Goal: Information Seeking & Learning: Learn about a topic

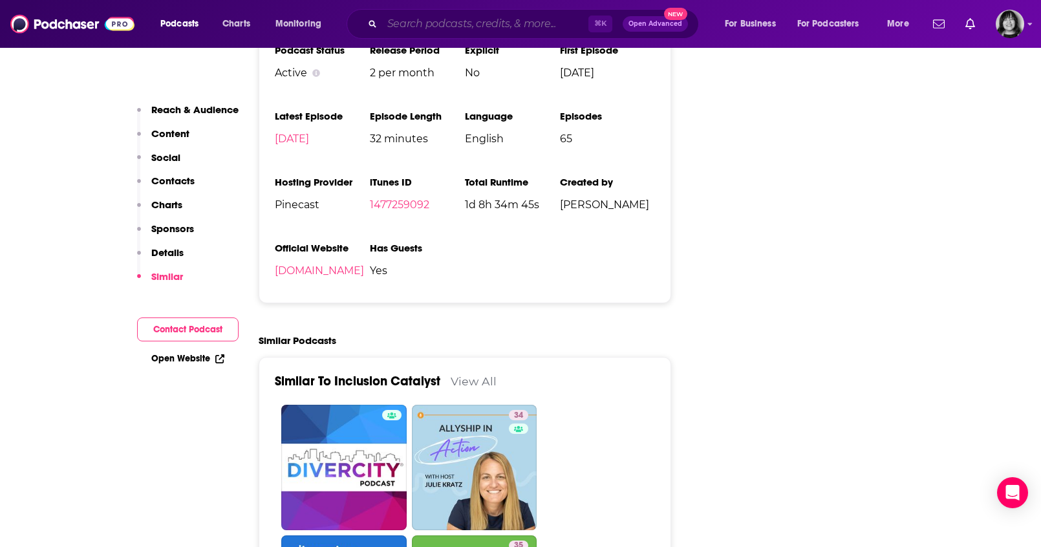
click at [479, 17] on input "Search podcasts, credits, & more..." at bounding box center [485, 24] width 206 height 21
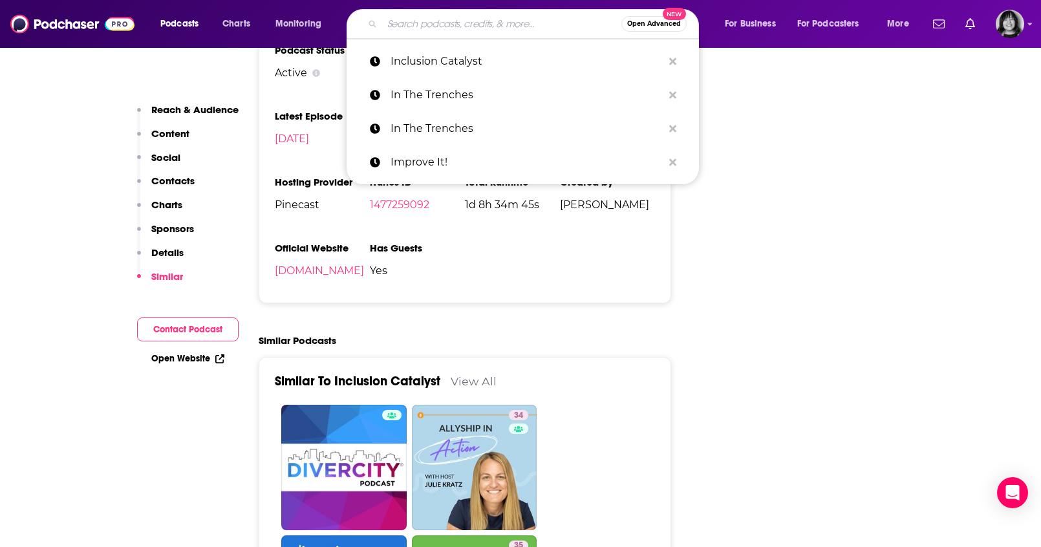
paste input "Indestructible PR Podcast with [PERSON_NAME]"
type input "Indestructible PR Podcast with [PERSON_NAME]"
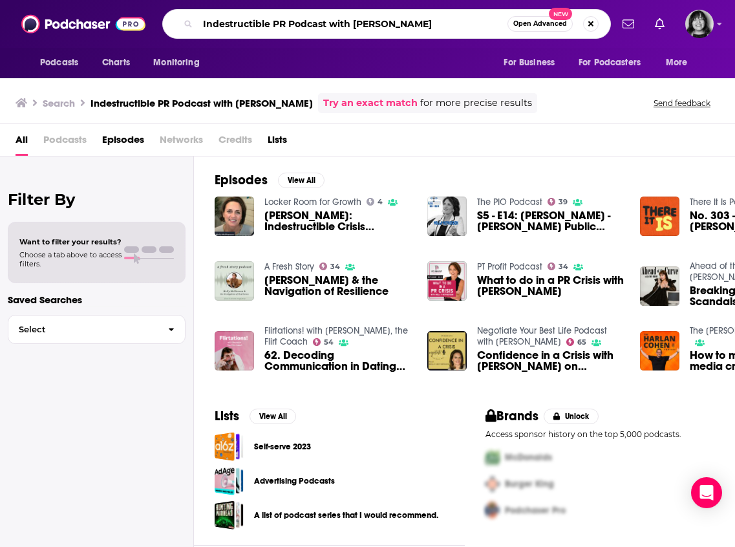
click at [312, 24] on input "Indestructible PR Podcast with [PERSON_NAME]" at bounding box center [353, 24] width 310 height 21
paste input "[DOMAIN_NAME]"
type input "[DOMAIN_NAME]"
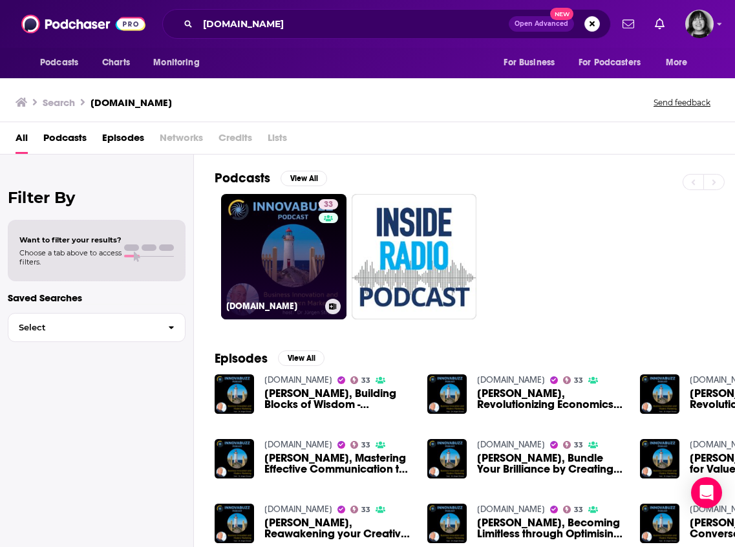
click at [281, 281] on link "33 [DOMAIN_NAME]" at bounding box center [283, 256] width 125 height 125
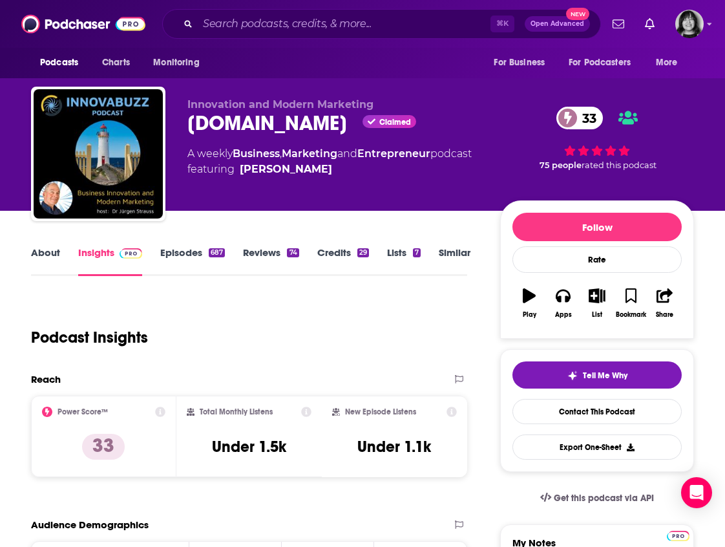
click at [43, 252] on link "About" at bounding box center [45, 261] width 29 height 30
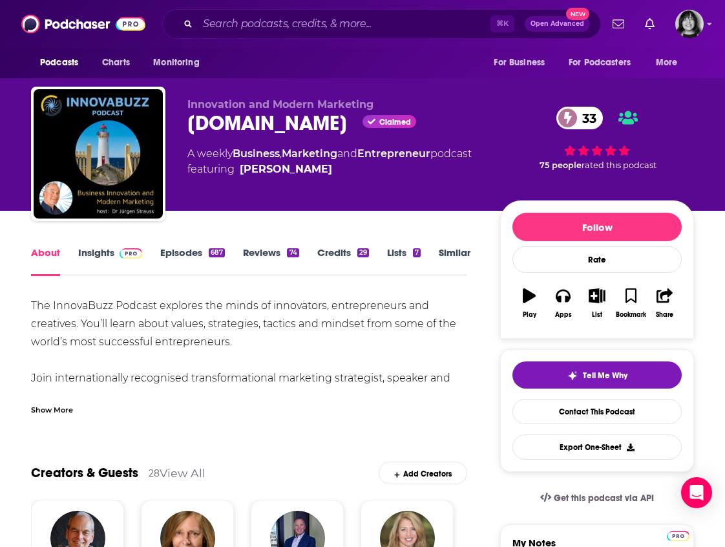
click at [64, 405] on div "Show More" at bounding box center [52, 409] width 42 height 12
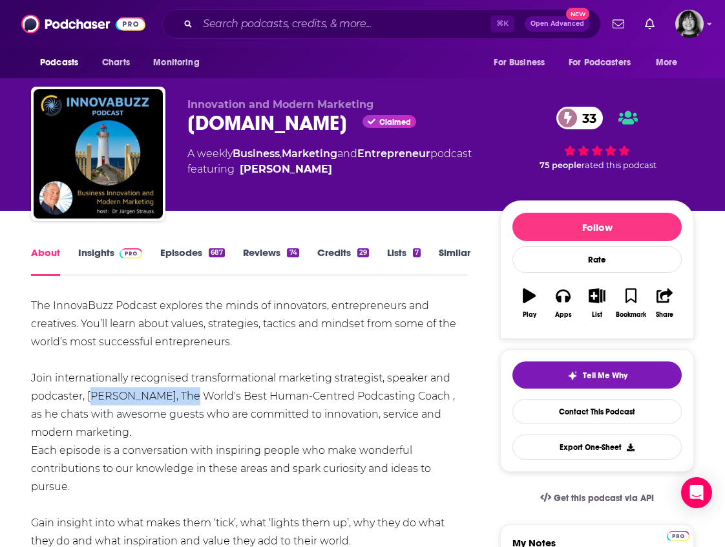
drag, startPoint x: 177, startPoint y: 392, endPoint x: 91, endPoint y: 393, distance: 86.0
copy div "[PERSON_NAME]"
click at [105, 257] on link "Insights" at bounding box center [110, 261] width 64 height 30
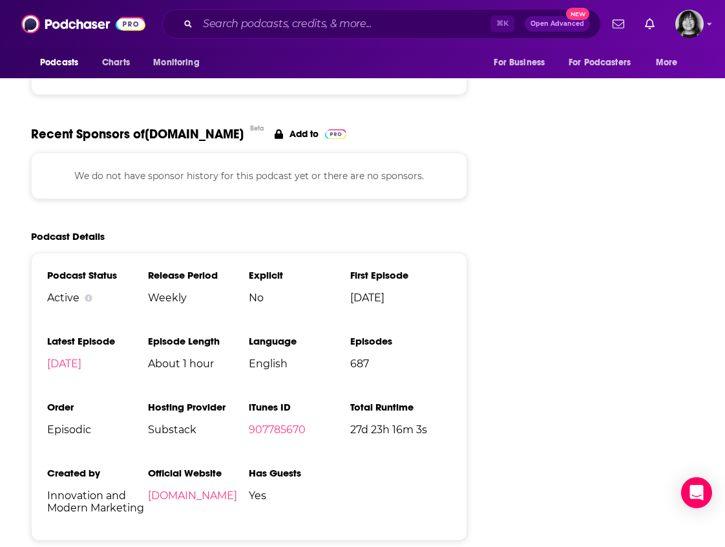
scroll to position [1623, 0]
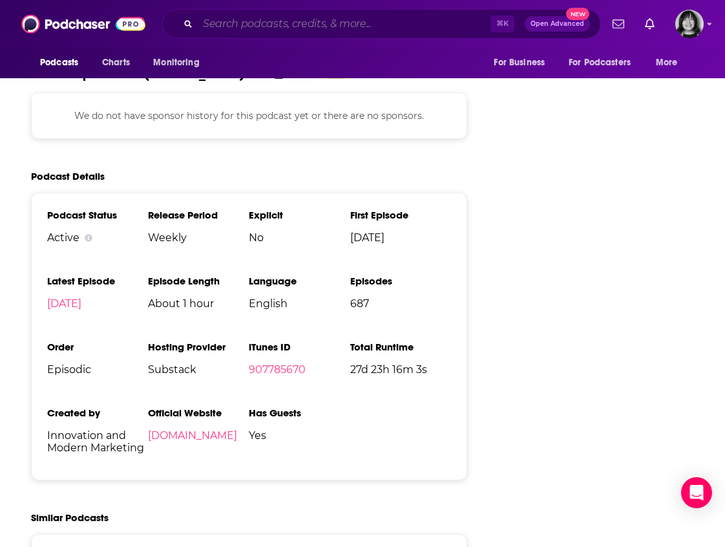
click at [218, 23] on input "Search podcasts, credits, & more..." at bounding box center [344, 24] width 293 height 21
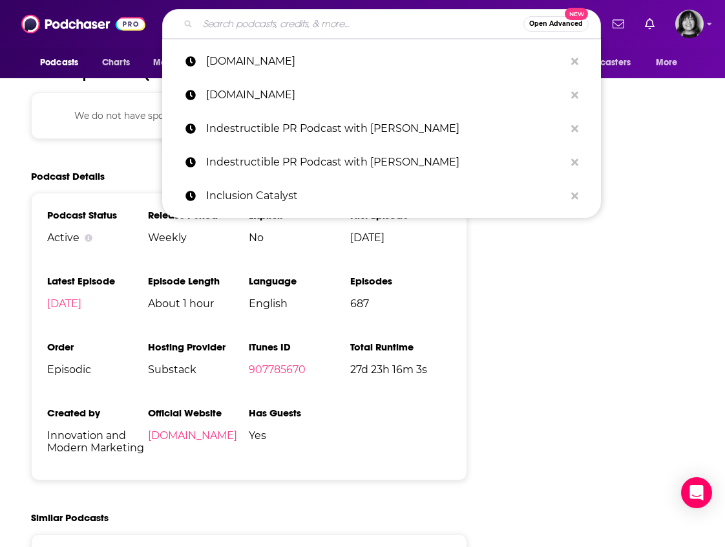
paste input "Inside Out"
type input "Inside Out"
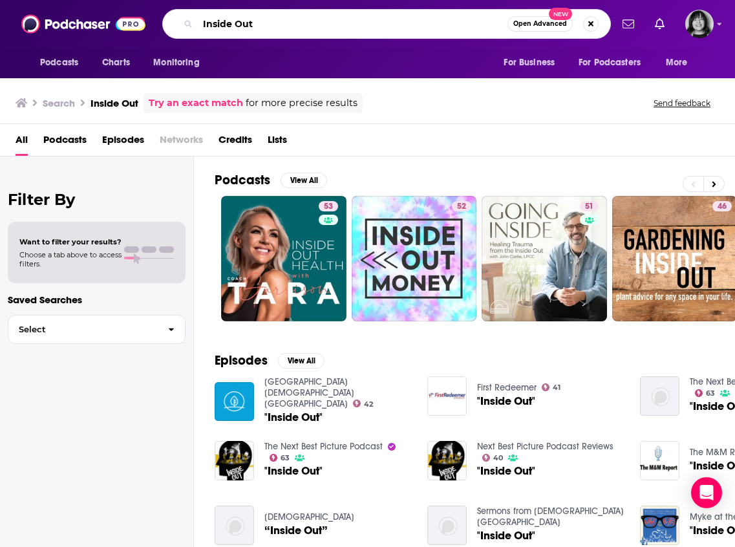
click at [262, 24] on input "Inside Out" at bounding box center [353, 24] width 310 height 21
paste input "tentional Performers with [PERSON_NAME]"
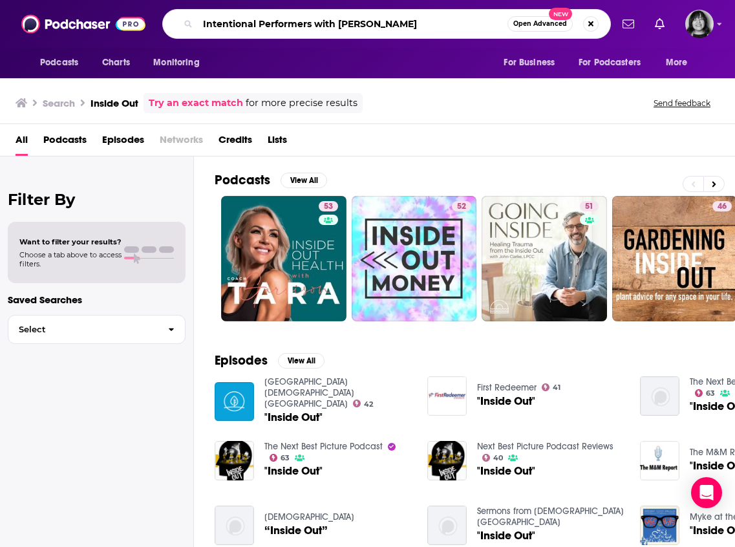
type input "Intentional Performers with [PERSON_NAME]"
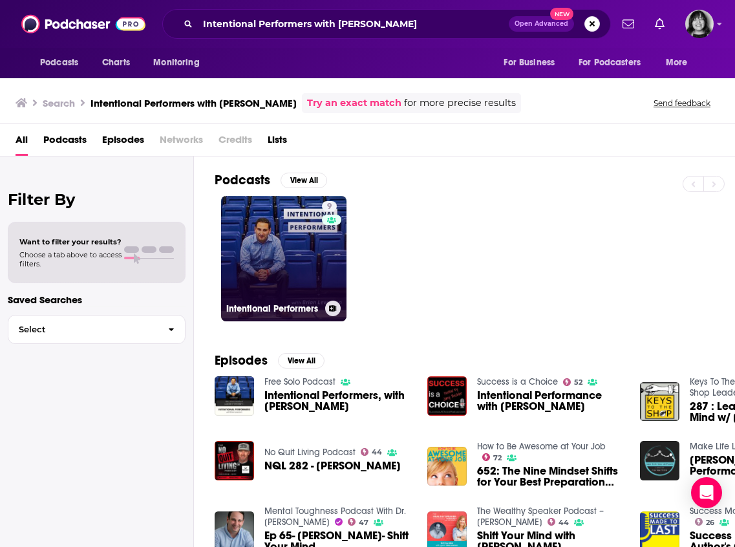
click at [303, 248] on link "9 Intentional Performers" at bounding box center [283, 258] width 125 height 125
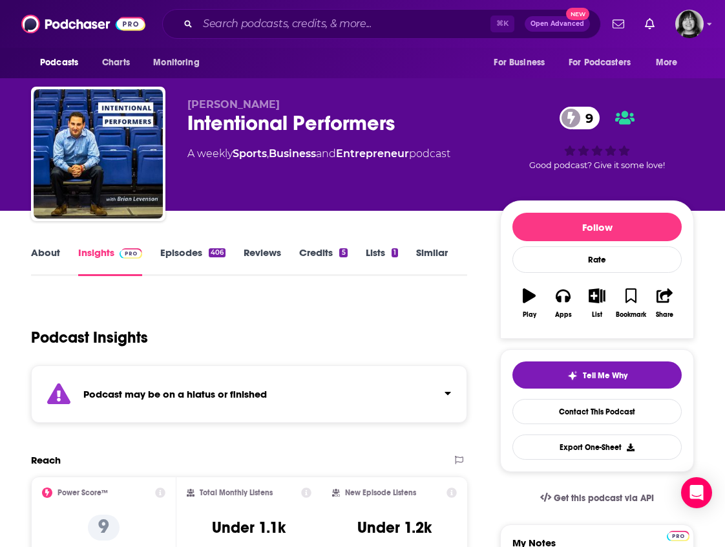
click at [172, 385] on div "Podcast may be on a hiatus or finished" at bounding box center [249, 394] width 436 height 58
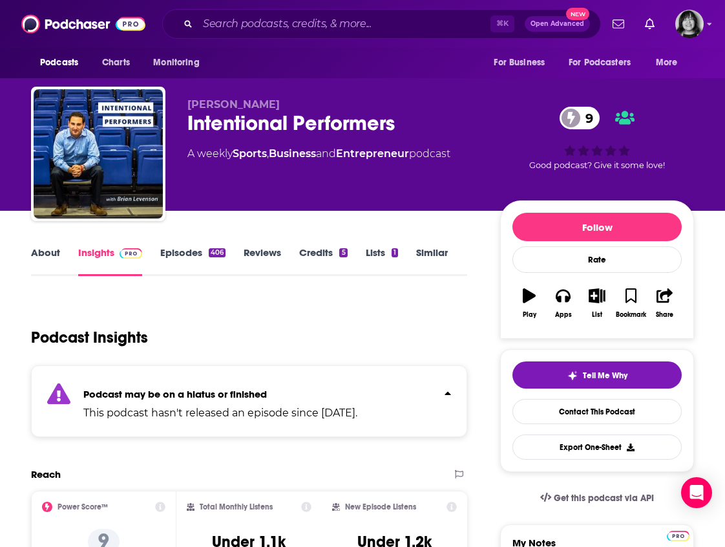
click at [39, 261] on link "About" at bounding box center [45, 261] width 29 height 30
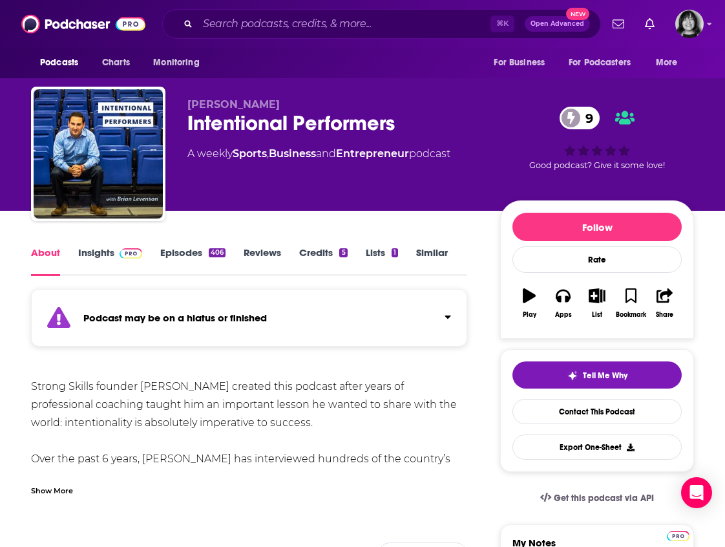
click at [48, 493] on div "Show More" at bounding box center [52, 490] width 42 height 12
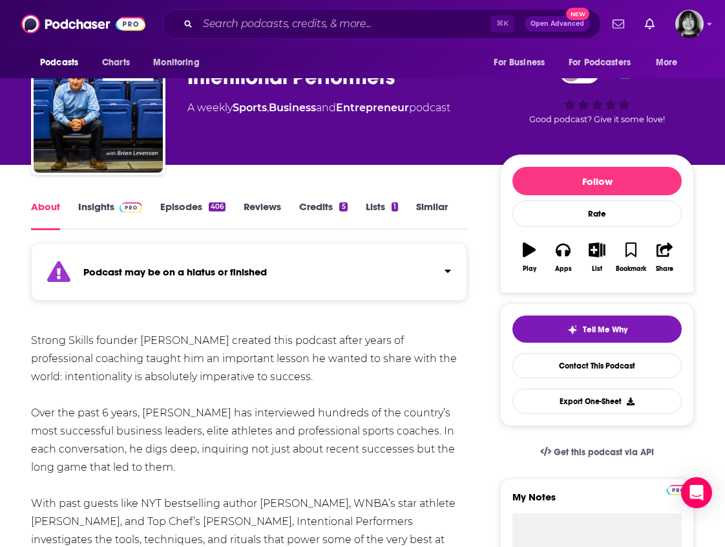
scroll to position [137, 0]
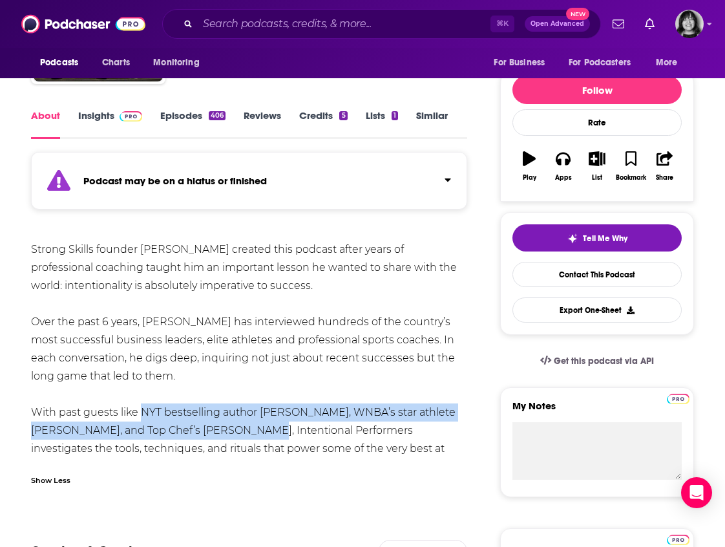
drag, startPoint x: 137, startPoint y: 410, endPoint x: 233, endPoint y: 434, distance: 98.6
click at [233, 434] on div "Strong Skills founder [PERSON_NAME] created this podcast after years of profess…" at bounding box center [249, 357] width 436 height 235
copy div "NYT bestselling author [PERSON_NAME], WNBA’s star athlete [PERSON_NAME], and To…"
click at [112, 114] on link "Insights" at bounding box center [110, 124] width 64 height 30
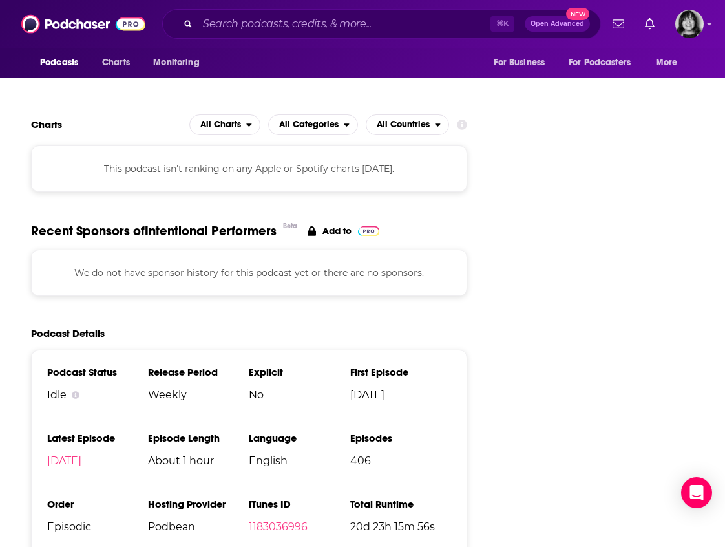
scroll to position [1232, 0]
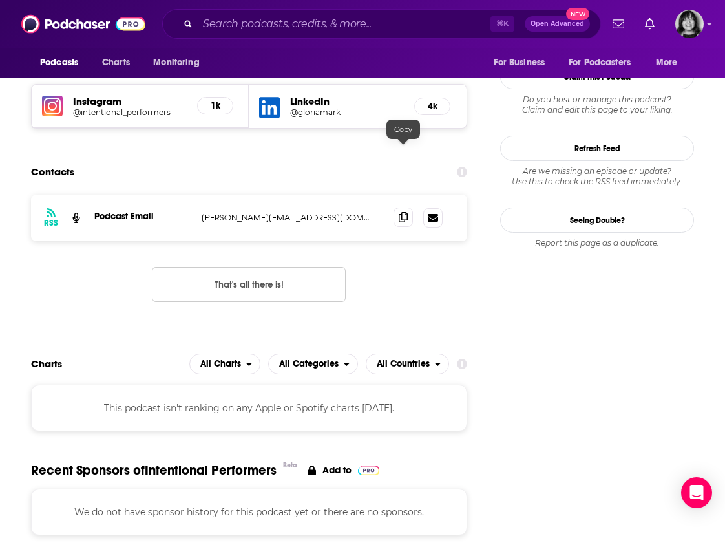
click at [408, 208] on span at bounding box center [403, 217] width 19 height 19
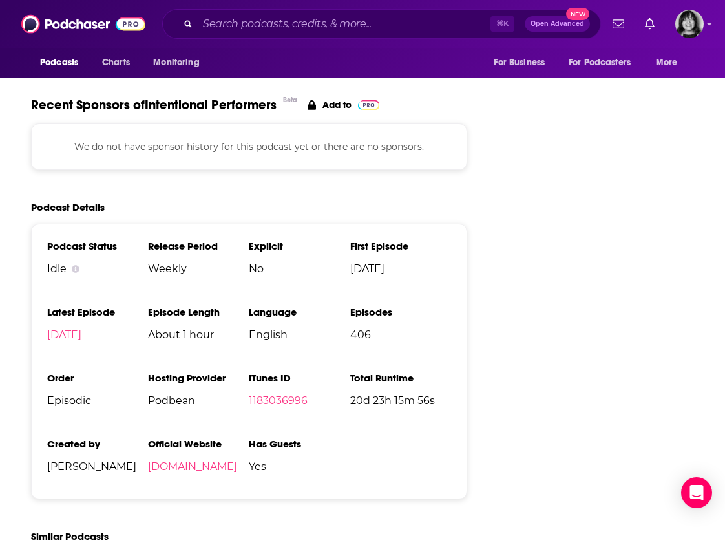
scroll to position [1631, 0]
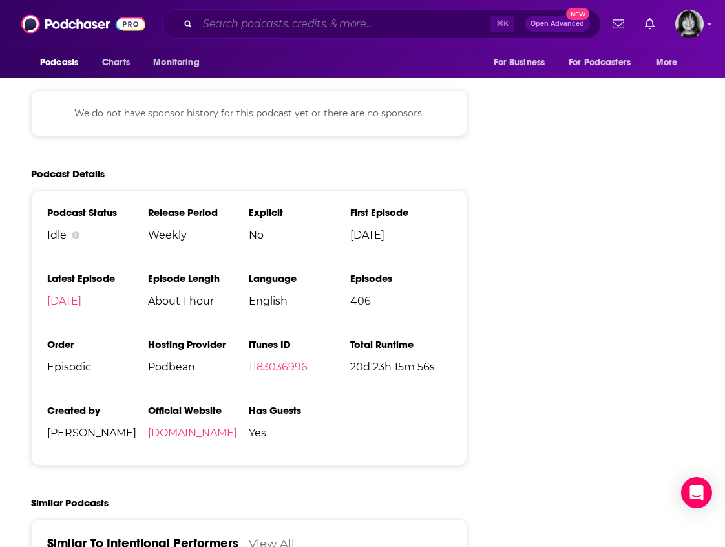
click at [236, 21] on input "Search podcasts, credits, & more..." at bounding box center [344, 24] width 293 height 21
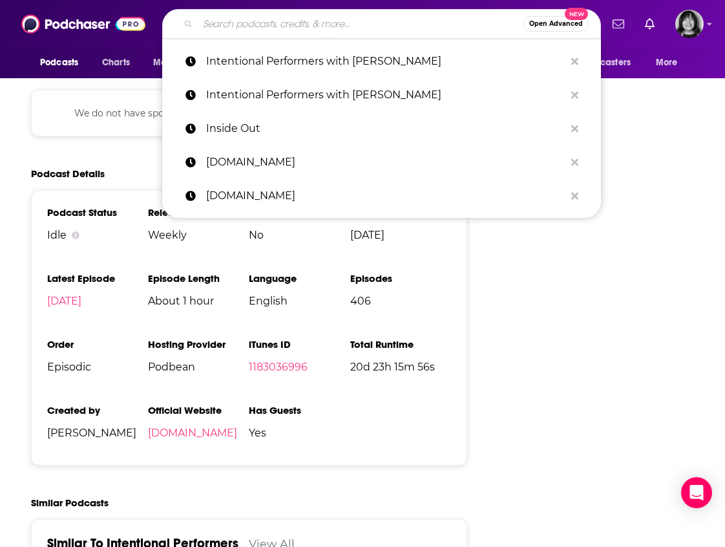
paste input "[PERSON_NAME] Show"
type input "[PERSON_NAME] Show"
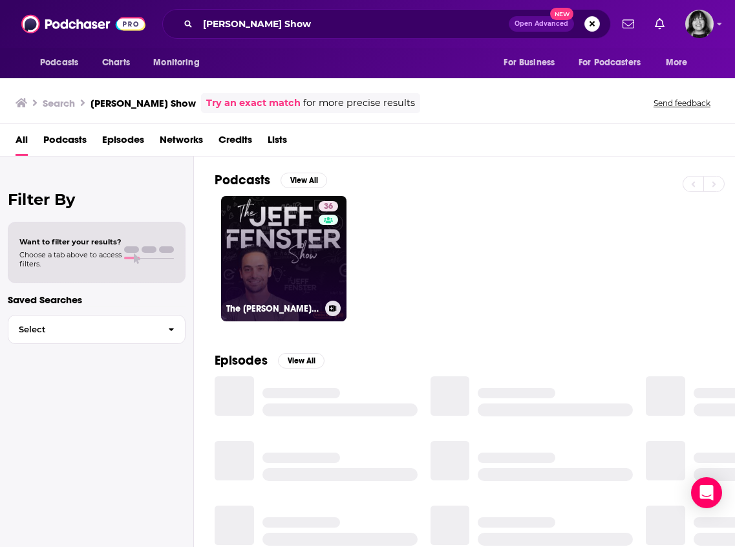
click at [294, 271] on link "36 The [PERSON_NAME] Show" at bounding box center [283, 258] width 125 height 125
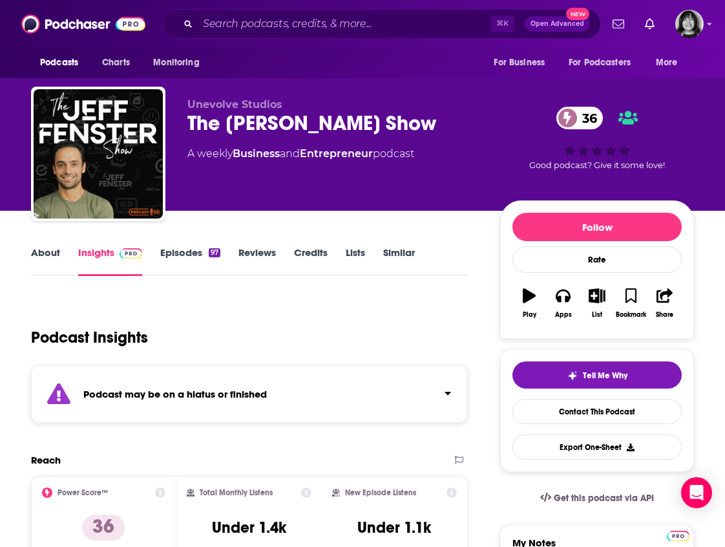
click at [311, 396] on div "Podcast may be on a hiatus or finished" at bounding box center [249, 394] width 436 height 58
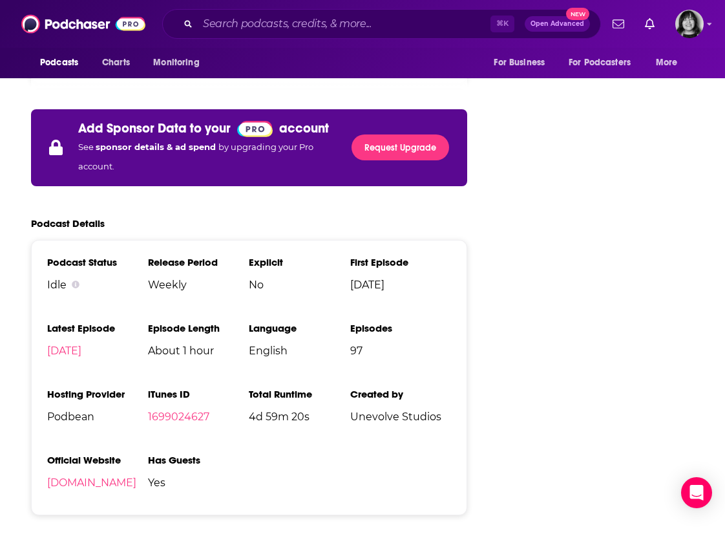
scroll to position [1997, 0]
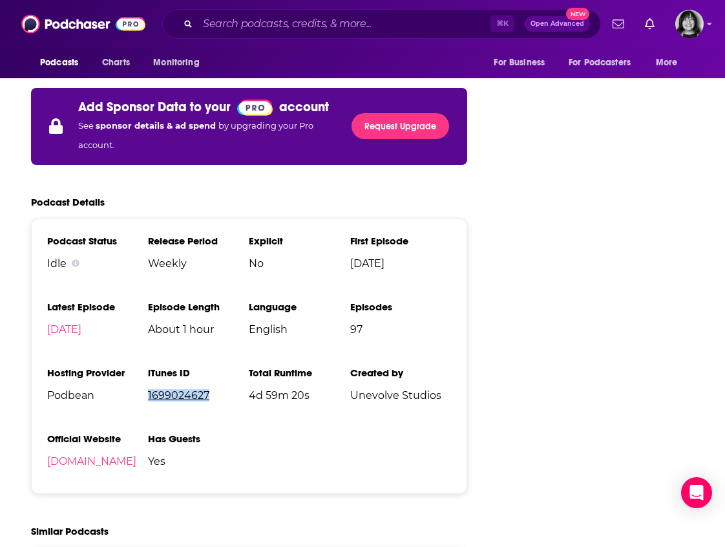
click at [158, 389] on link "1699024627" at bounding box center [178, 395] width 61 height 12
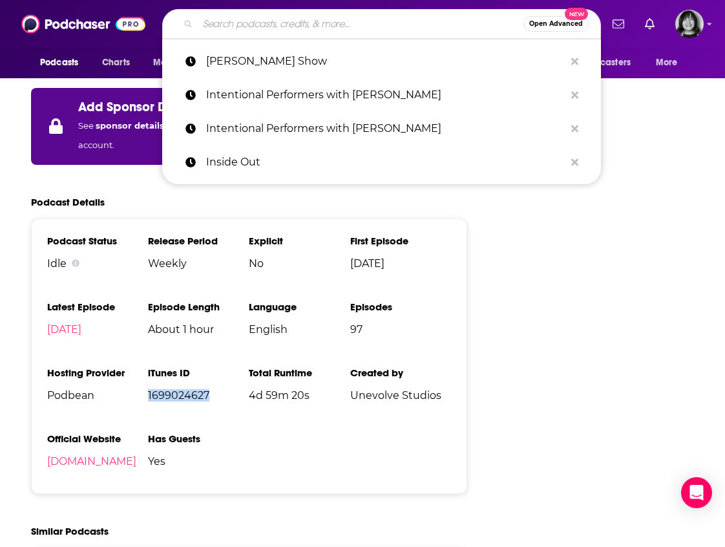
click at [222, 30] on input "Search podcasts, credits, & more..." at bounding box center [361, 24] width 326 height 21
paste input "[PERSON_NAME] is Unbothered"
type input "[PERSON_NAME] is Unbothered"
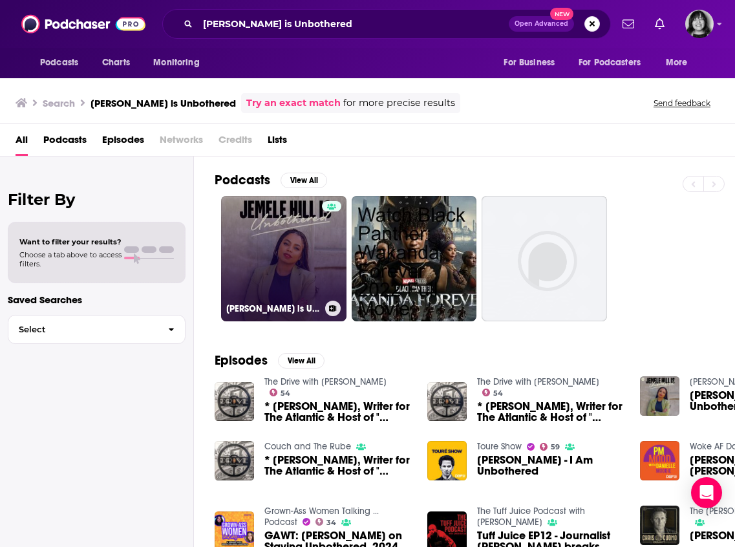
click at [259, 214] on link "[PERSON_NAME] is Unbothered" at bounding box center [283, 258] width 125 height 125
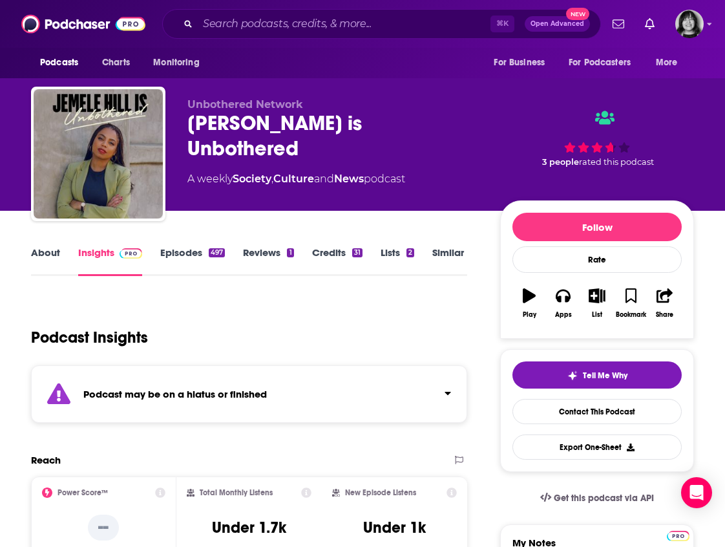
click at [231, 409] on div "Podcast may be on a hiatus or finished" at bounding box center [249, 394] width 436 height 58
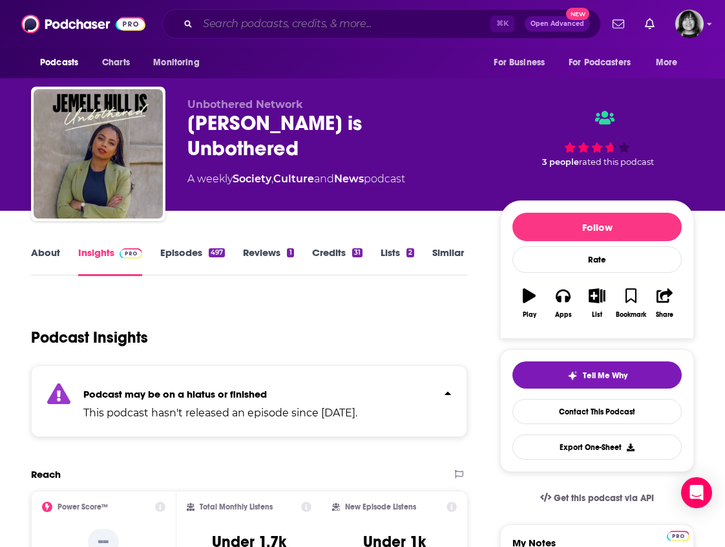
click at [385, 25] on input "Search podcasts, credits, & more..." at bounding box center [344, 24] width 293 height 21
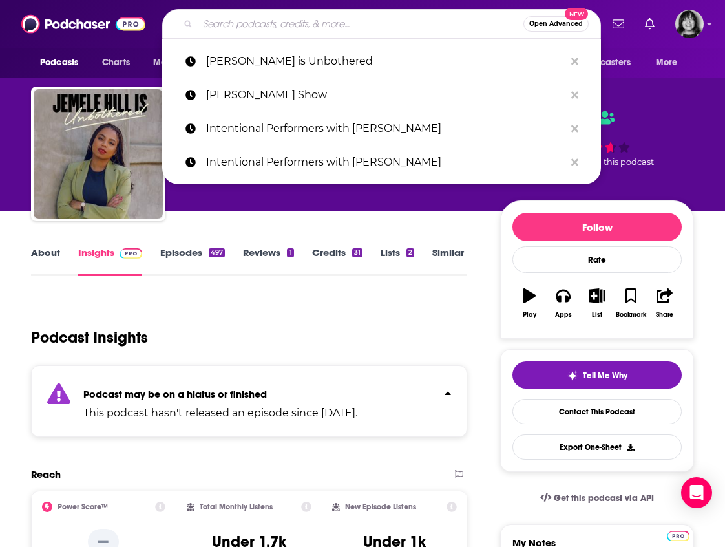
paste input "[PERSON_NAME] on Love"
type input "[PERSON_NAME] on Love"
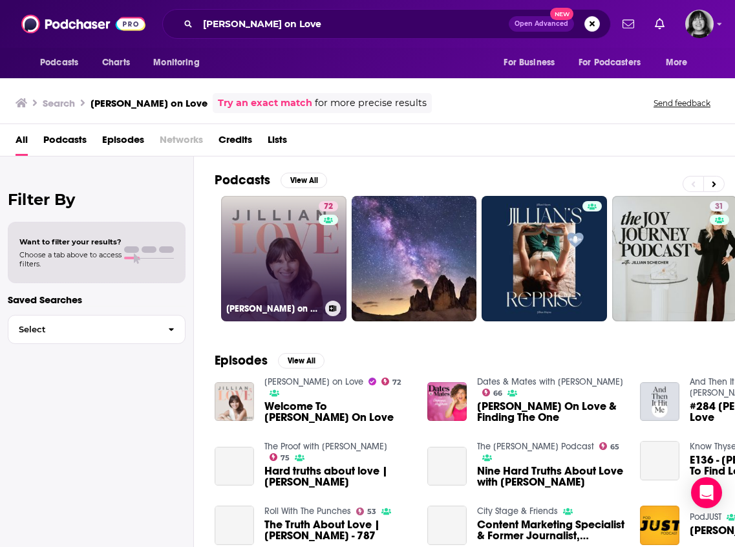
click at [317, 264] on link "72 [PERSON_NAME] on Love" at bounding box center [283, 258] width 125 height 125
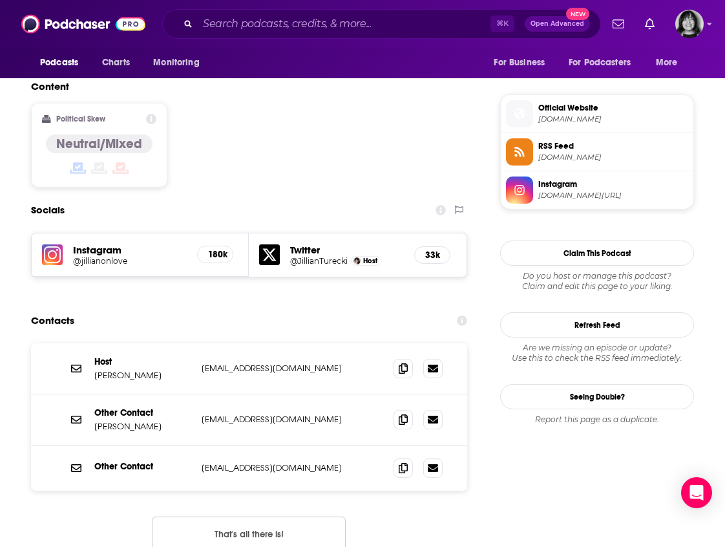
scroll to position [1016, 0]
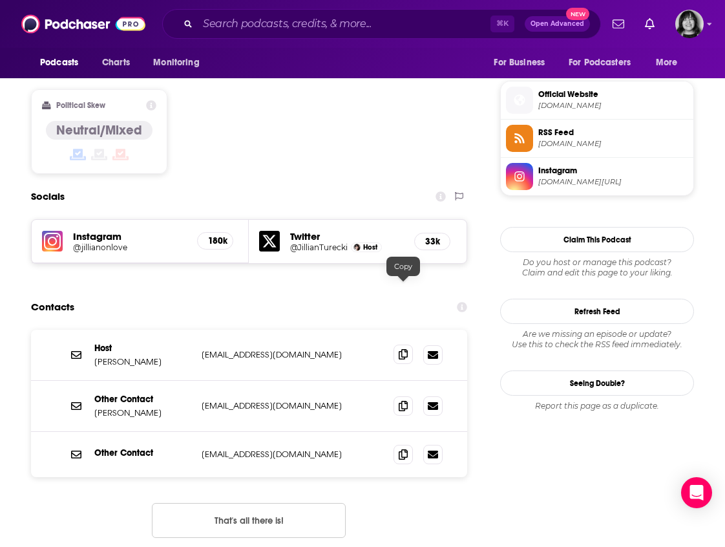
click at [406, 349] on icon at bounding box center [403, 354] width 9 height 10
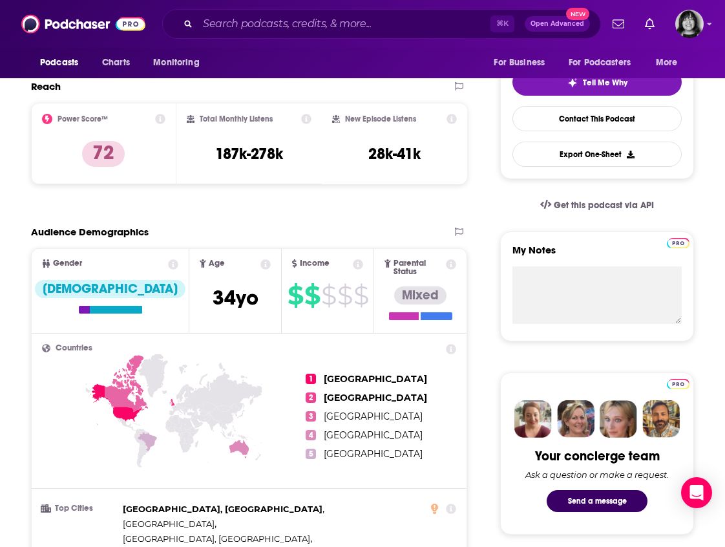
scroll to position [131, 0]
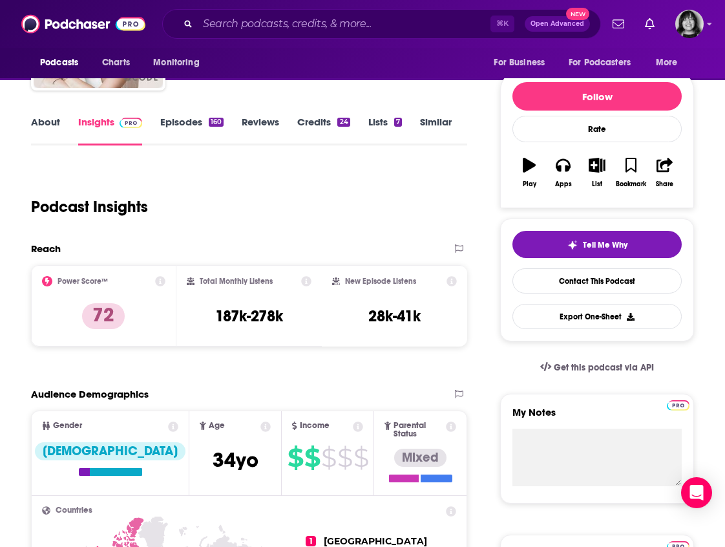
click at [46, 123] on link "About" at bounding box center [45, 131] width 29 height 30
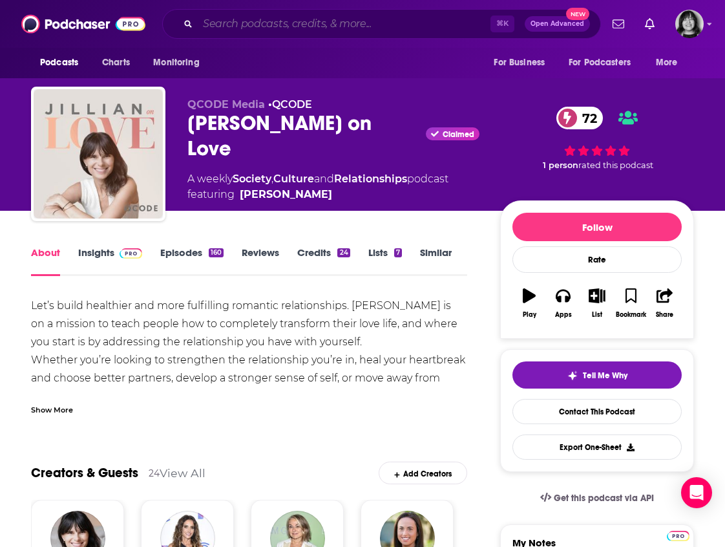
click at [251, 24] on input "Search podcasts, credits, & more..." at bounding box center [344, 24] width 293 height 21
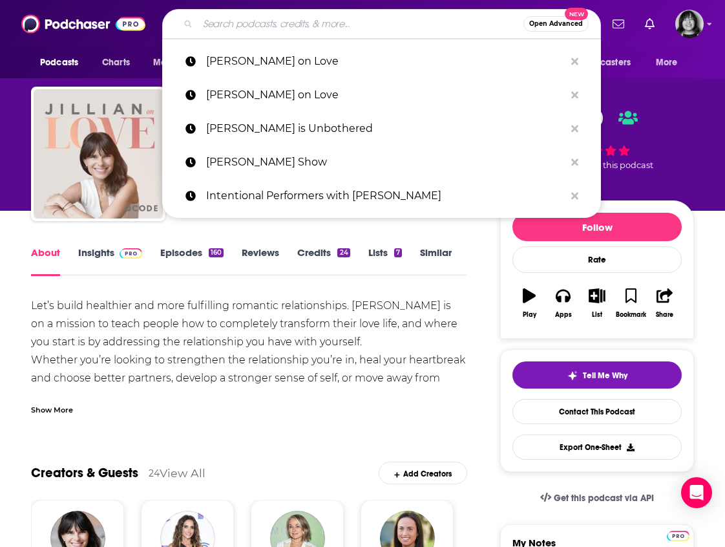
paste input "Just Between Us"
type input "Just Between Us"
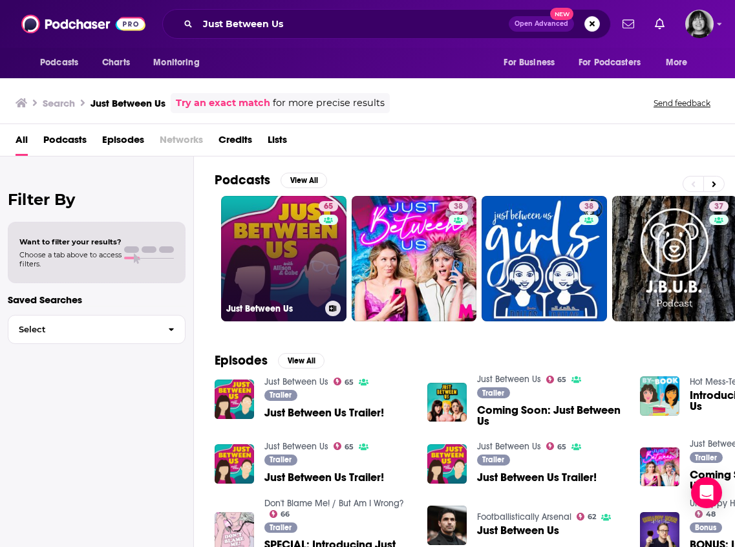
click at [265, 220] on link "65 Just Between Us" at bounding box center [283, 258] width 125 height 125
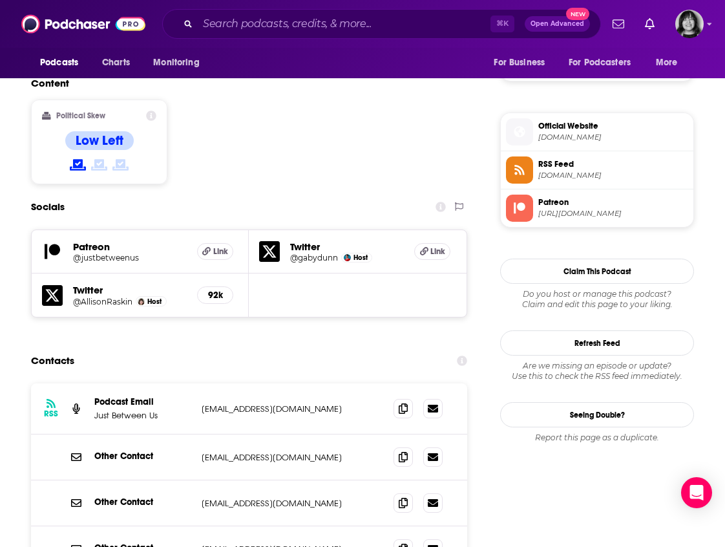
scroll to position [1095, 0]
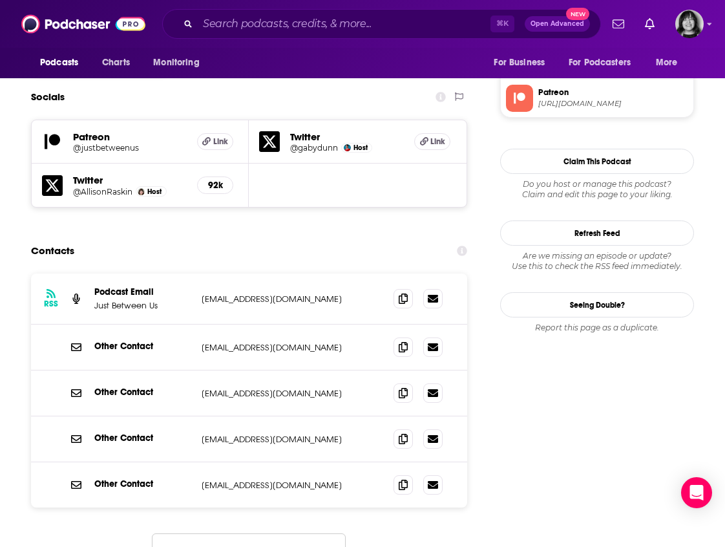
click at [282, 533] on button "Load More..." at bounding box center [249, 550] width 194 height 35
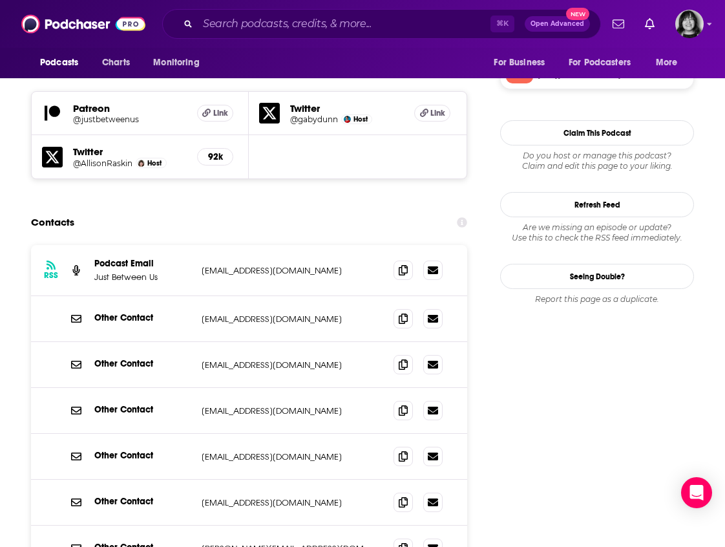
scroll to position [1117, 0]
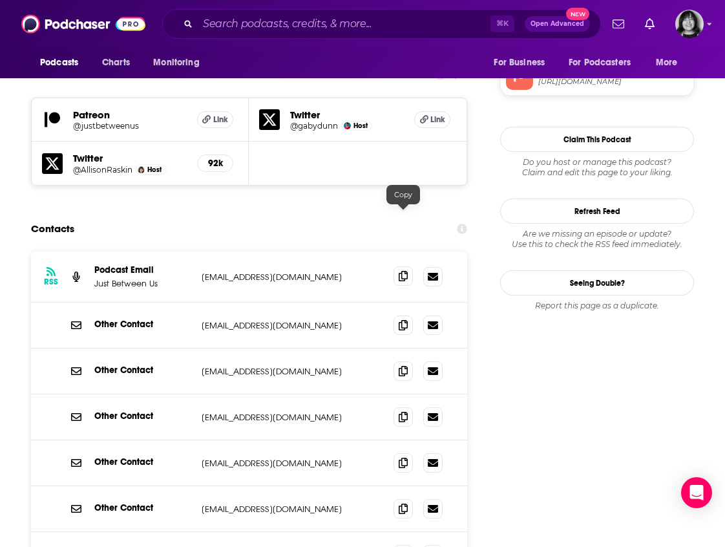
click at [407, 266] on span at bounding box center [403, 275] width 19 height 19
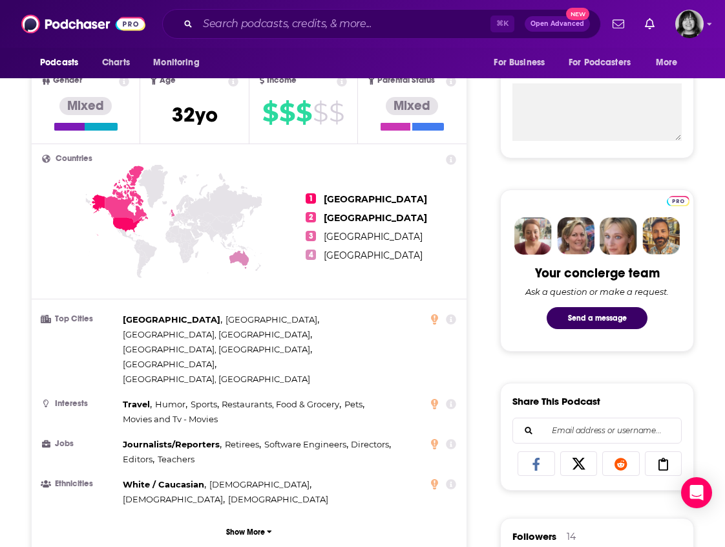
scroll to position [0, 0]
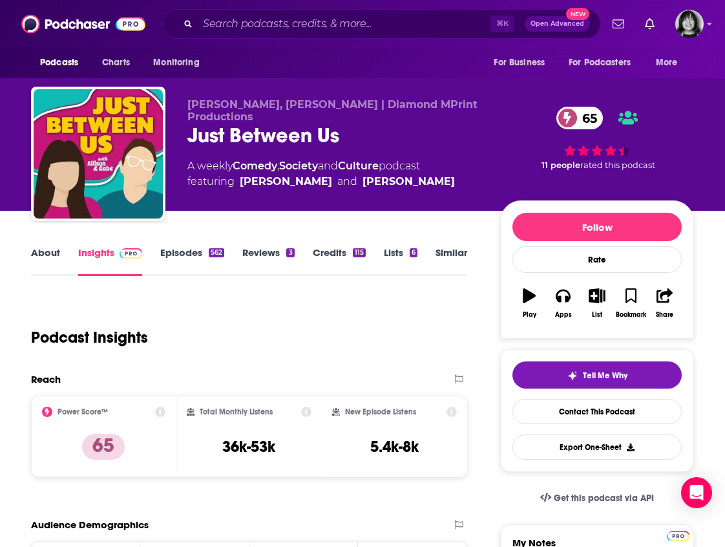
click at [41, 250] on link "About" at bounding box center [45, 261] width 29 height 30
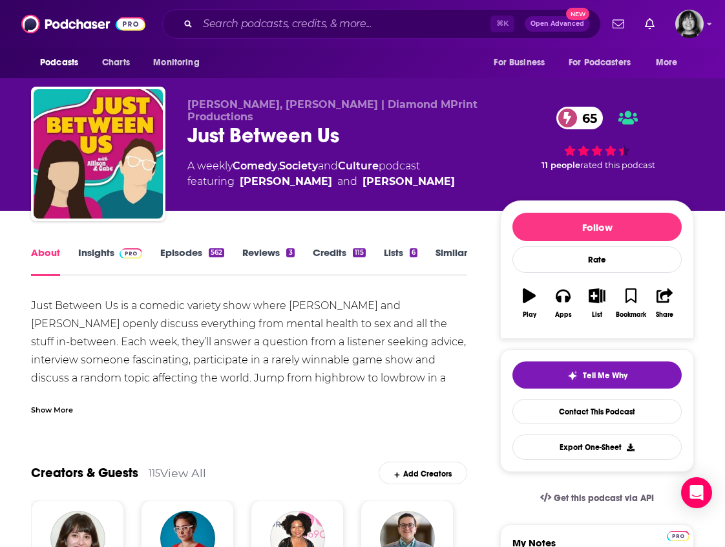
click at [69, 404] on div "Show More" at bounding box center [52, 409] width 42 height 12
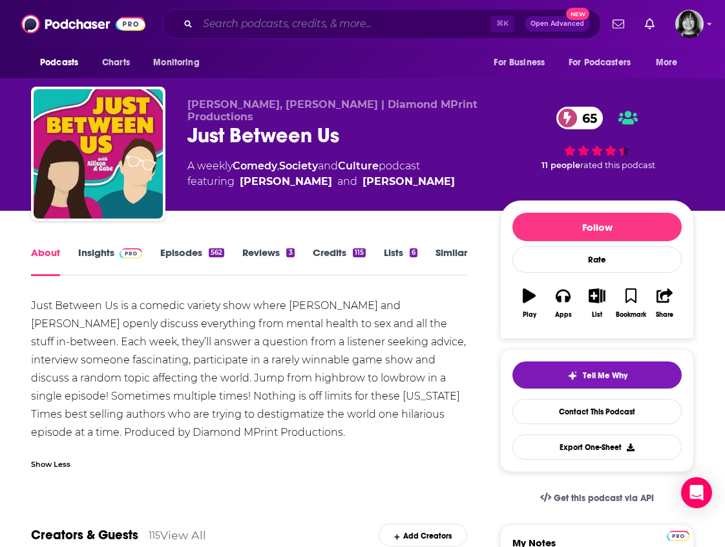
click at [260, 25] on input "Search podcasts, credits, & more..." at bounding box center [344, 24] width 293 height 21
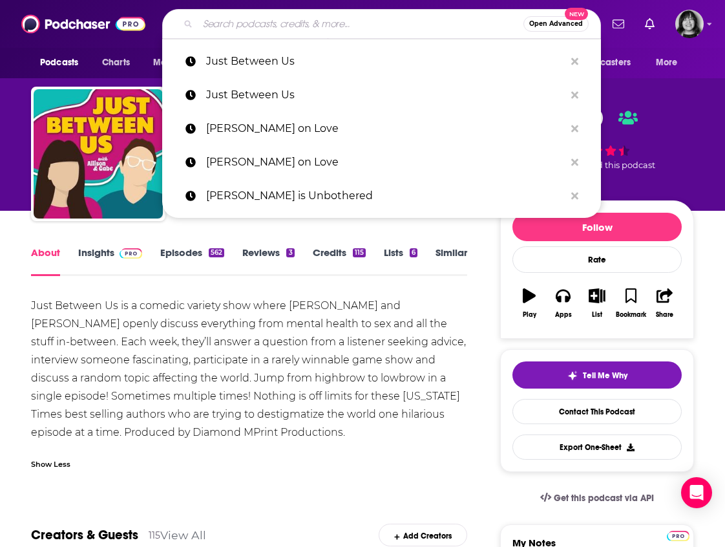
paste input "[PERSON_NAME] Wonders"
type input "[PERSON_NAME] Wonders"
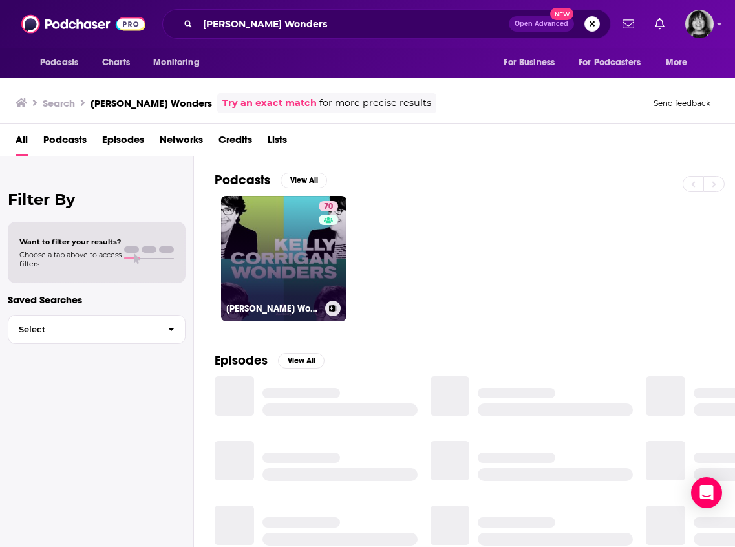
click at [299, 306] on h3 "[PERSON_NAME] Wonders" at bounding box center [273, 308] width 94 height 11
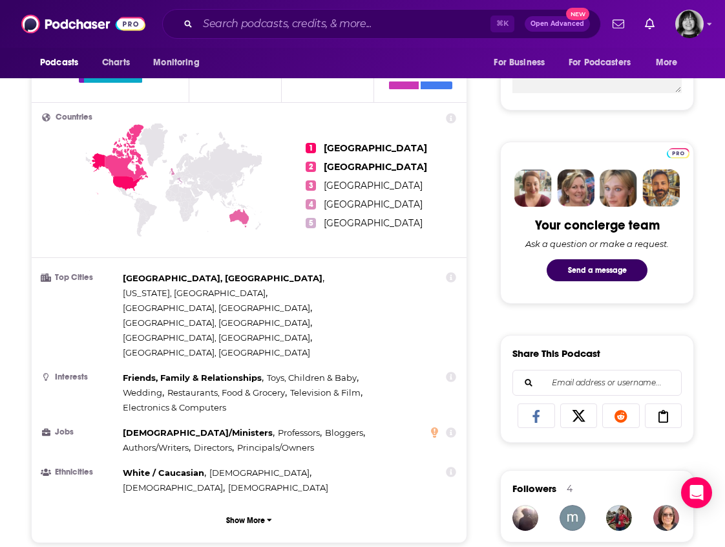
scroll to position [963, 0]
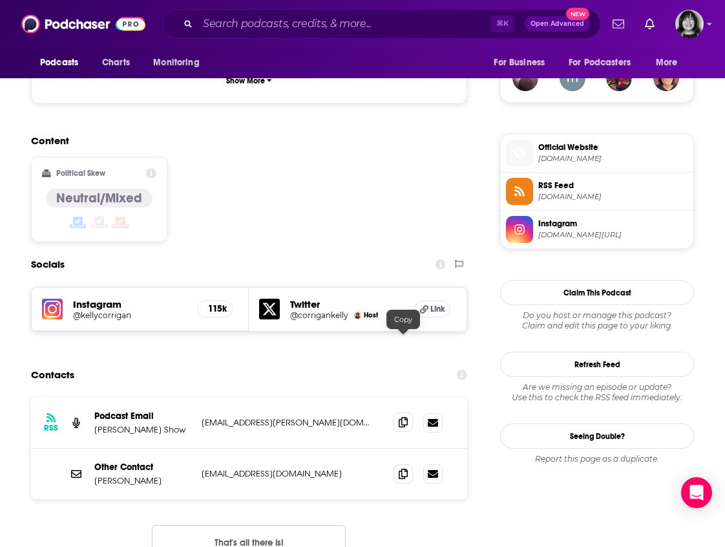
click at [407, 417] on icon at bounding box center [403, 422] width 9 height 10
click at [403, 468] on icon at bounding box center [403, 473] width 9 height 10
click at [400, 417] on icon at bounding box center [403, 422] width 9 height 10
click at [399, 468] on icon at bounding box center [403, 473] width 9 height 10
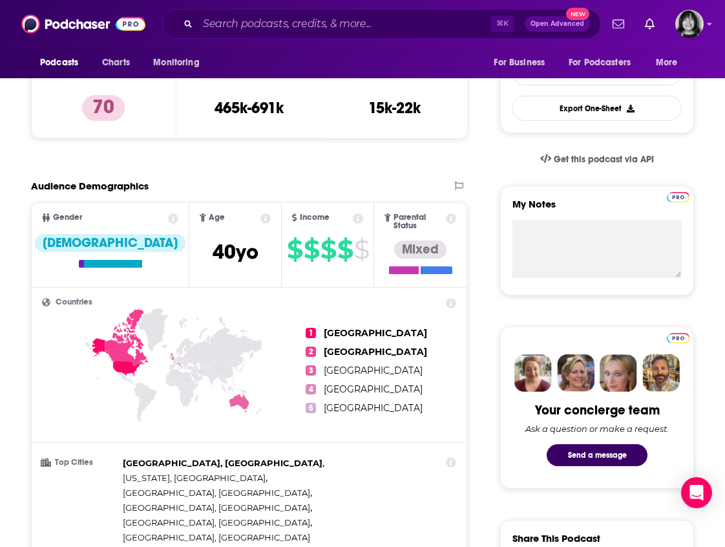
scroll to position [0, 0]
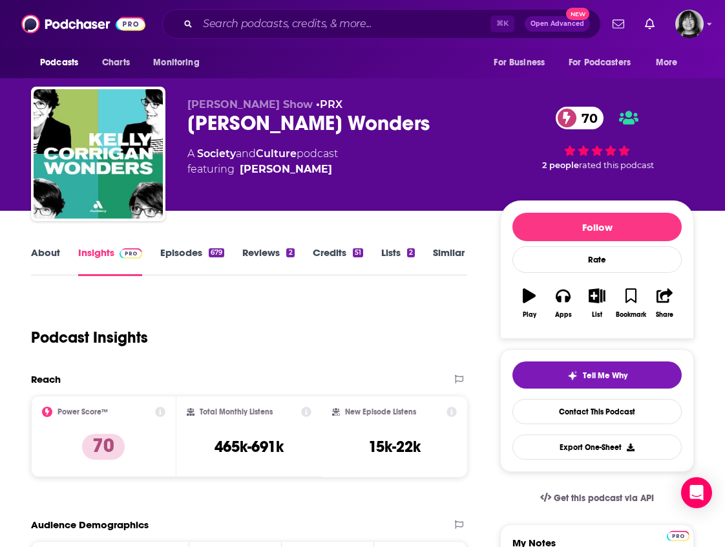
click at [47, 252] on link "About" at bounding box center [45, 261] width 29 height 30
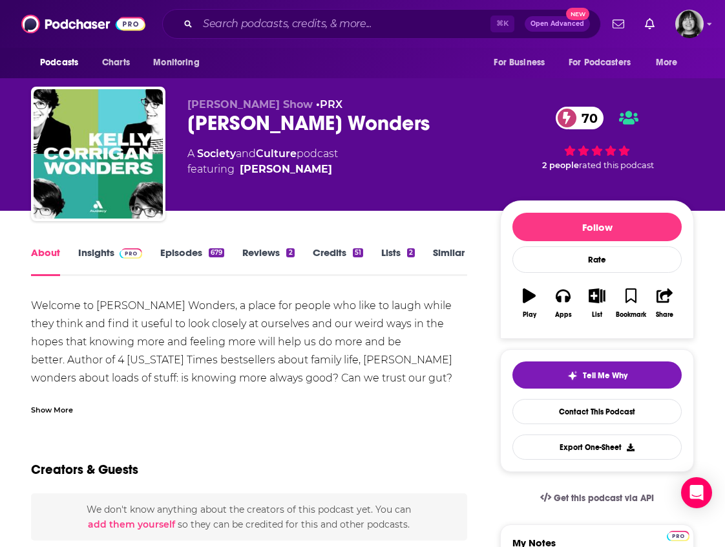
click at [36, 250] on link "About" at bounding box center [45, 261] width 29 height 30
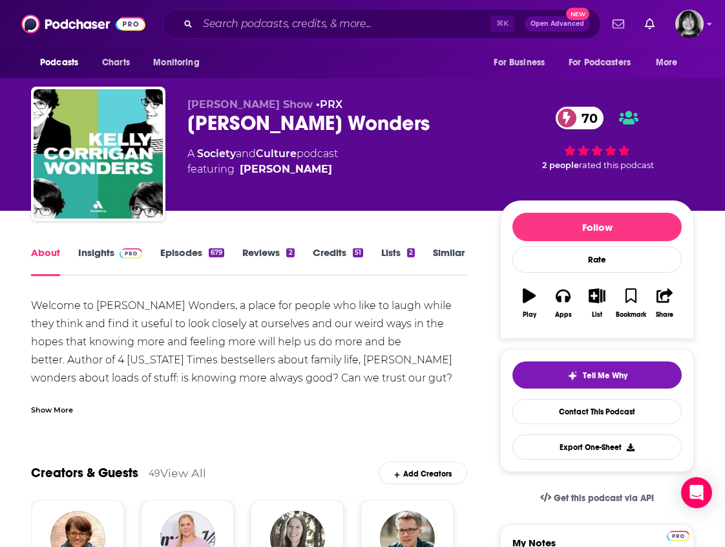
click at [59, 409] on div "Show More" at bounding box center [52, 409] width 42 height 12
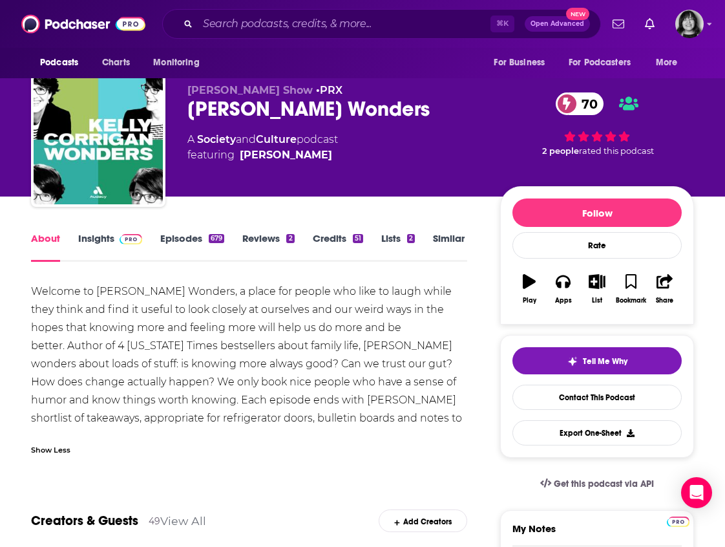
scroll to position [17, 0]
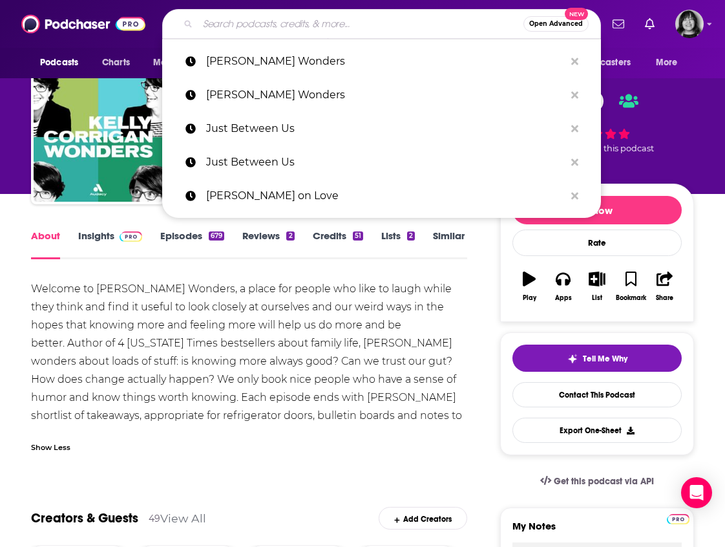
click at [265, 24] on input "Search podcasts, credits, & more..." at bounding box center [361, 24] width 326 height 21
paste input "Last First Date Radio"
type input "Last First Date Radio"
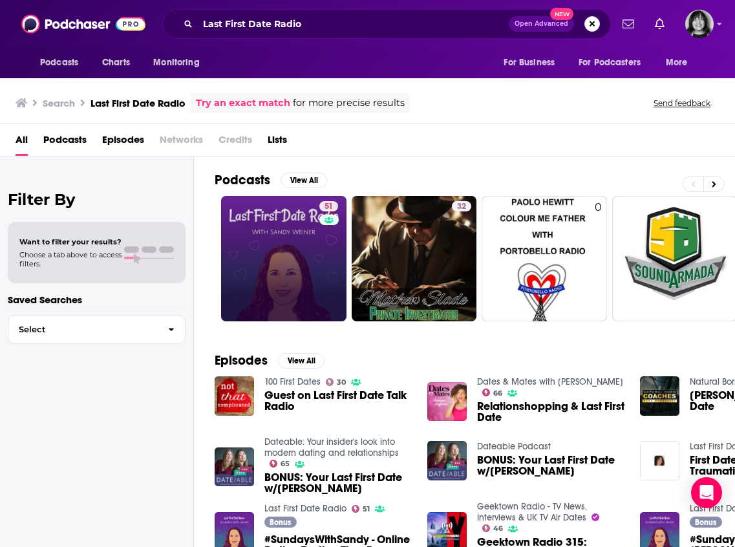
click at [264, 230] on link "51" at bounding box center [283, 258] width 125 height 125
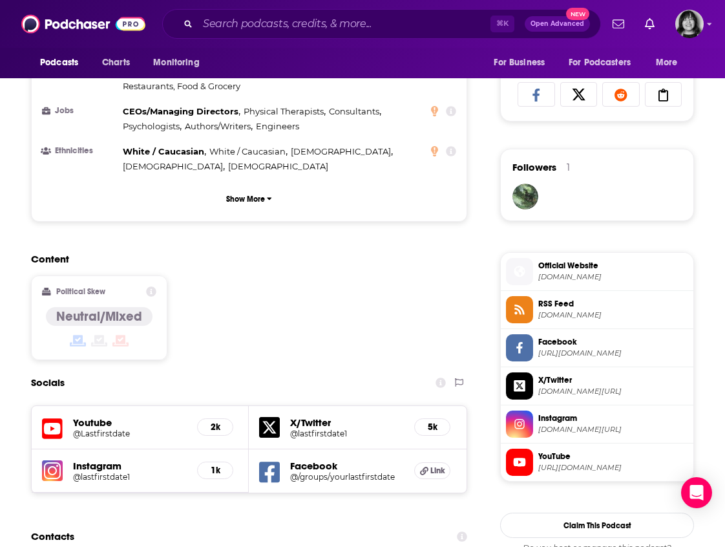
scroll to position [1056, 0]
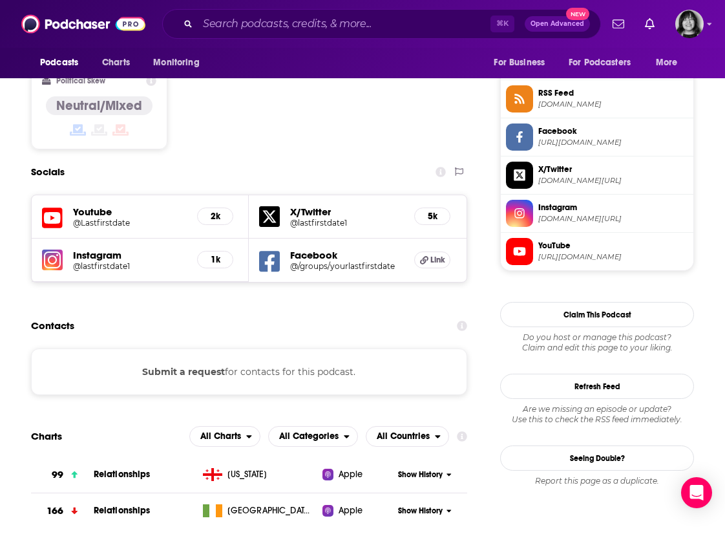
click at [48, 206] on icon at bounding box center [52, 218] width 21 height 24
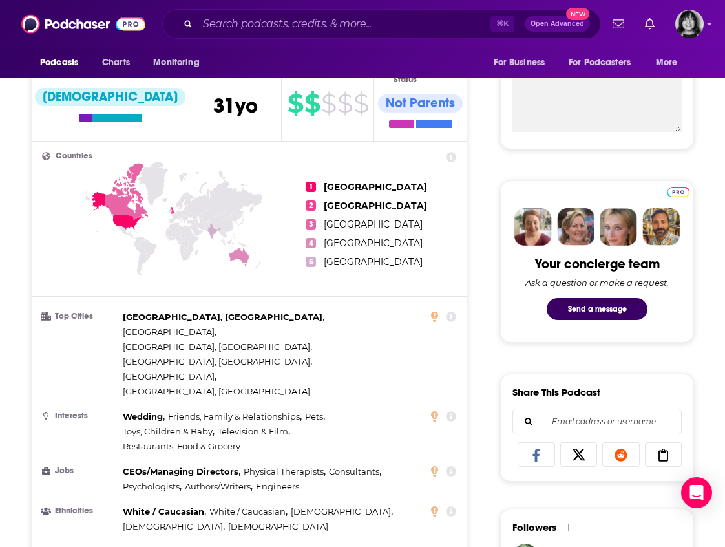
scroll to position [0, 0]
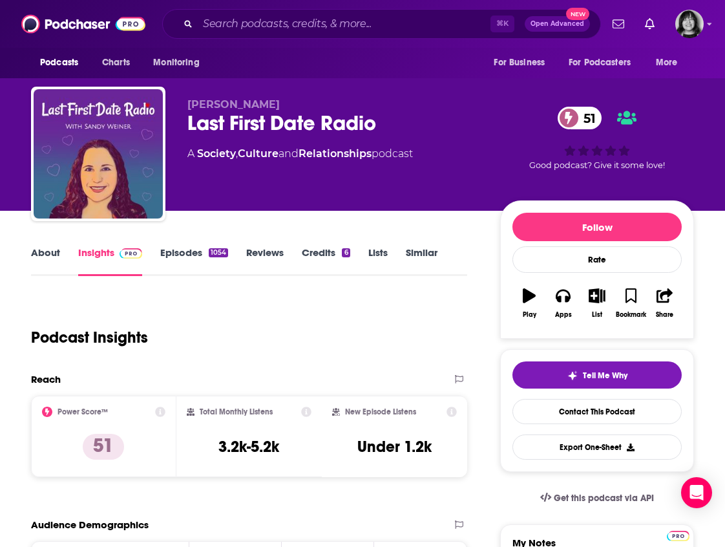
click at [47, 251] on link "About" at bounding box center [45, 261] width 29 height 30
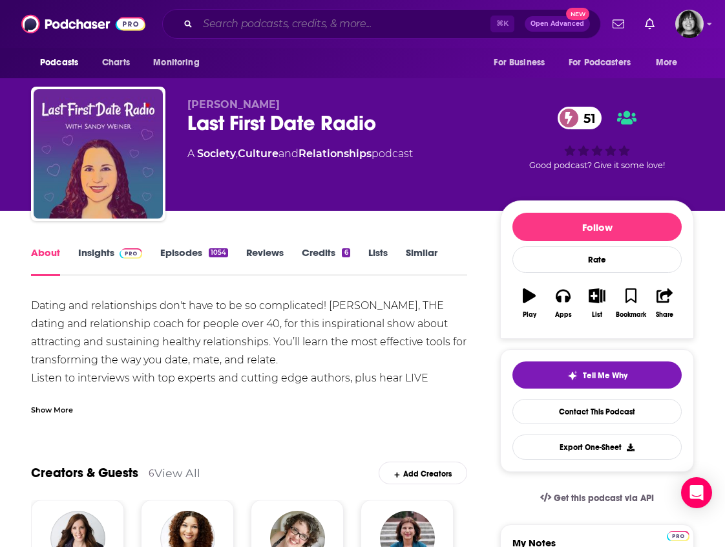
click at [294, 20] on input "Search podcasts, credits, & more..." at bounding box center [344, 24] width 293 height 21
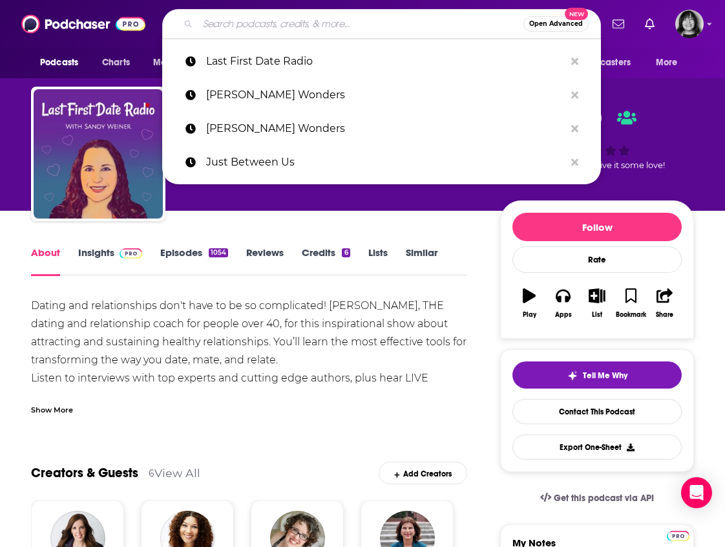
paste input "Lead to Greatness"
type input "Lead to Greatness"
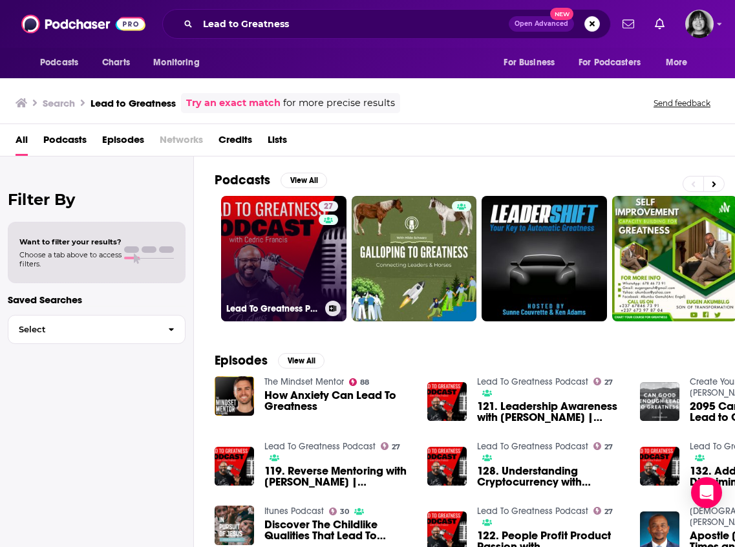
click at [297, 253] on link "27 Lead To Greatness Podcast" at bounding box center [283, 258] width 125 height 125
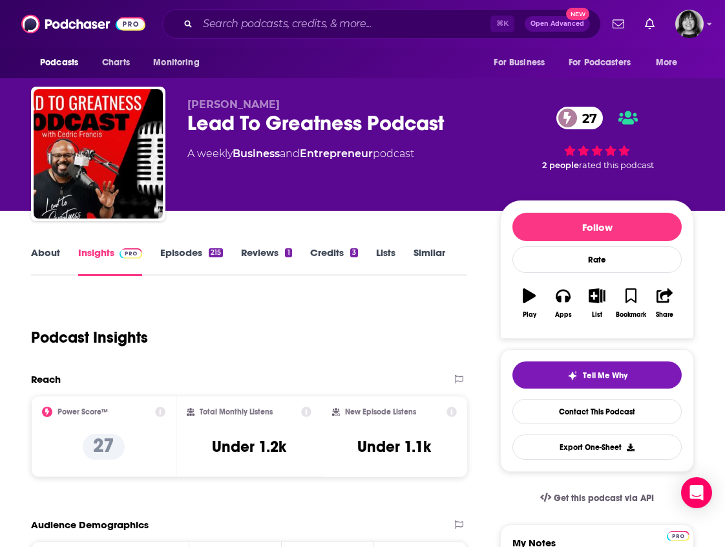
click at [58, 249] on link "About" at bounding box center [45, 261] width 29 height 30
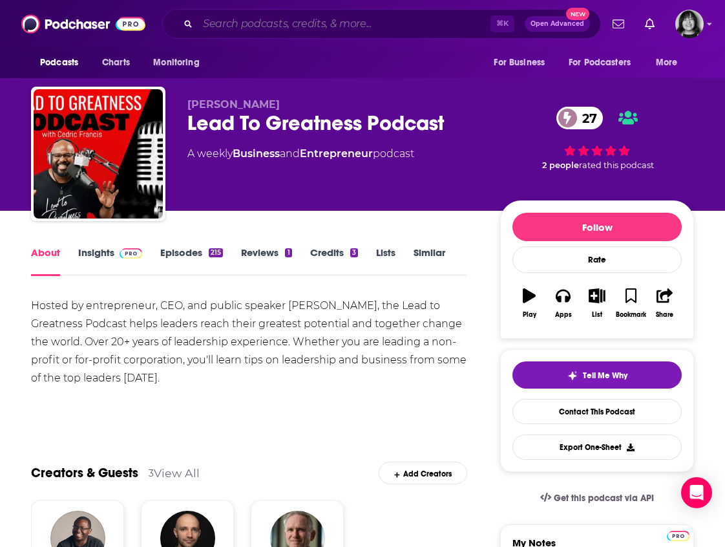
click at [363, 25] on input "Search podcasts, credits, & more..." at bounding box center [344, 24] width 293 height 21
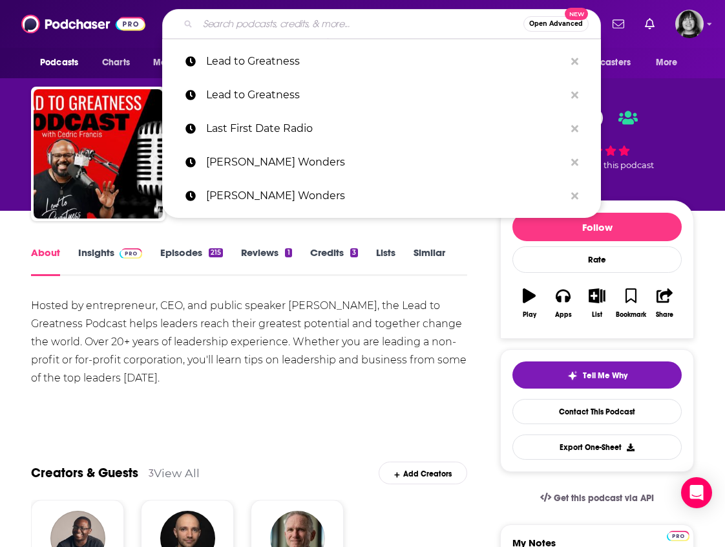
paste input "Leading Equity"
type input "Leading Equity"
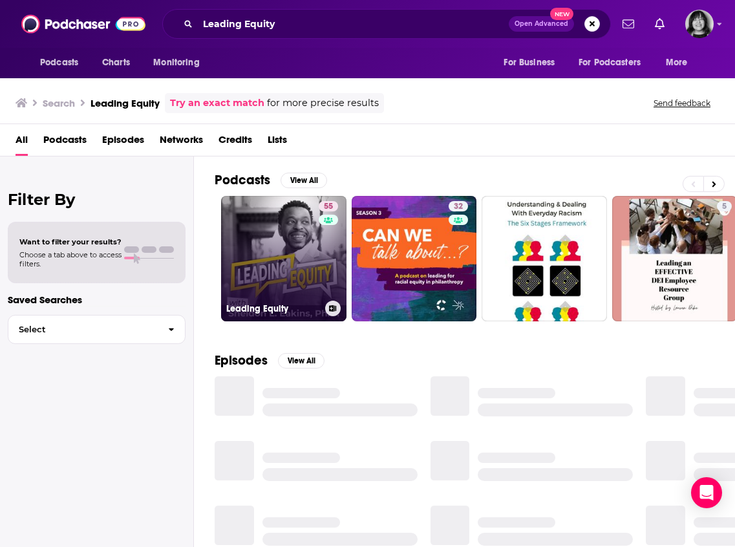
click at [292, 275] on link "55 Leading Equity" at bounding box center [283, 258] width 125 height 125
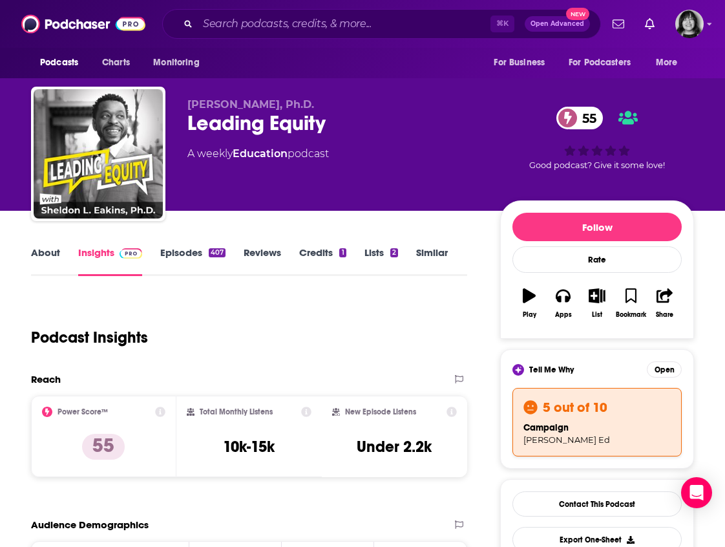
click at [56, 251] on link "About" at bounding box center [45, 261] width 29 height 30
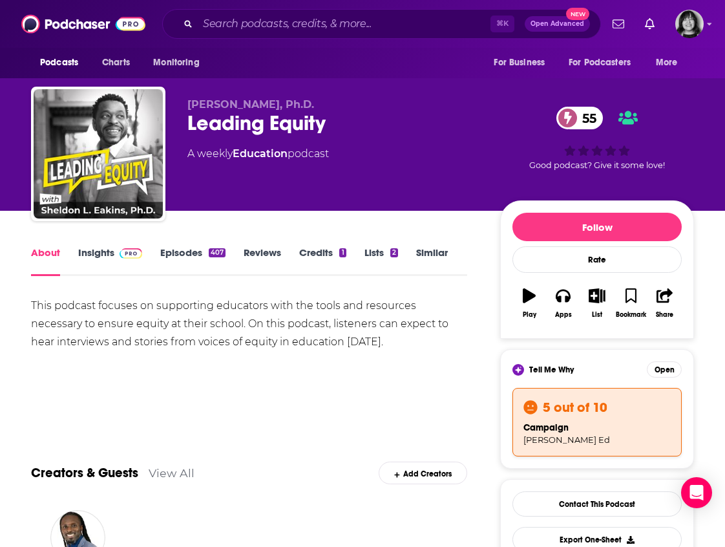
click at [100, 251] on link "Insights" at bounding box center [110, 261] width 64 height 30
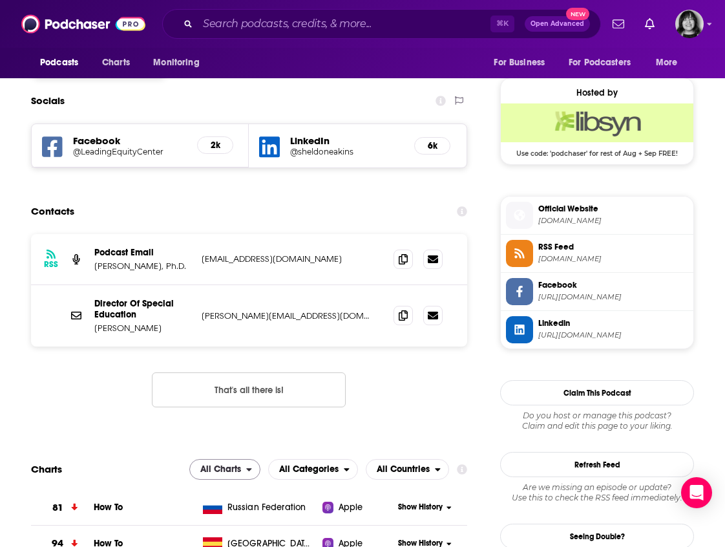
scroll to position [1669, 0]
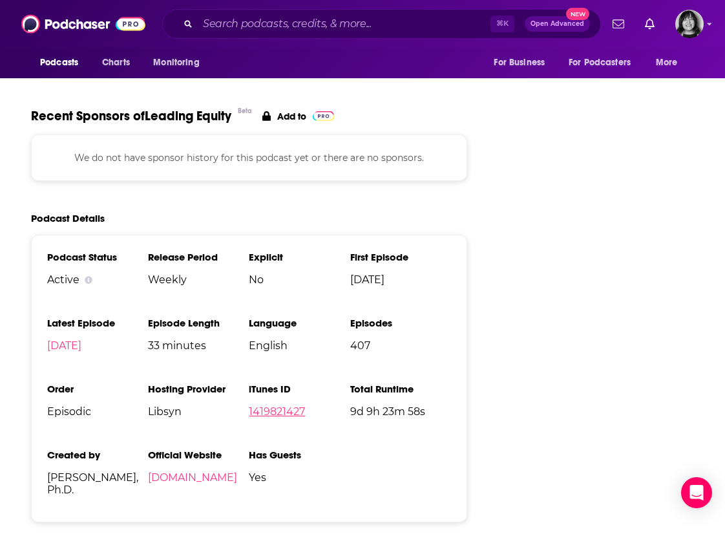
click at [266, 405] on link "1419821427" at bounding box center [277, 411] width 56 height 12
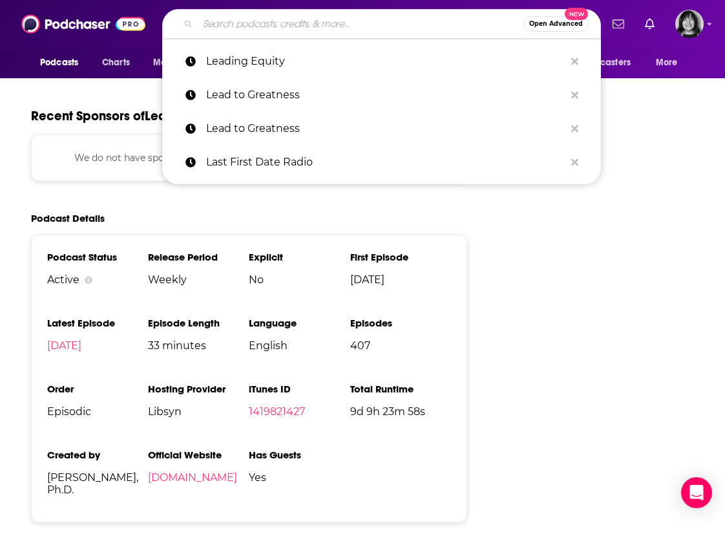
click at [323, 29] on input "Search podcasts, credits, & more..." at bounding box center [361, 24] width 326 height 21
paste input "Leaning Into Leadership"
type input "Leaning Into Leadership"
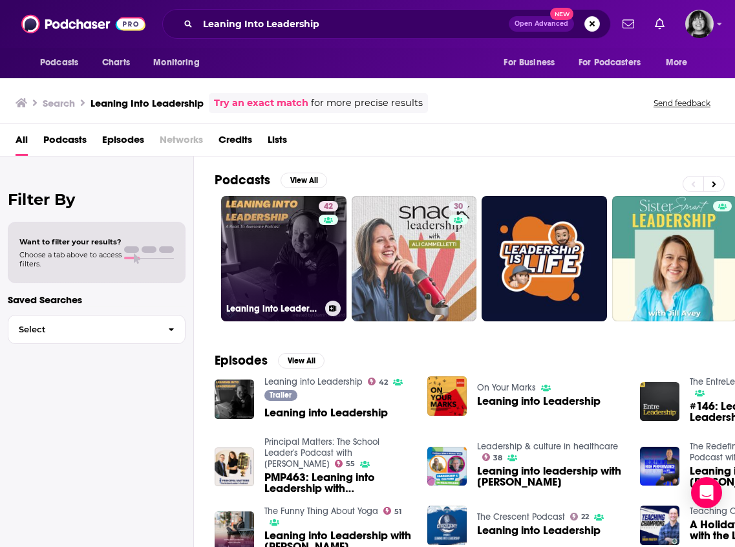
click at [277, 272] on link "42 Leaning into Leadership" at bounding box center [283, 258] width 125 height 125
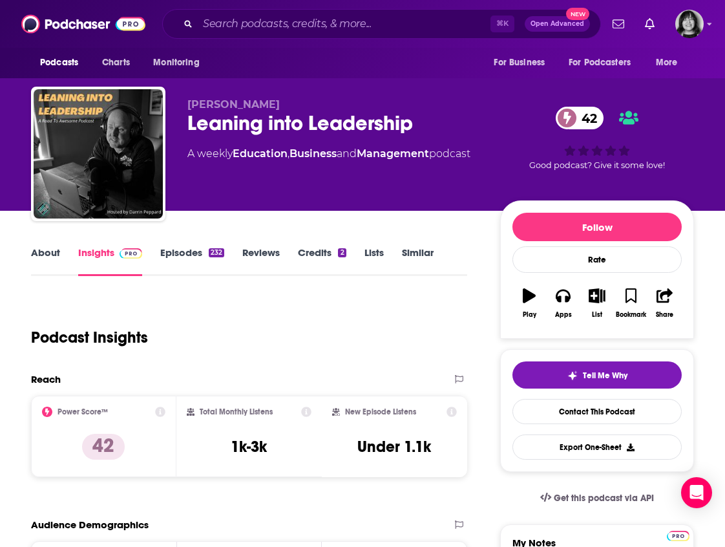
drag, startPoint x: 281, startPoint y: 98, endPoint x: 272, endPoint y: 102, distance: 9.8
click at [272, 102] on p "[PERSON_NAME]" at bounding box center [333, 104] width 292 height 12
copy span "[PERSON_NAME]"
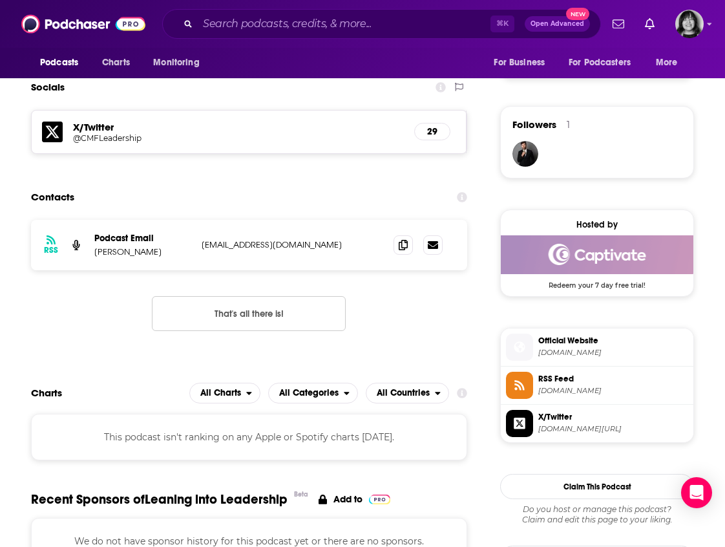
scroll to position [895, 0]
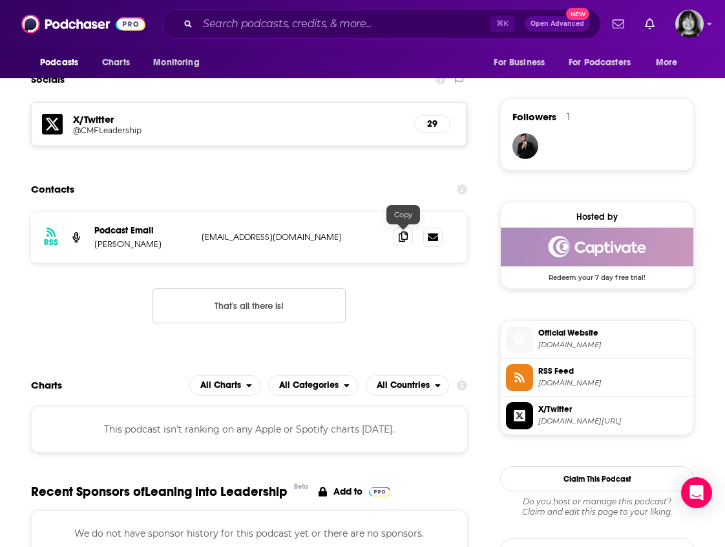
click at [406, 240] on icon at bounding box center [403, 236] width 9 height 10
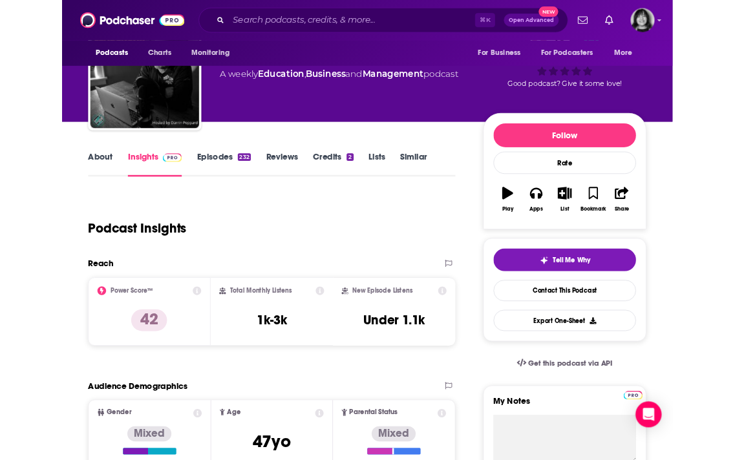
scroll to position [0, 0]
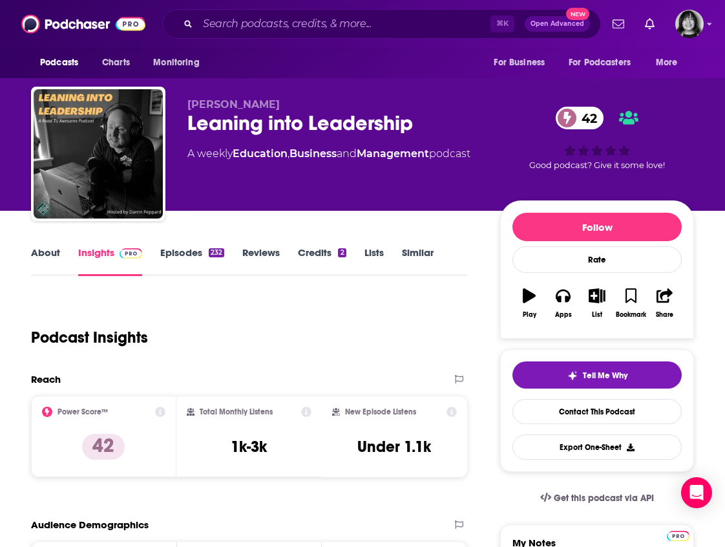
click at [45, 253] on link "About" at bounding box center [45, 261] width 29 height 30
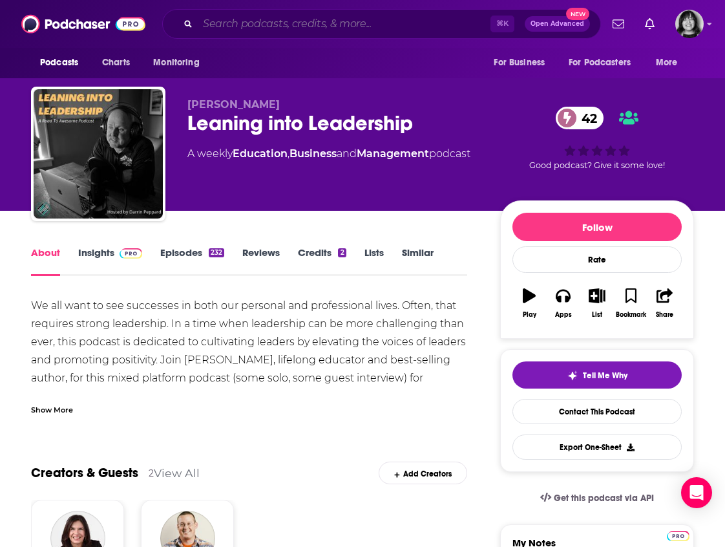
click at [361, 16] on input "Search podcasts, credits, & more..." at bounding box center [344, 24] width 293 height 21
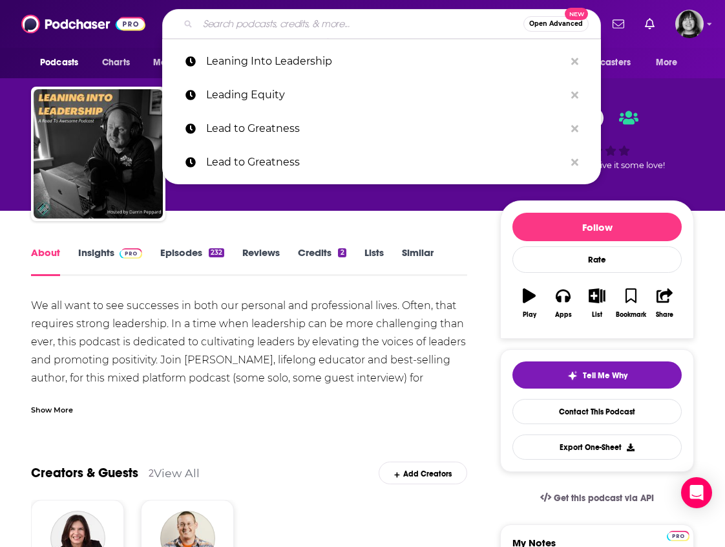
paste input "Let's Talk with [PERSON_NAME]"
type input "Let's Talk with [PERSON_NAME]"
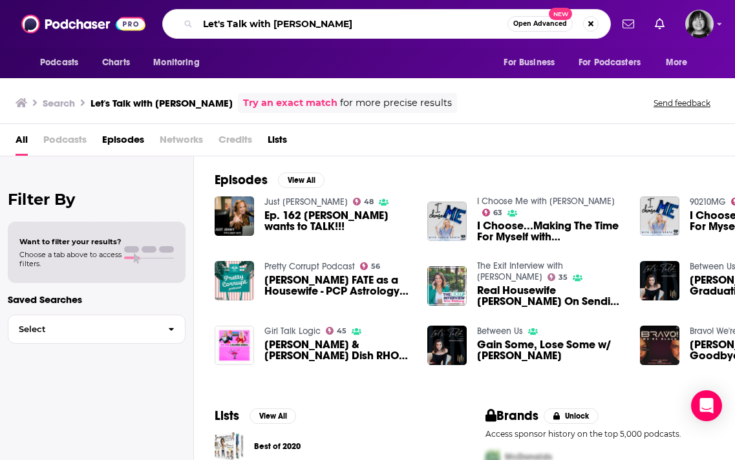
click at [297, 23] on input "Let's Talk with [PERSON_NAME]" at bounding box center [353, 24] width 310 height 21
paste input "[PERSON_NAME] Up"
type input "Leveling Up"
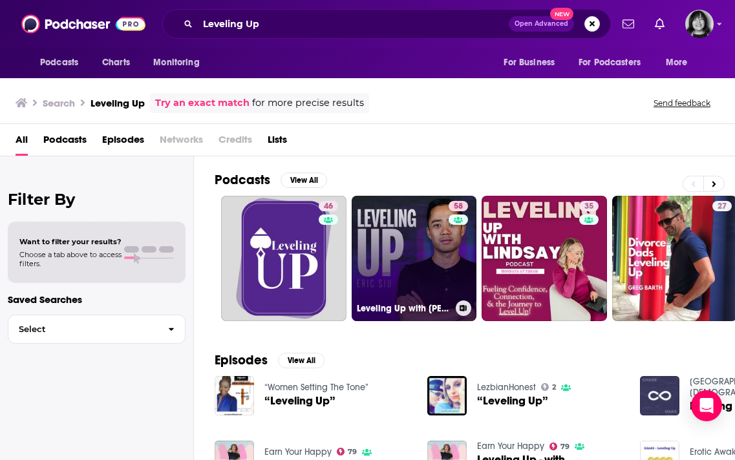
click at [412, 280] on link "58 Leveling Up with [PERSON_NAME]" at bounding box center [414, 258] width 125 height 125
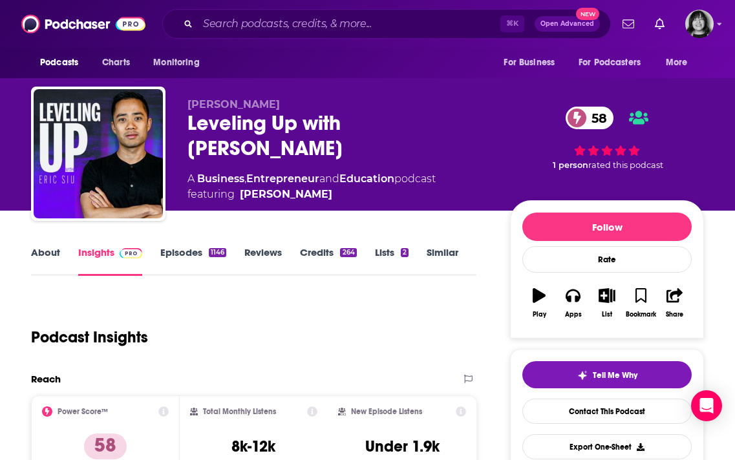
click at [48, 250] on link "About" at bounding box center [45, 261] width 29 height 30
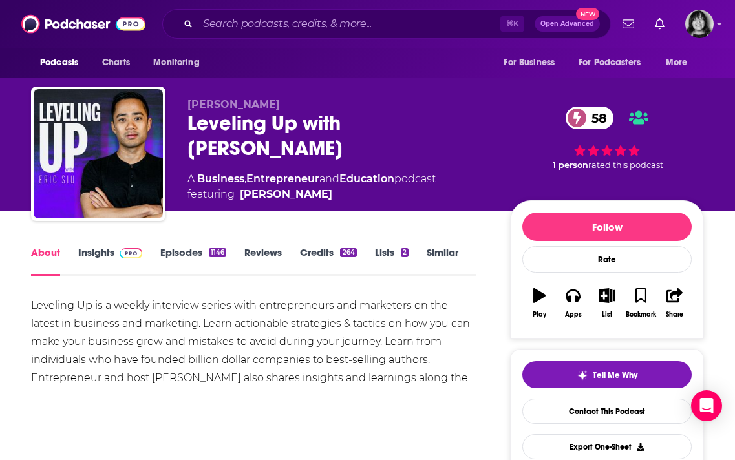
click at [101, 255] on link "Insights" at bounding box center [110, 261] width 64 height 30
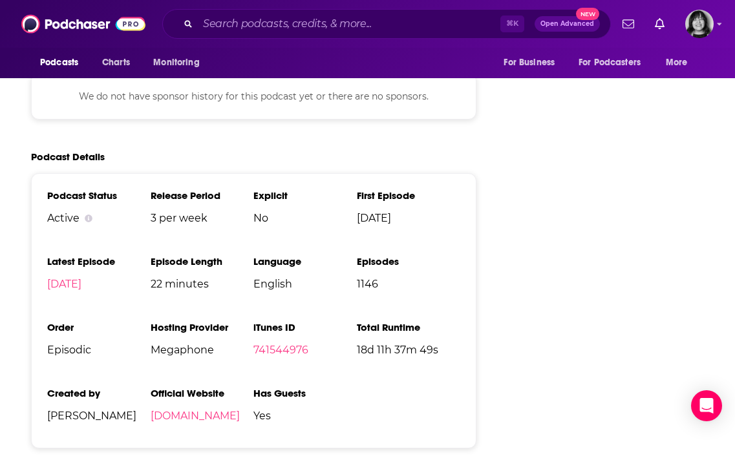
scroll to position [1830, 0]
click at [294, 22] on input "Search podcasts, credits, & more..." at bounding box center [349, 24] width 303 height 21
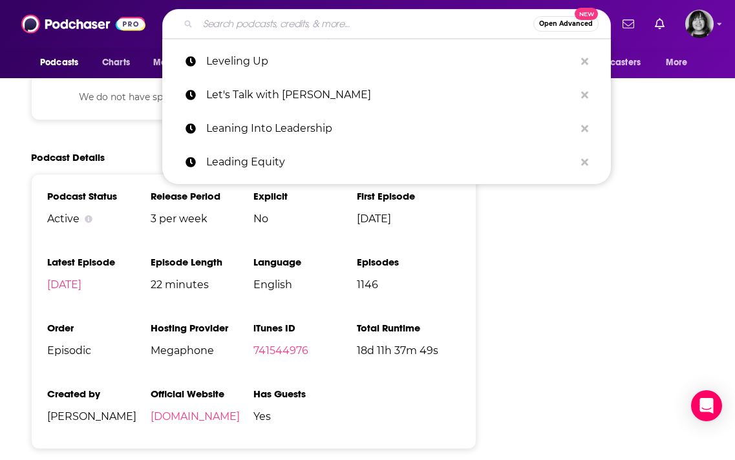
paste input "Live on Purpose"
type input "Live on Purpose"
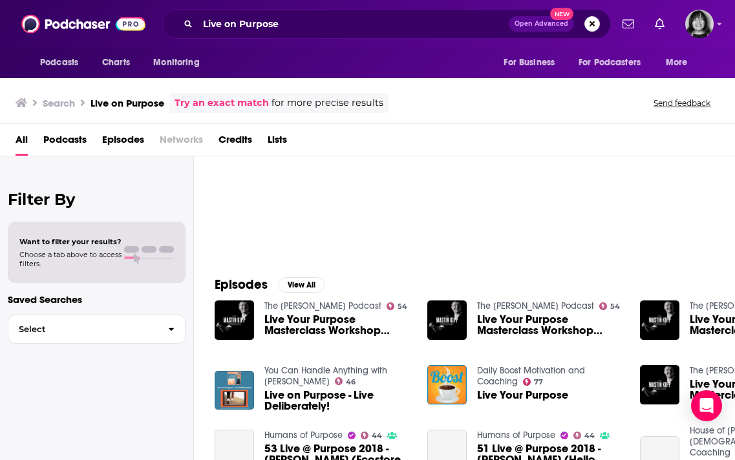
scroll to position [75, 0]
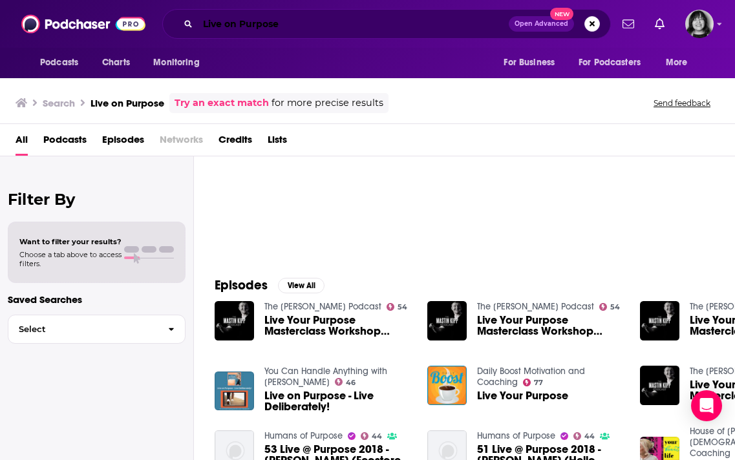
click at [326, 32] on input "Live on Purpose" at bounding box center [353, 24] width 311 height 21
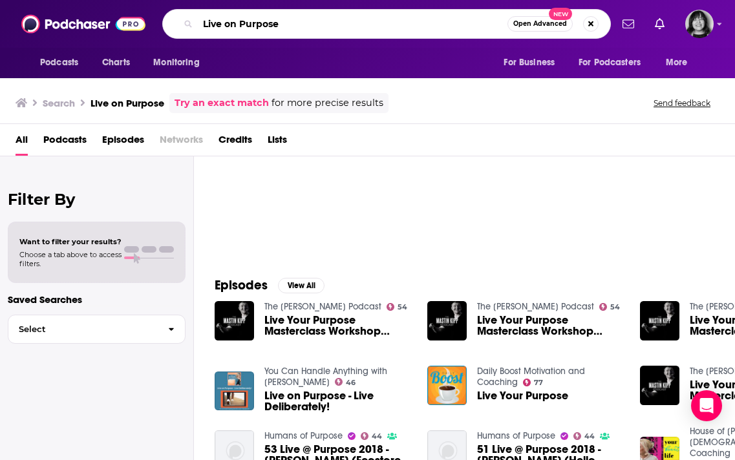
click at [326, 32] on input "Live on Purpose" at bounding box center [353, 24] width 310 height 21
paste input ". Love. Engage. Podcast"
type input "Live. Love. Engage. Podcast"
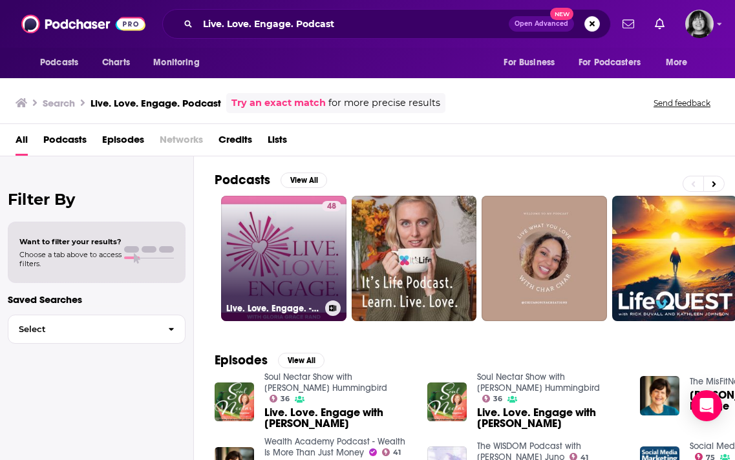
click at [292, 279] on link "48 Live. Love. Engage. - Soulful Success Secrets for Midlife Women" at bounding box center [283, 258] width 125 height 125
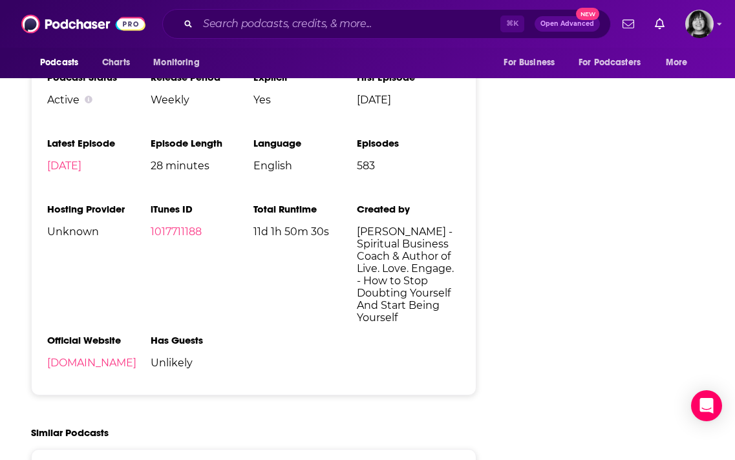
scroll to position [1822, 0]
click at [193, 226] on link "1017711188" at bounding box center [176, 232] width 51 height 12
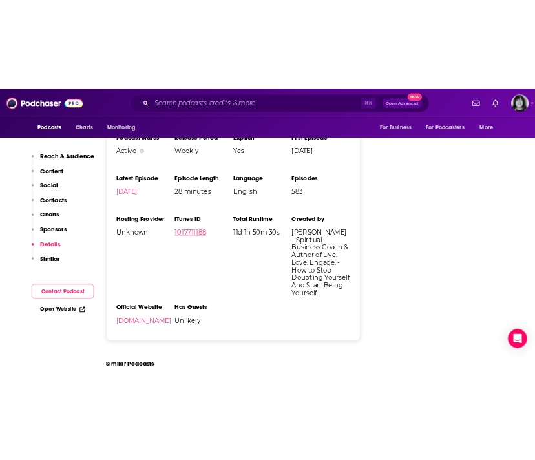
scroll to position [0, 0]
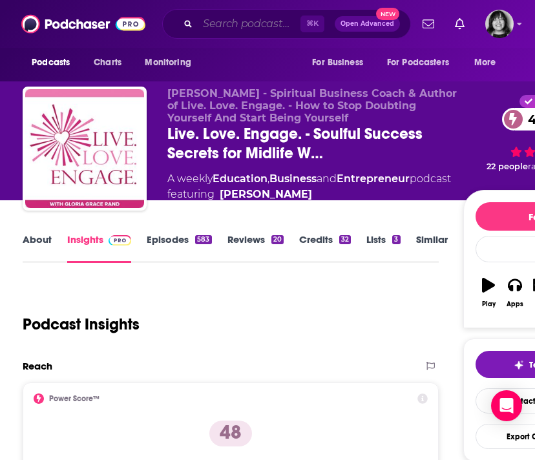
click at [261, 19] on input "Search podcasts, credits, & more..." at bounding box center [249, 24] width 103 height 21
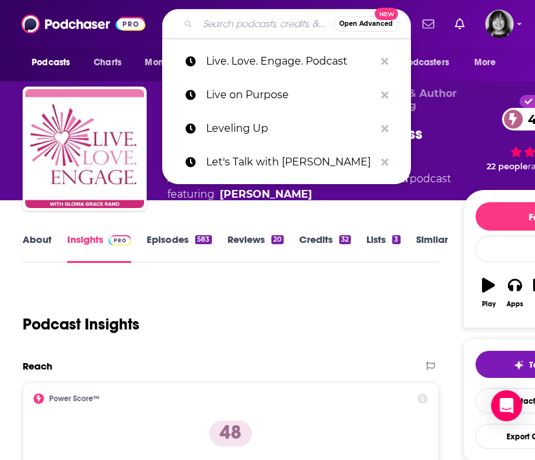
paste input "Living 4D with [PERSON_NAME]"
type input "Living 4D with [PERSON_NAME]"
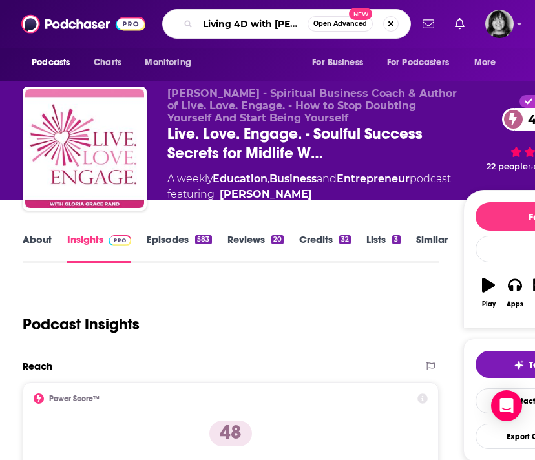
scroll to position [0, 21]
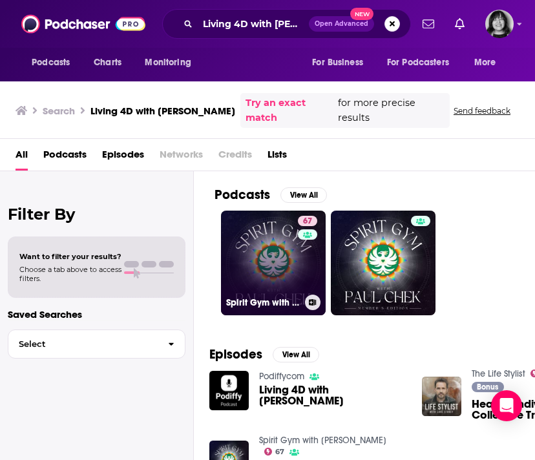
click at [254, 211] on link "67 Spirit Gym with [PERSON_NAME]" at bounding box center [273, 263] width 105 height 105
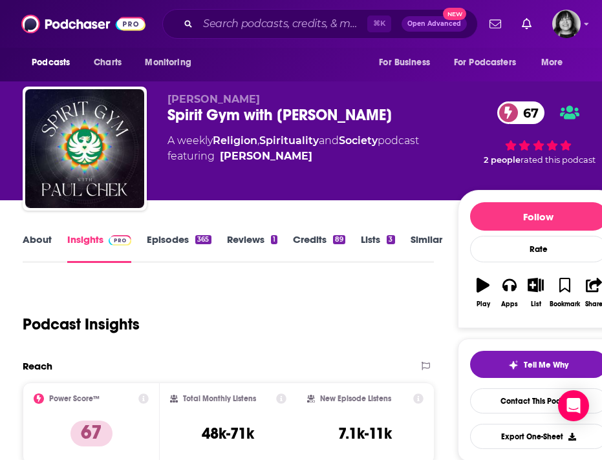
click at [218, 112] on div "Spirit Gym with [PERSON_NAME] 67" at bounding box center [312, 114] width 290 height 19
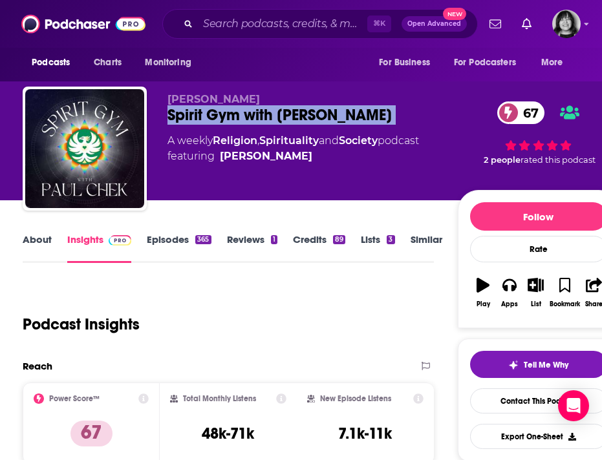
click at [218, 112] on div "Spirit Gym with [PERSON_NAME] 67" at bounding box center [312, 114] width 290 height 19
copy div "Spirit Gym with [PERSON_NAME] 67"
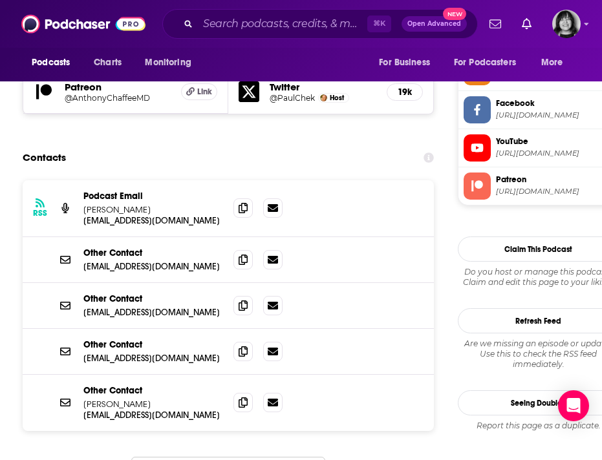
scroll to position [1131, 0]
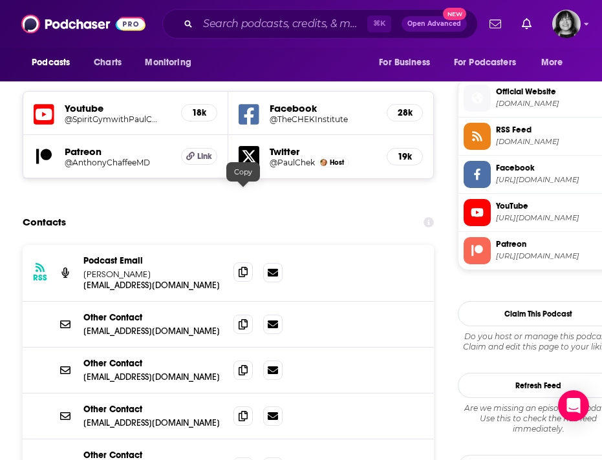
click at [242, 267] on icon at bounding box center [243, 272] width 9 height 10
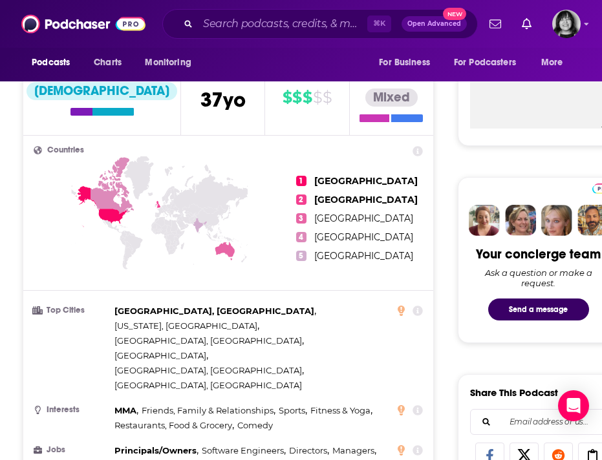
scroll to position [0, 0]
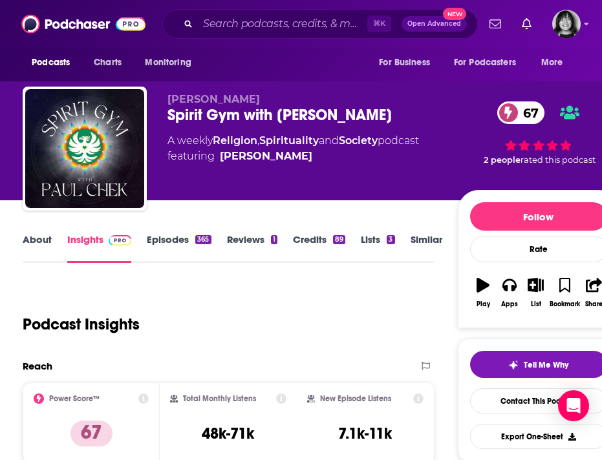
click at [40, 249] on link "About" at bounding box center [37, 248] width 29 height 30
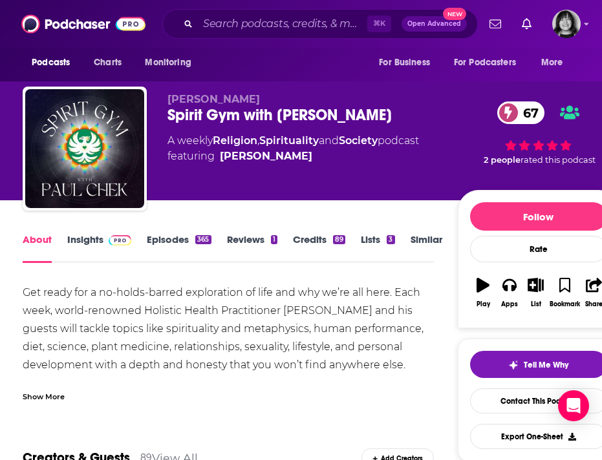
scroll to position [13, 0]
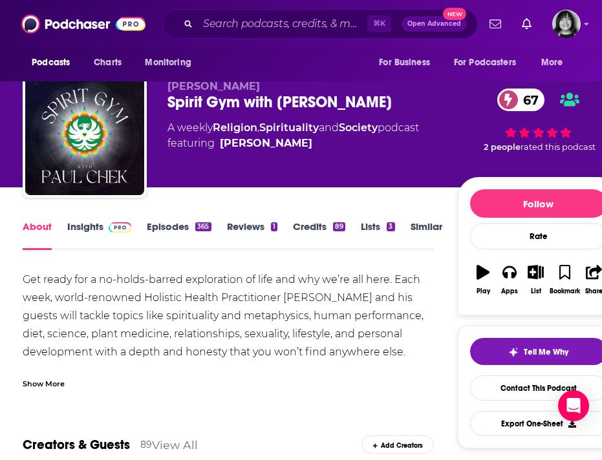
click at [44, 383] on div "Show More" at bounding box center [44, 383] width 42 height 12
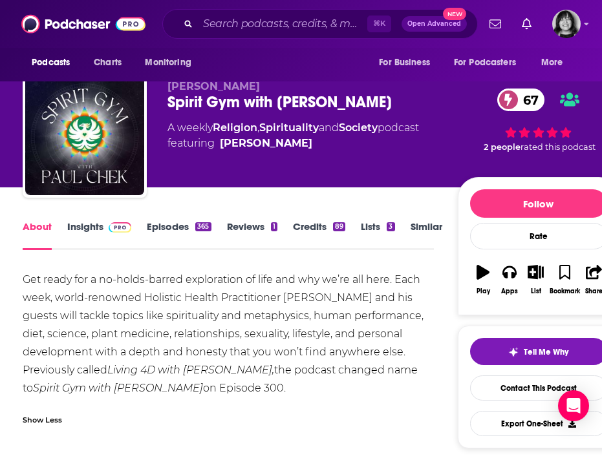
scroll to position [24, 0]
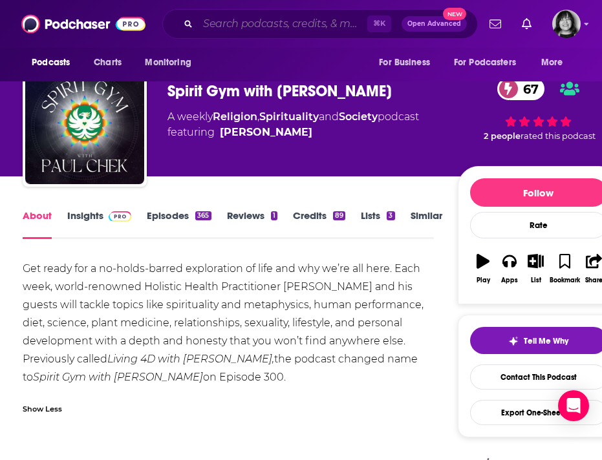
click at [272, 16] on input "Search podcasts, credits, & more..." at bounding box center [282, 24] width 169 height 21
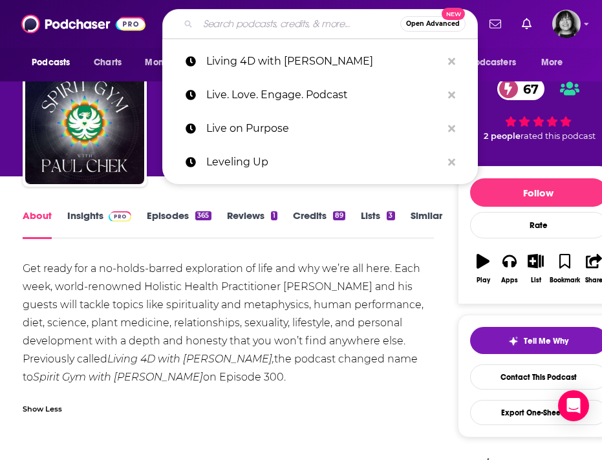
paste input "Living a Life in Full"
type input "Living a Life in Full"
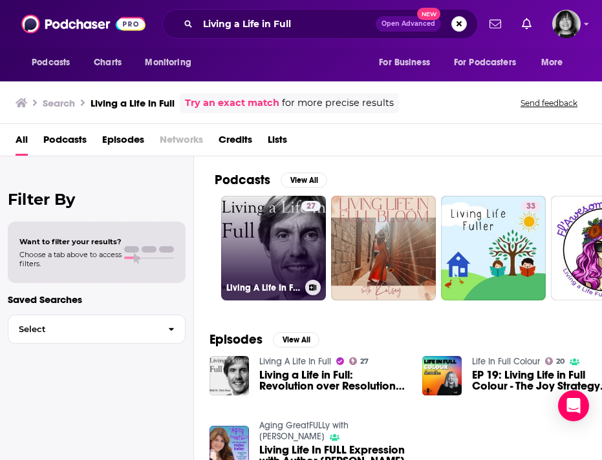
click at [259, 251] on link "27 Living A Life In Full" at bounding box center [273, 248] width 105 height 105
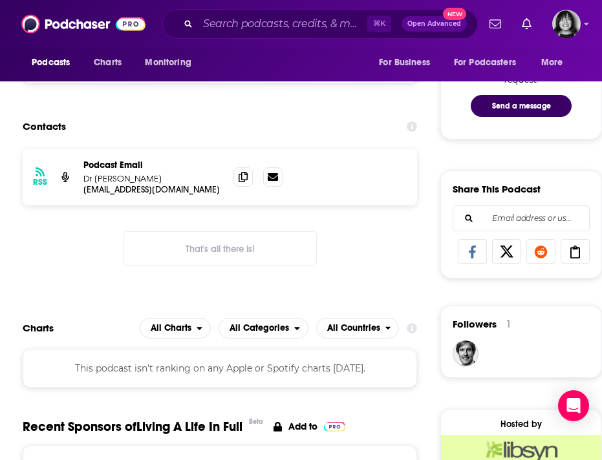
scroll to position [744, 0]
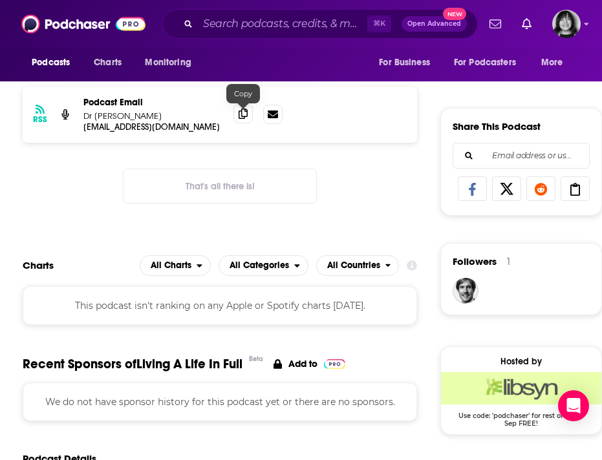
click at [246, 115] on icon at bounding box center [243, 114] width 9 height 10
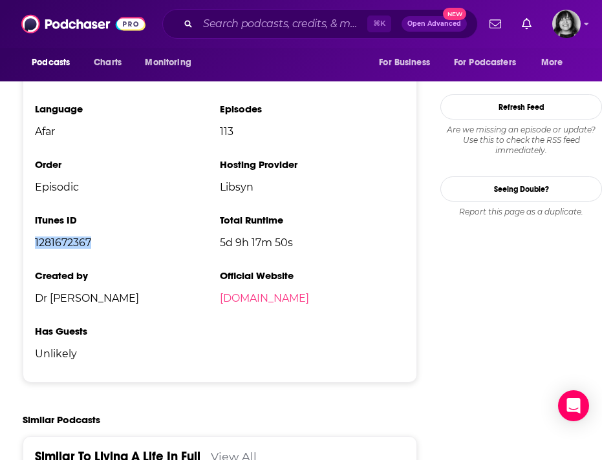
scroll to position [0, 0]
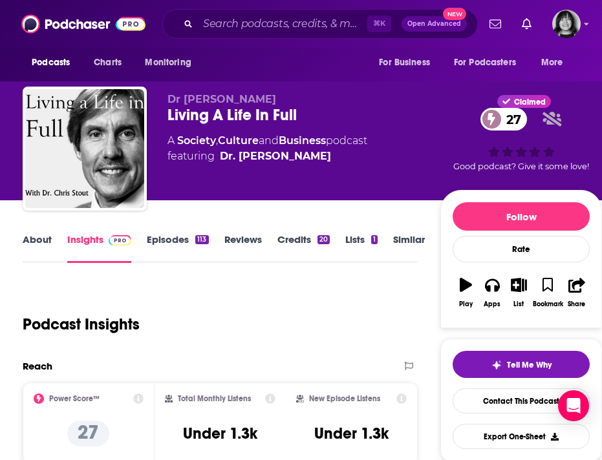
click at [28, 240] on link "About" at bounding box center [37, 248] width 29 height 30
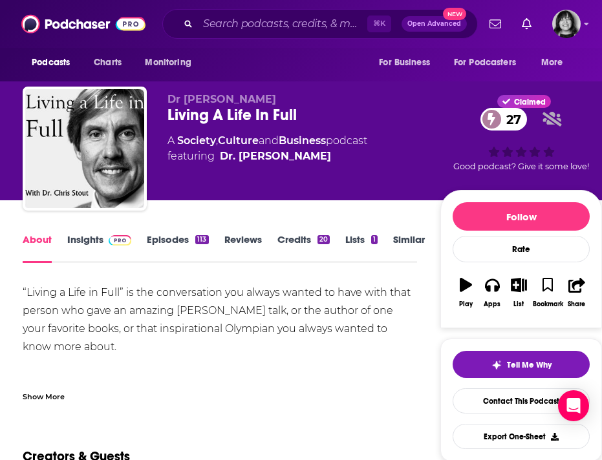
scroll to position [21, 0]
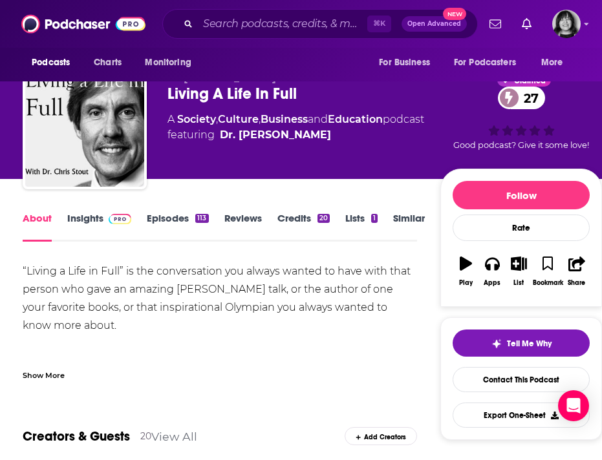
click at [53, 378] on div "Show More" at bounding box center [44, 375] width 42 height 12
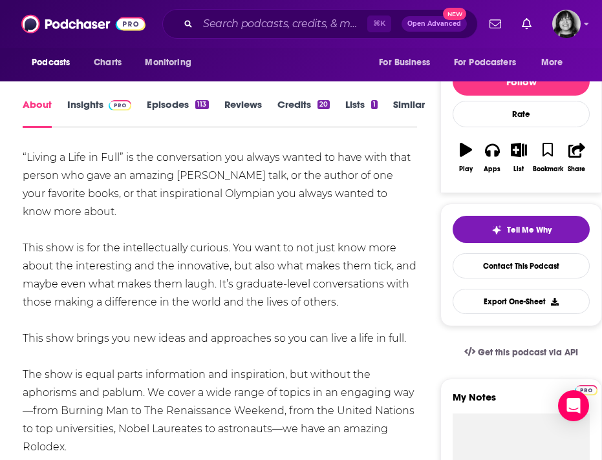
scroll to position [141, 0]
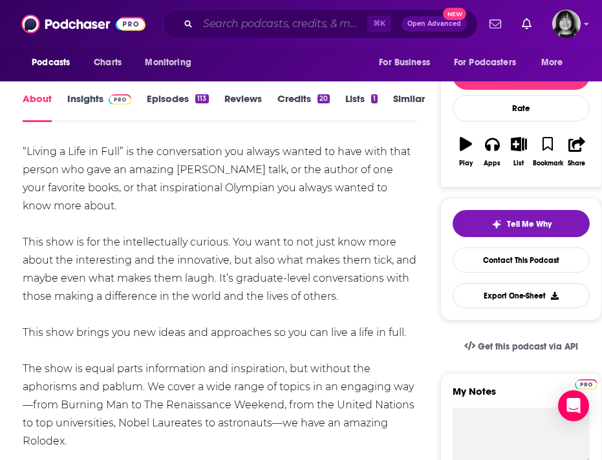
click at [257, 15] on input "Search podcasts, credits, & more..." at bounding box center [282, 24] width 169 height 21
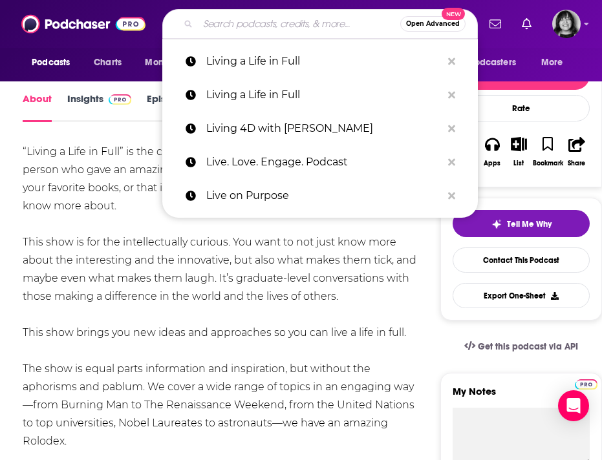
paste input "Looking Outside"
type input "Looking Outside"
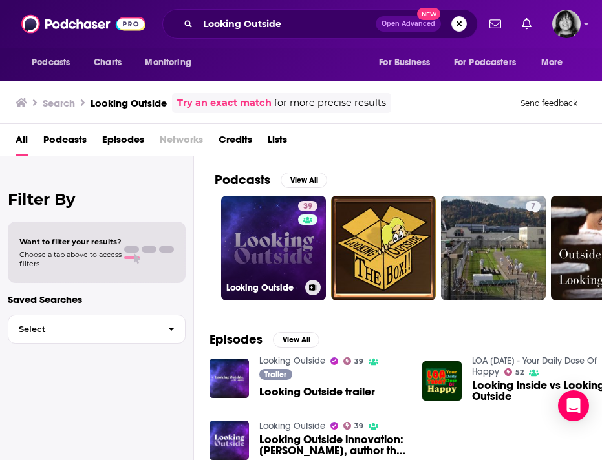
click at [259, 239] on link "39 Looking Outside" at bounding box center [273, 248] width 105 height 105
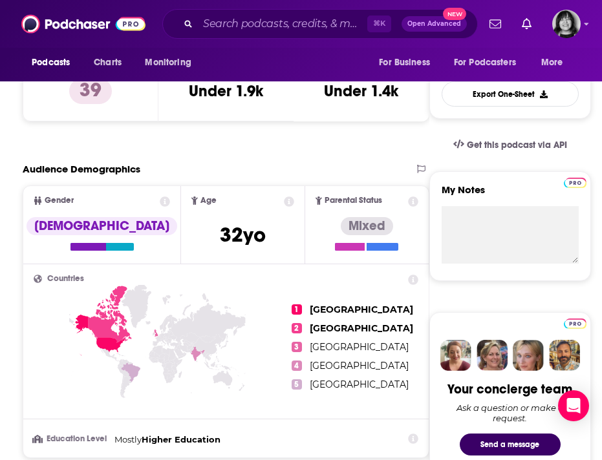
scroll to position [772, 0]
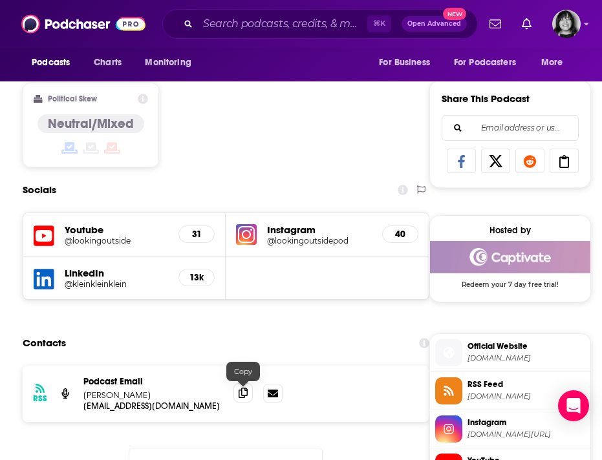
click at [244, 398] on icon at bounding box center [243, 393] width 9 height 10
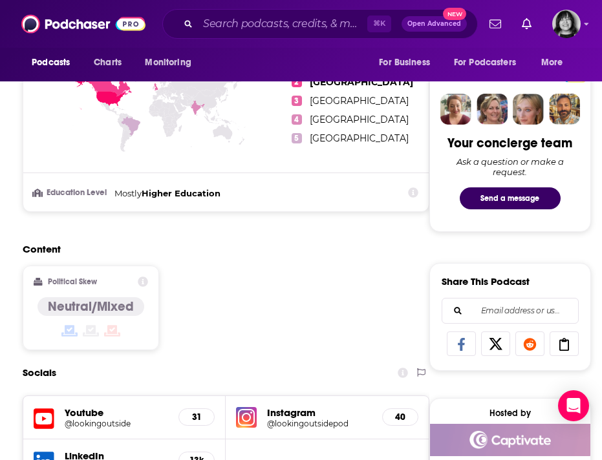
scroll to position [0, 0]
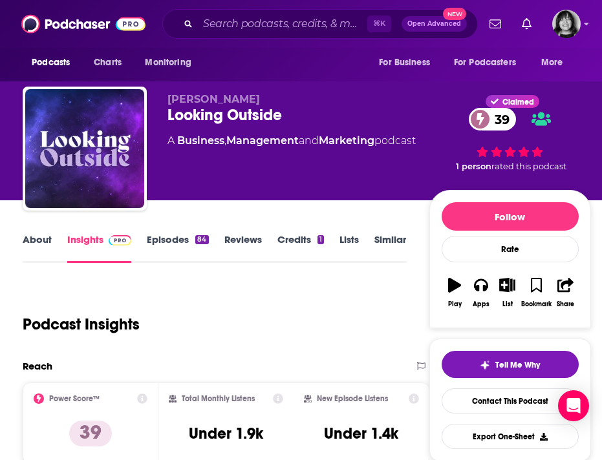
click at [31, 239] on link "About" at bounding box center [37, 248] width 29 height 30
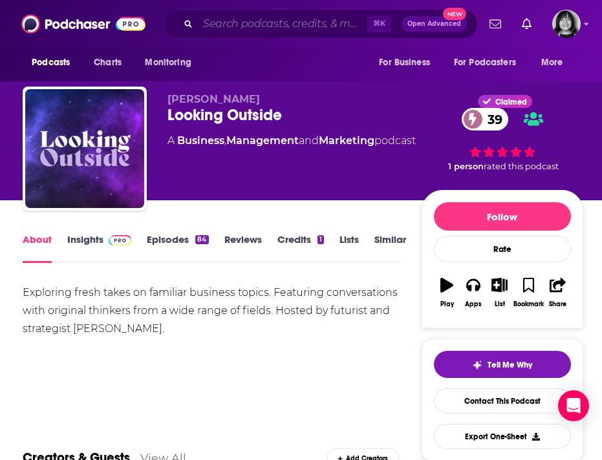
click at [258, 24] on input "Search podcasts, credits, & more..." at bounding box center [282, 24] width 169 height 21
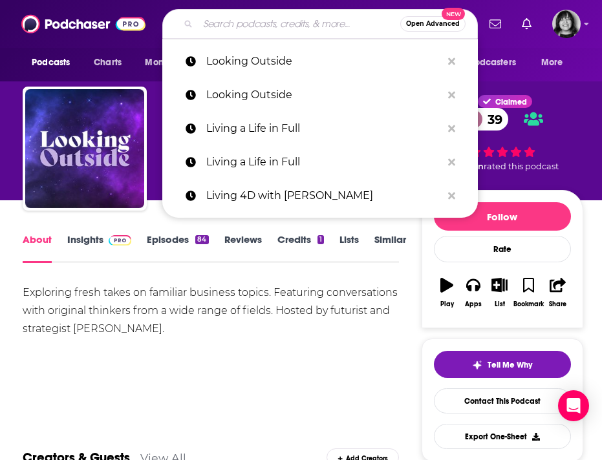
paste input "[PERSON_NAME] Live Chat & Podcasts"
type input "[PERSON_NAME] Live Chat & Podcasts"
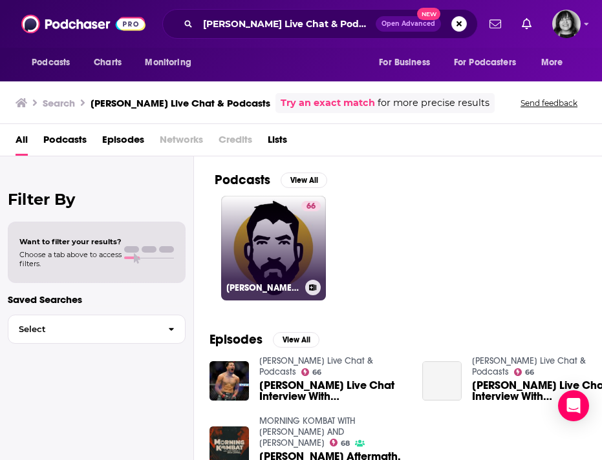
click at [273, 259] on link "66 [PERSON_NAME] Live Chat & Podcasts" at bounding box center [273, 248] width 105 height 105
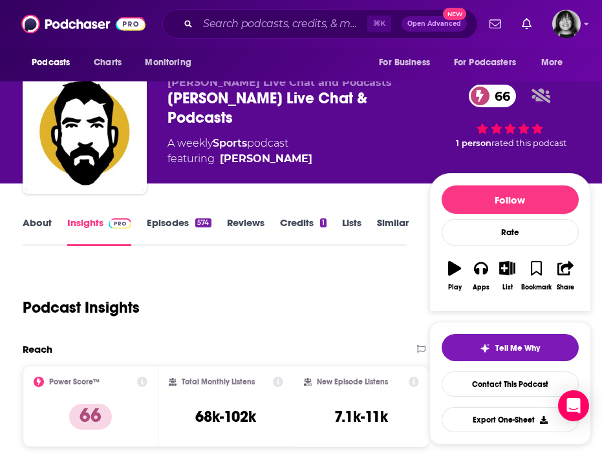
scroll to position [16, 0]
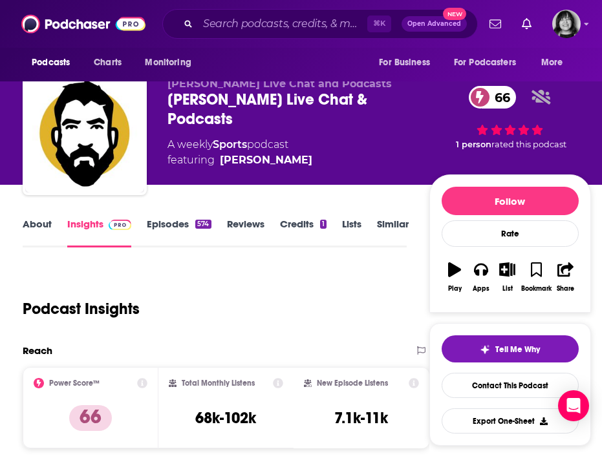
click at [39, 222] on link "About" at bounding box center [37, 233] width 29 height 30
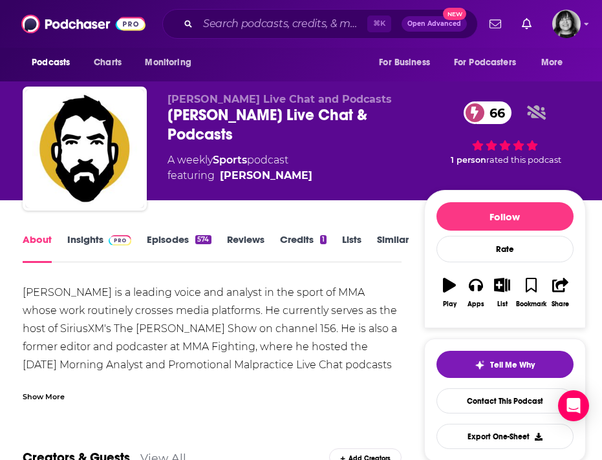
click at [54, 392] on div "Show More" at bounding box center [44, 396] width 42 height 12
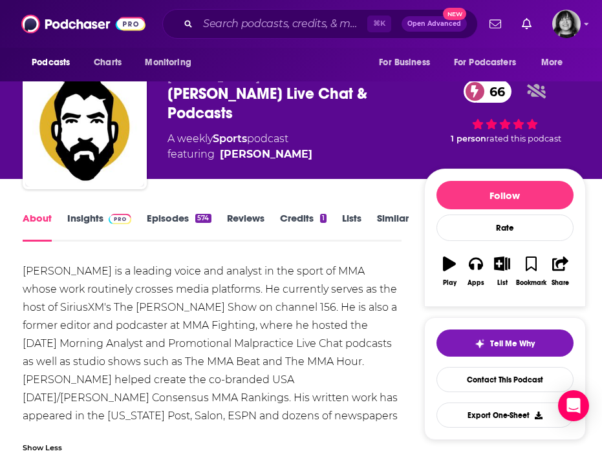
scroll to position [23, 0]
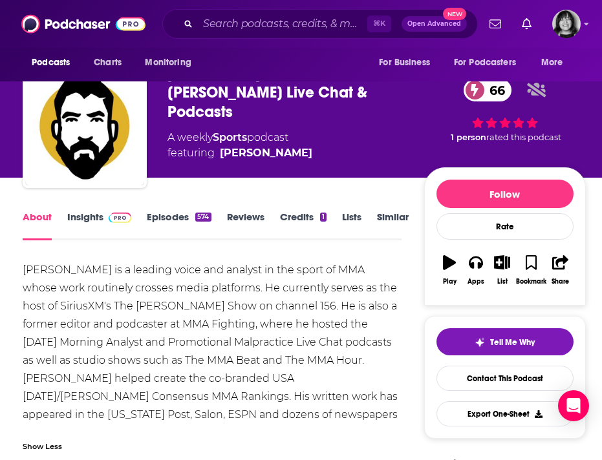
click at [76, 219] on link "Insights" at bounding box center [99, 226] width 64 height 30
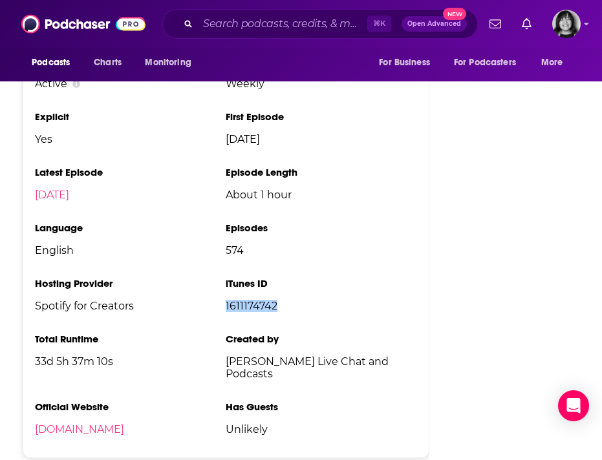
scroll to position [2238, 0]
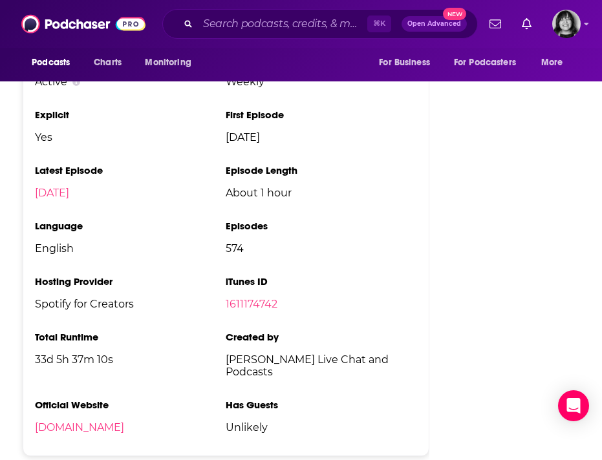
click at [217, 36] on div "⌘ K Open Advanced New" at bounding box center [319, 24] width 315 height 30
click at [222, 24] on input "Search podcasts, credits, & more..." at bounding box center [282, 24] width 169 height 21
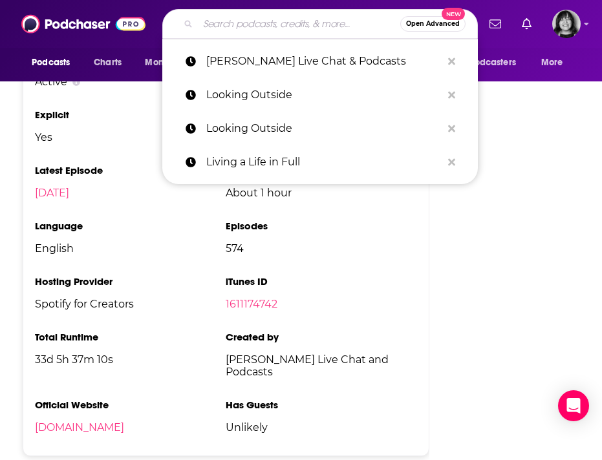
paste input "Luxury of Self-Care"
type input "Luxury of Self-Care"
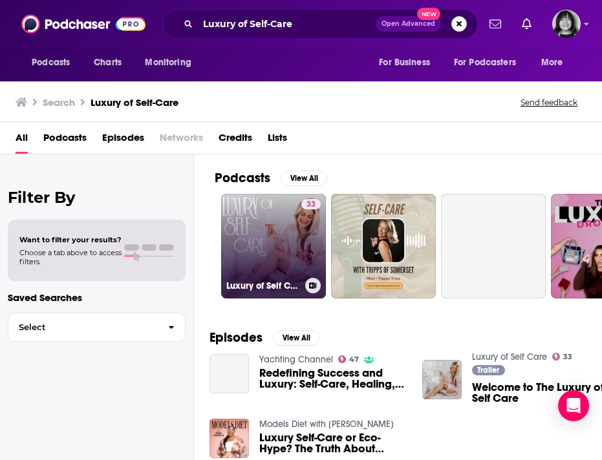
click at [277, 240] on link "33 Luxury of Self Care" at bounding box center [273, 246] width 105 height 105
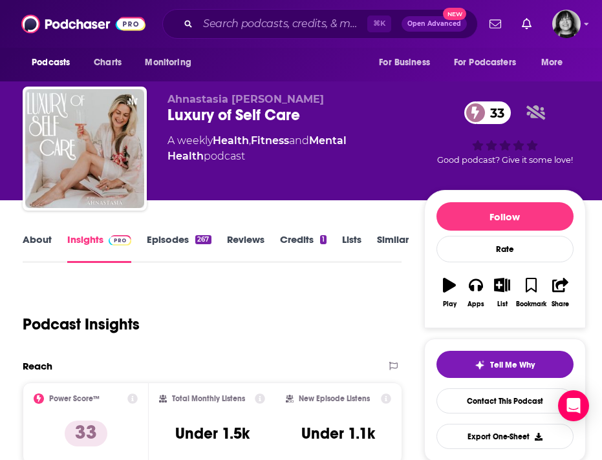
click at [248, 102] on span "Ahnastasia [PERSON_NAME]" at bounding box center [245, 99] width 156 height 12
copy p "Ahnastasia [PERSON_NAME]"
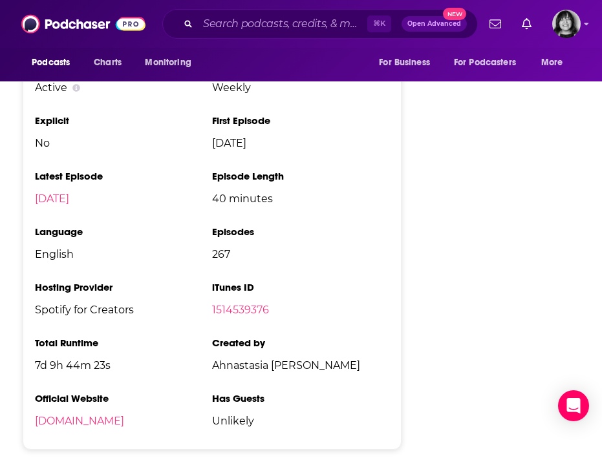
scroll to position [1305, 0]
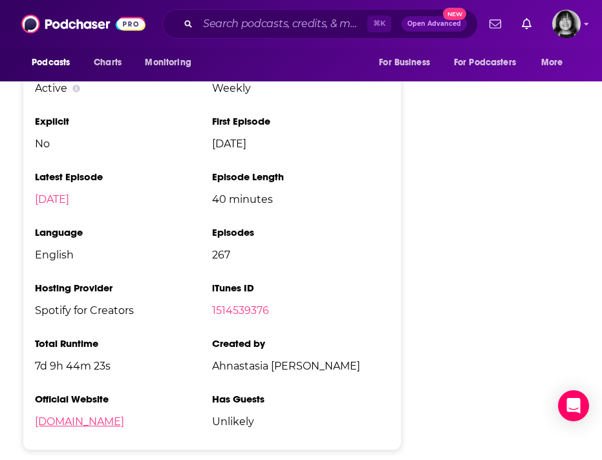
click at [89, 427] on link "[DOMAIN_NAME]" at bounding box center [79, 422] width 89 height 12
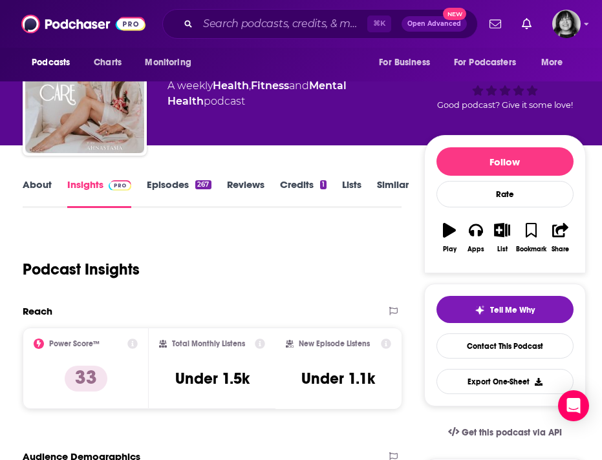
scroll to position [0, 0]
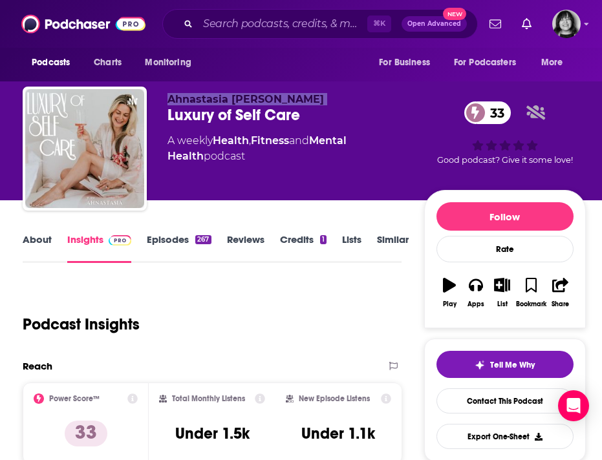
click at [49, 235] on link "About" at bounding box center [37, 248] width 29 height 30
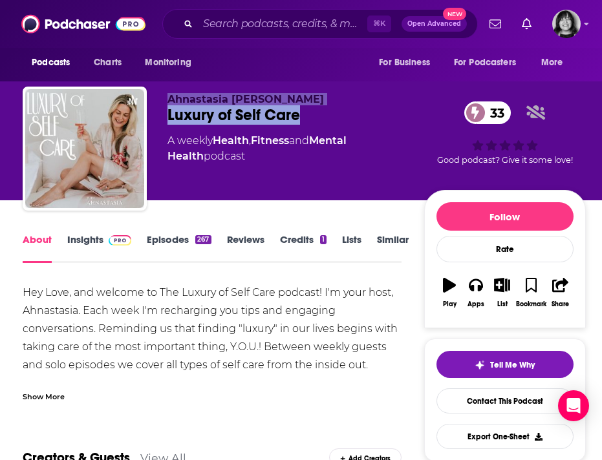
drag, startPoint x: 324, startPoint y: 114, endPoint x: 164, endPoint y: 102, distance: 160.8
click at [164, 102] on div "Ahnastasia [PERSON_NAME] of Self Care 33 A weekly Health , Fitness and Mental H…" at bounding box center [304, 151] width 563 height 129
copy div "Ahnastasia [PERSON_NAME] of Self Care"
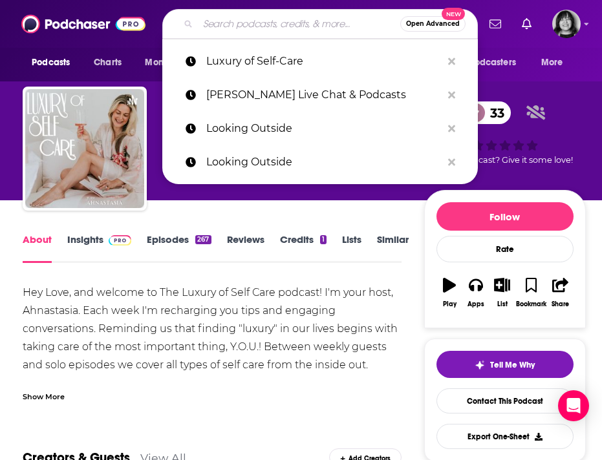
click at [215, 26] on input "Search podcasts, credits, & more..." at bounding box center [299, 24] width 202 height 21
paste input "M&A Science"
type input "M&A Science"
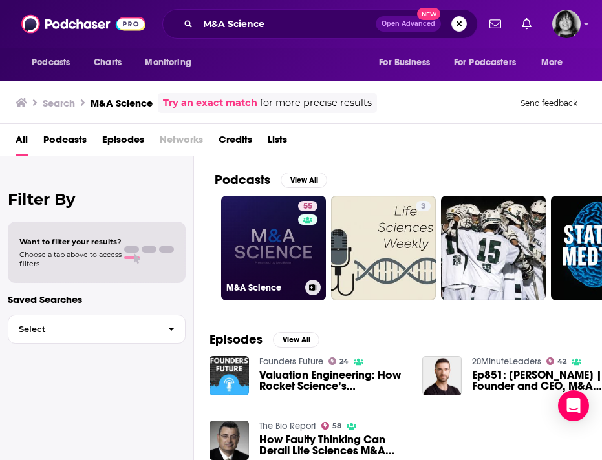
click at [275, 224] on link "55 M&A Science" at bounding box center [273, 248] width 105 height 105
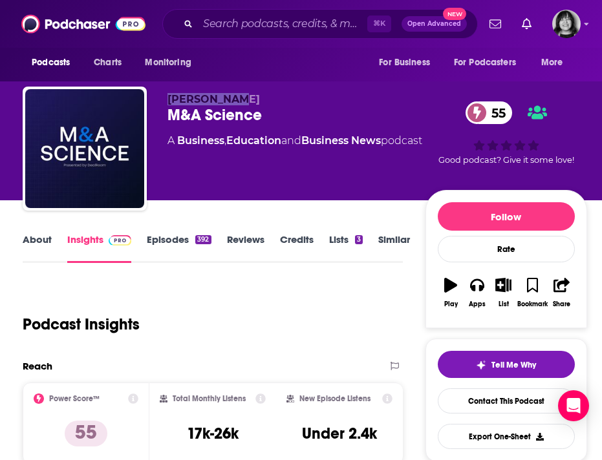
drag, startPoint x: 230, startPoint y: 98, endPoint x: 167, endPoint y: 99, distance: 62.1
click at [167, 99] on p "[PERSON_NAME]" at bounding box center [296, 99] width 258 height 12
copy span "[PERSON_NAME]"
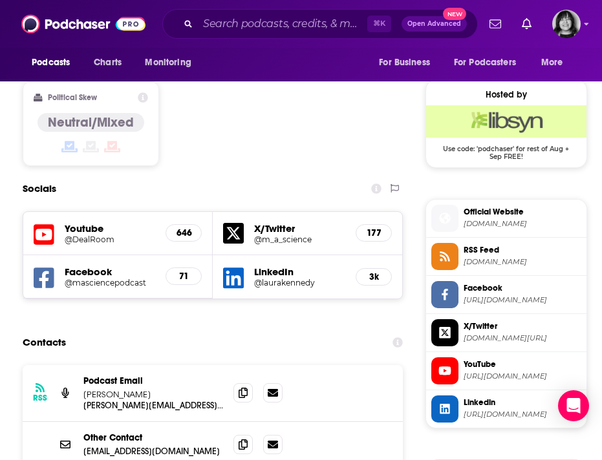
scroll to position [1033, 0]
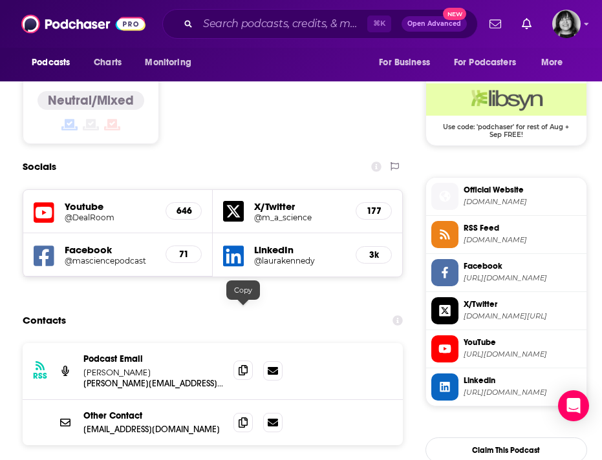
click at [239, 365] on icon at bounding box center [243, 370] width 9 height 10
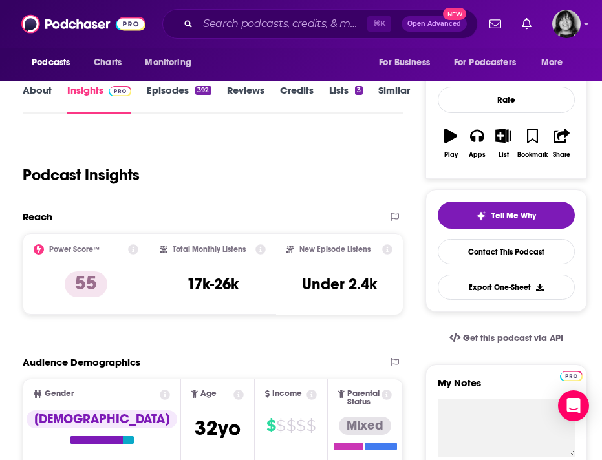
scroll to position [0, 0]
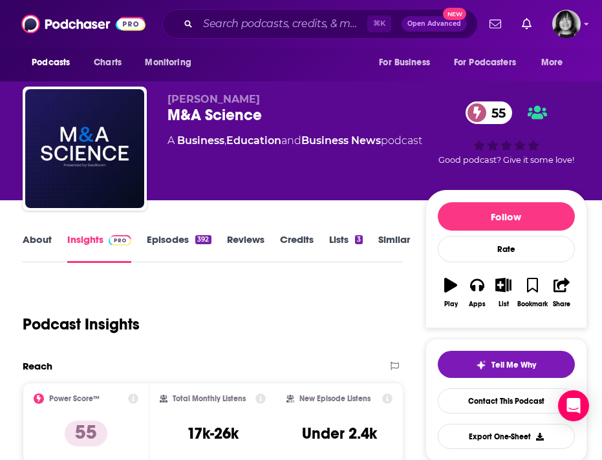
click at [45, 244] on link "About" at bounding box center [37, 248] width 29 height 30
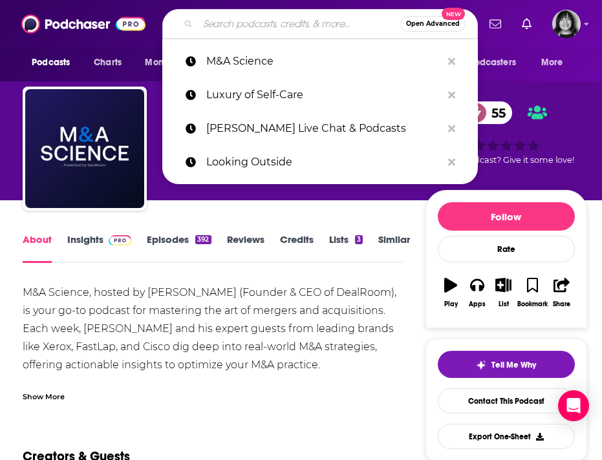
click at [297, 22] on input "Search podcasts, credits, & more..." at bounding box center [299, 24] width 202 height 21
paste input "Man That Can"
type input "Man That Can"
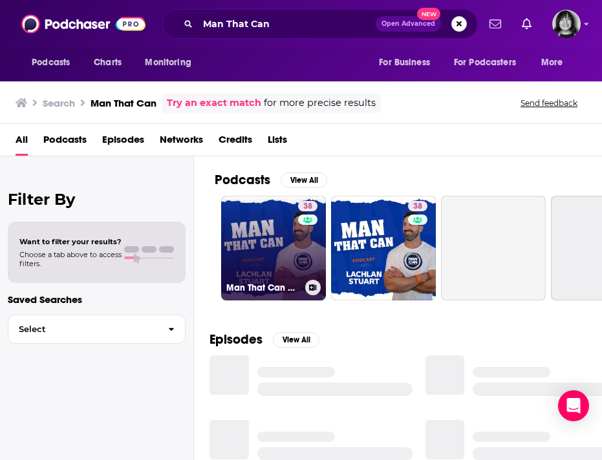
click at [285, 242] on link "38 Man That Can with [PERSON_NAME]" at bounding box center [273, 248] width 105 height 105
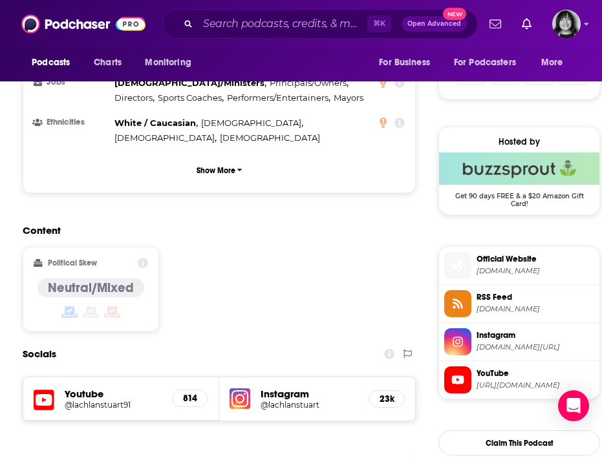
scroll to position [959, 0]
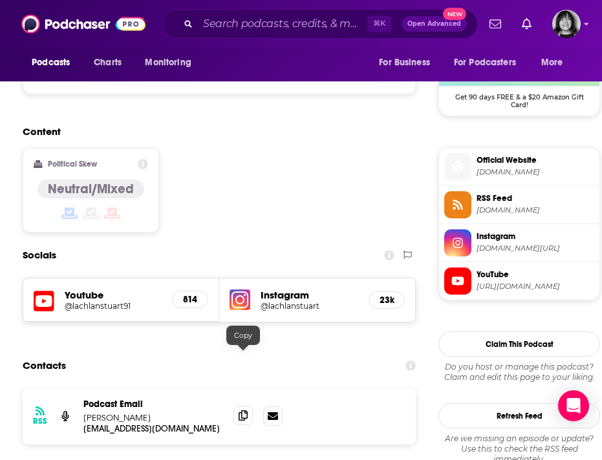
click at [246, 411] on icon at bounding box center [243, 416] width 9 height 10
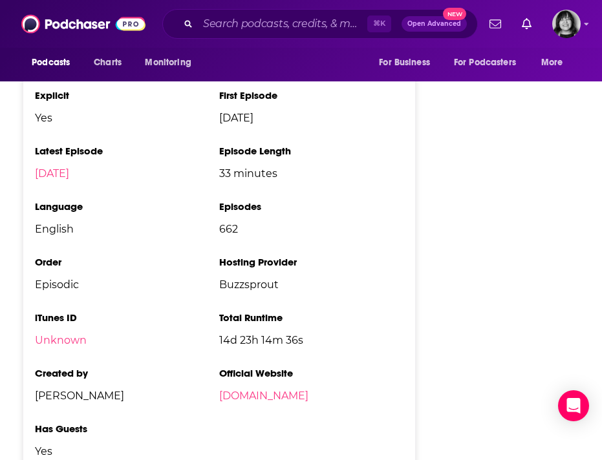
scroll to position [1741, 0]
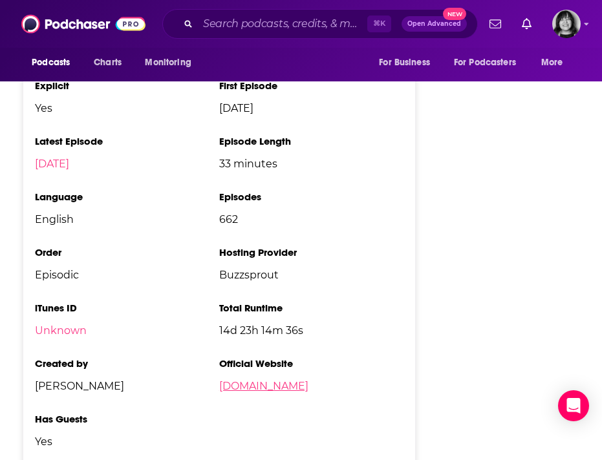
click at [299, 380] on link "[DOMAIN_NAME]" at bounding box center [263, 386] width 89 height 12
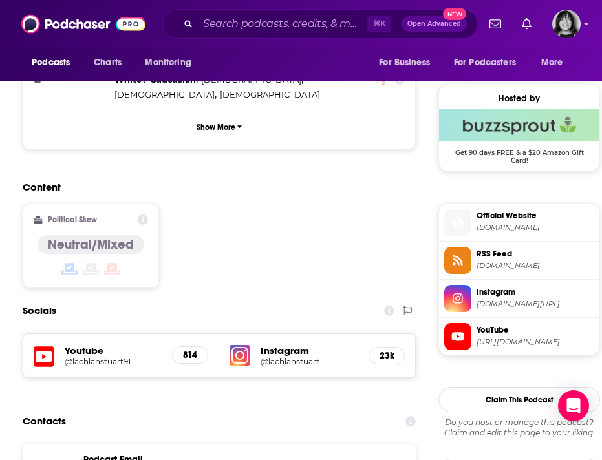
scroll to position [0, 0]
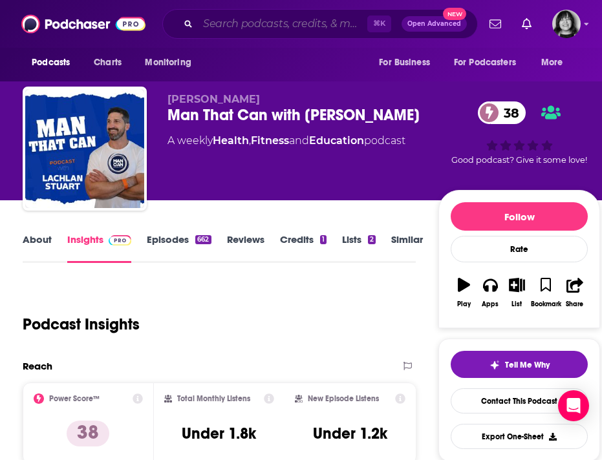
click at [261, 16] on input "Search podcasts, credits, & more..." at bounding box center [282, 24] width 169 height 21
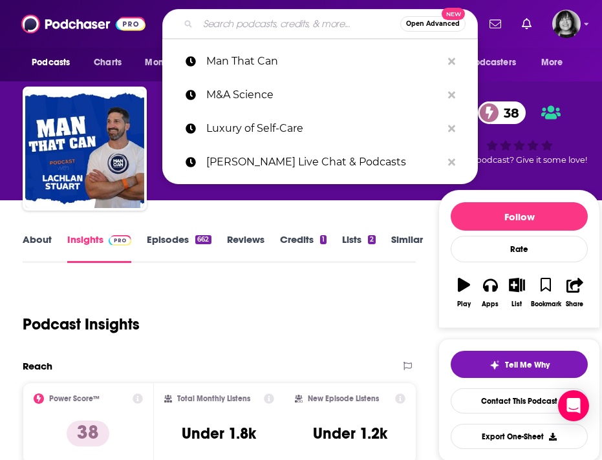
paste input "[PERSON_NAME] Leadership Podcast"
type input "[PERSON_NAME] Leadership Podcast"
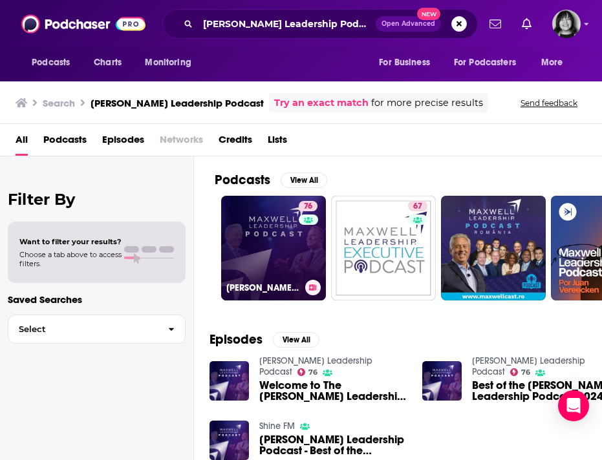
click at [260, 258] on link "76 [PERSON_NAME] Leadership Podcast" at bounding box center [273, 248] width 105 height 105
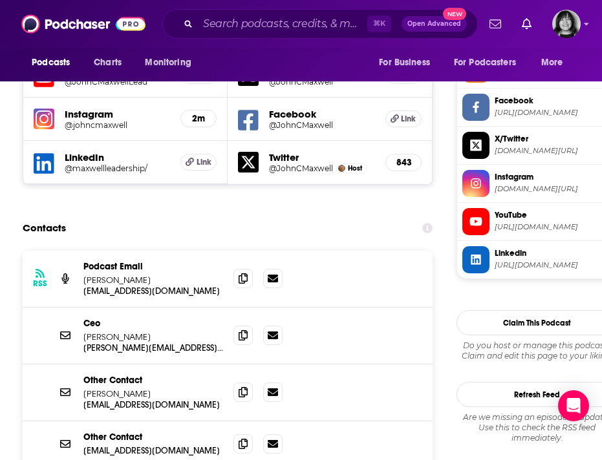
scroll to position [1215, 0]
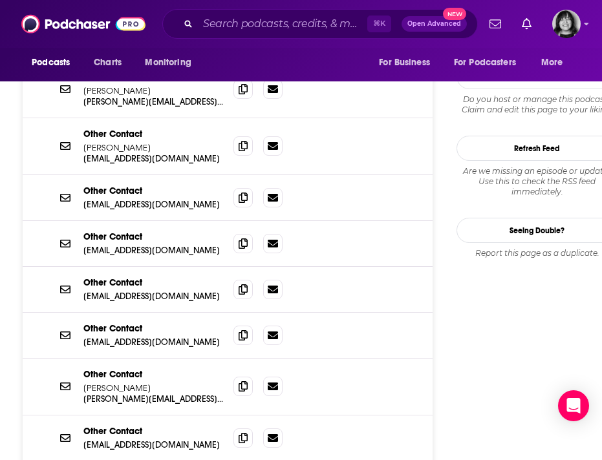
scroll to position [1446, 0]
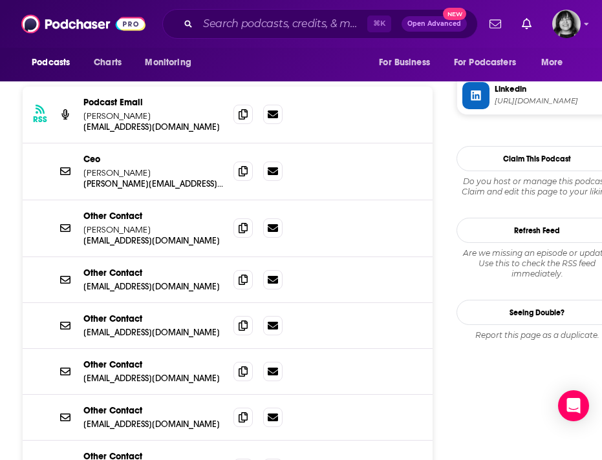
scroll to position [1424, 0]
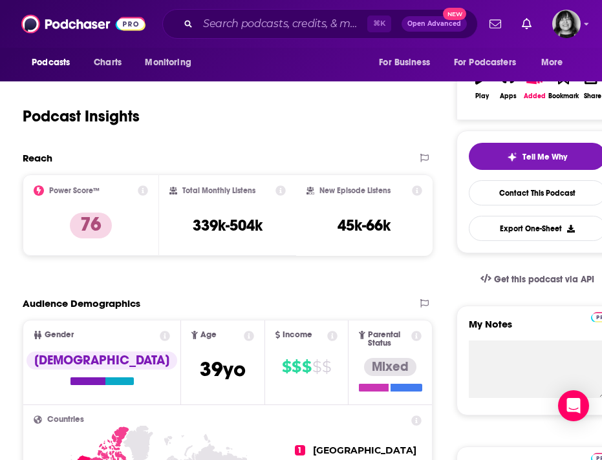
scroll to position [0, 0]
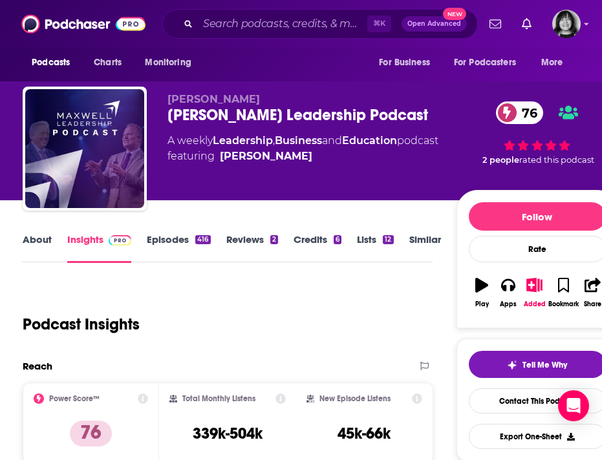
click at [46, 233] on link "About" at bounding box center [37, 248] width 29 height 30
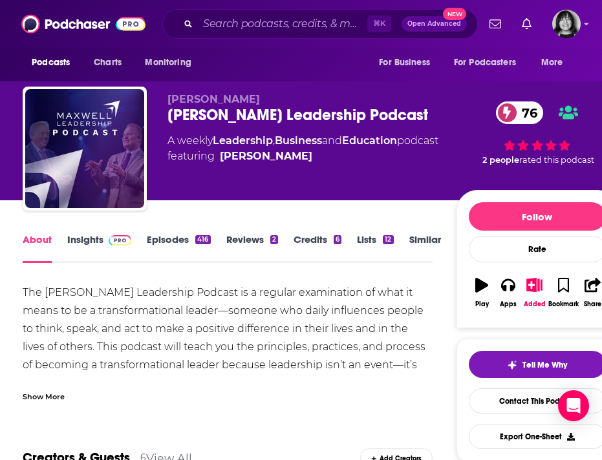
click at [245, 19] on input "Search podcasts, credits, & more..." at bounding box center [282, 24] width 169 height 21
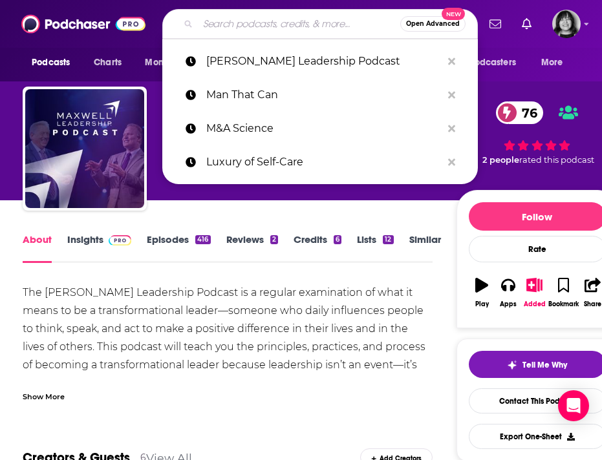
paste input "Men of the Hour"
type input "Men of the Hour"
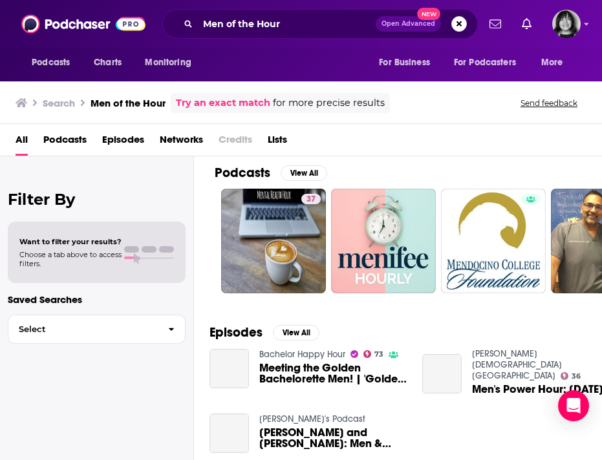
scroll to position [5, 1]
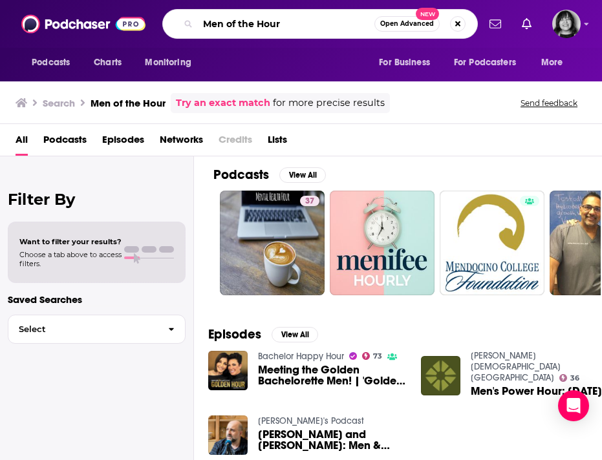
click at [240, 17] on input "Men of the Hour" at bounding box center [286, 24] width 176 height 21
paste input "tal Health Break"
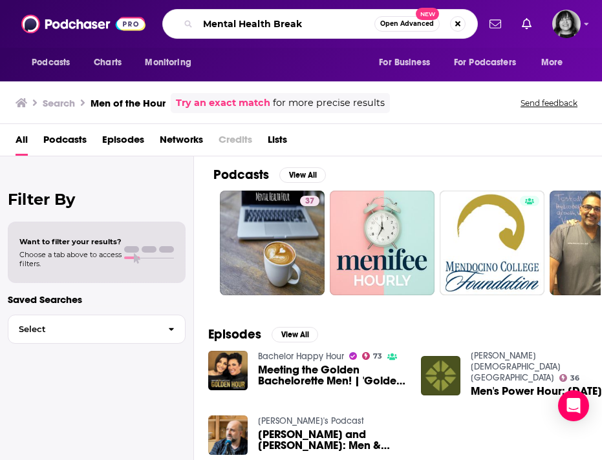
type input "Mental Health Break"
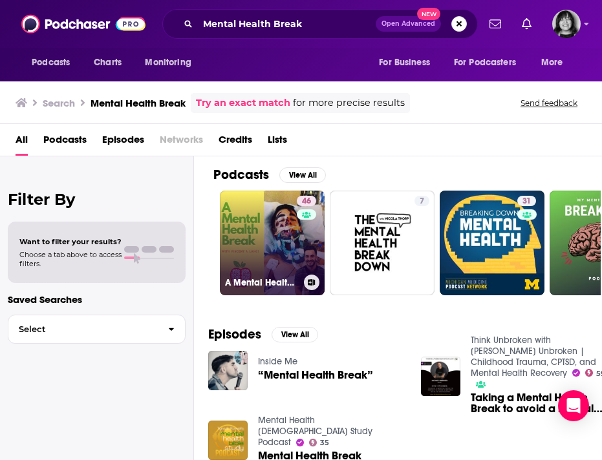
click at [289, 244] on link "46 A Mental Health Break" at bounding box center [272, 243] width 105 height 105
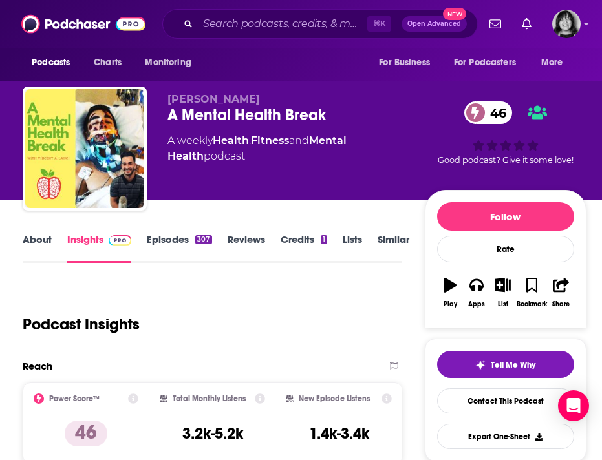
click at [246, 97] on span "[PERSON_NAME]" at bounding box center [213, 99] width 92 height 12
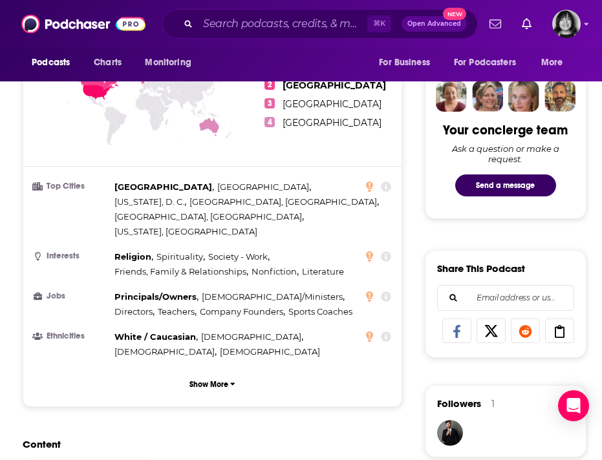
scroll to position [1067, 0]
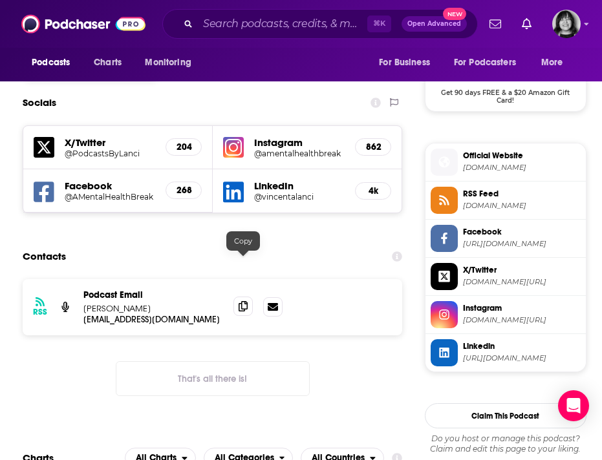
click at [244, 301] on icon at bounding box center [243, 306] width 9 height 10
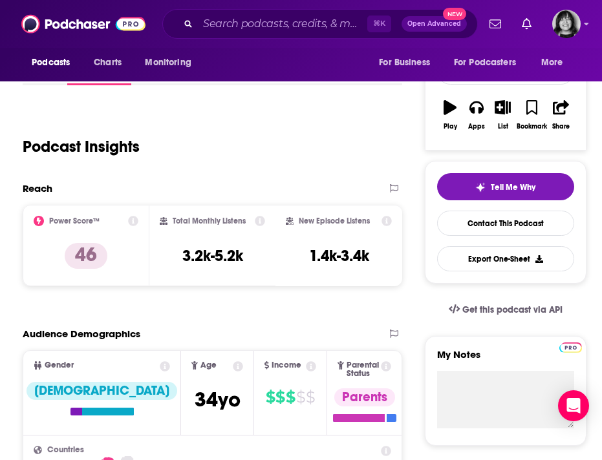
scroll to position [0, 0]
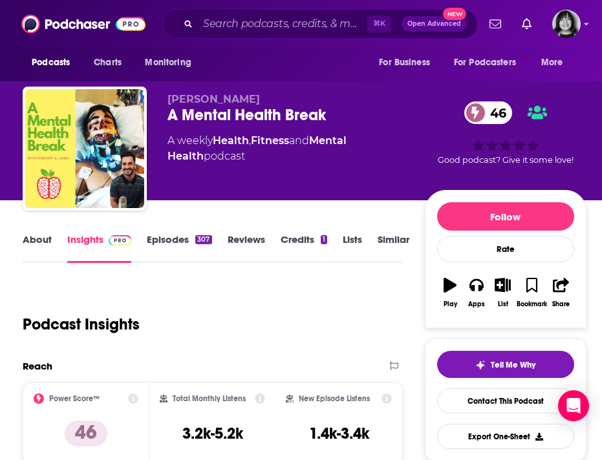
click at [34, 242] on link "About" at bounding box center [37, 248] width 29 height 30
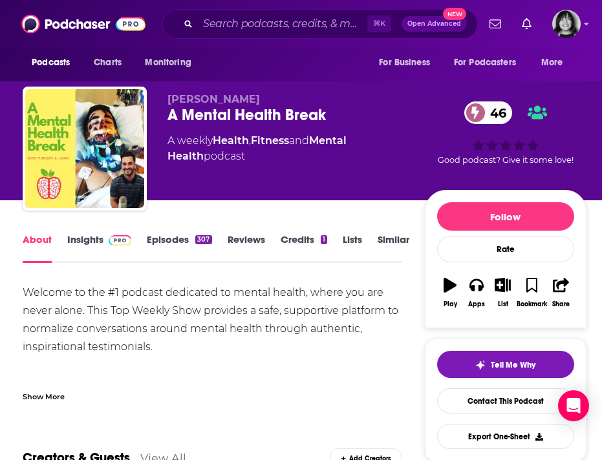
click at [43, 394] on div "Show More" at bounding box center [44, 396] width 42 height 12
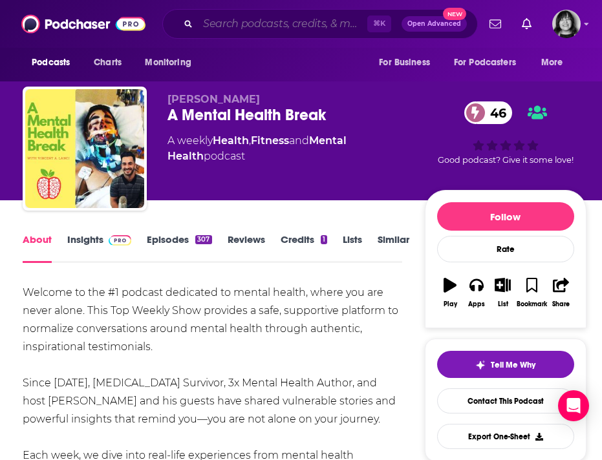
click at [317, 16] on input "Search podcasts, credits, & more..." at bounding box center [282, 24] width 169 height 21
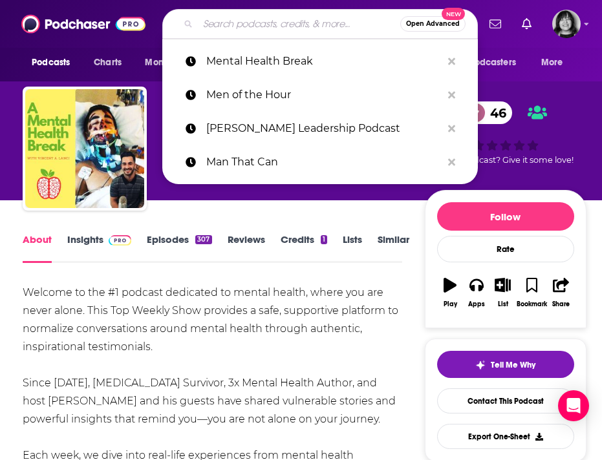
paste input "Mental Health [DATE]"
type input "Mental Health [DATE]"
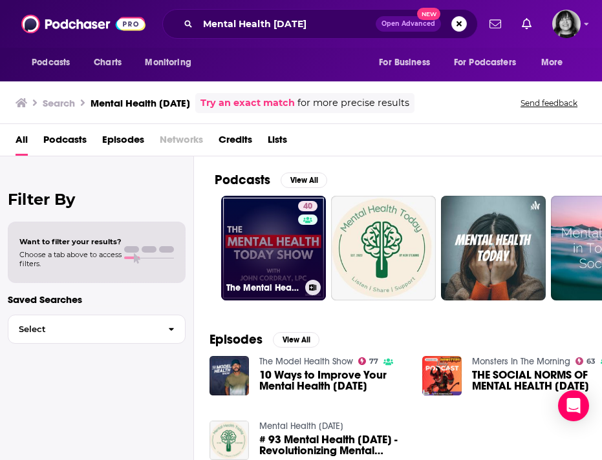
click at [275, 278] on link "40 The Mental Health [DATE] Show" at bounding box center [273, 248] width 105 height 105
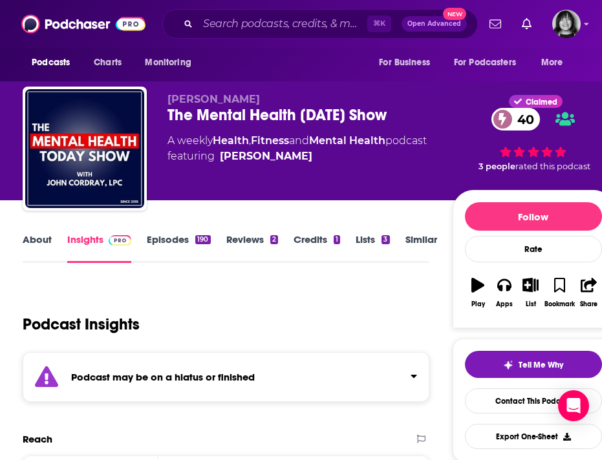
click at [293, 116] on div "The Mental Health [DATE] Show 40" at bounding box center [309, 114] width 284 height 19
click at [181, 388] on div "Podcast may be on a hiatus or finished" at bounding box center [226, 377] width 407 height 50
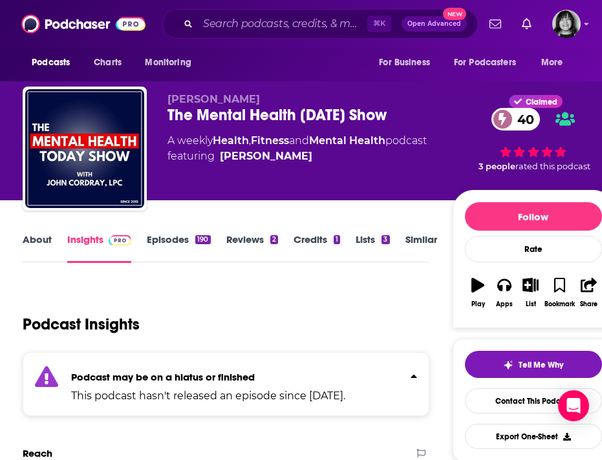
click at [266, 114] on div "The Mental Health [DATE] Show 40" at bounding box center [309, 114] width 284 height 19
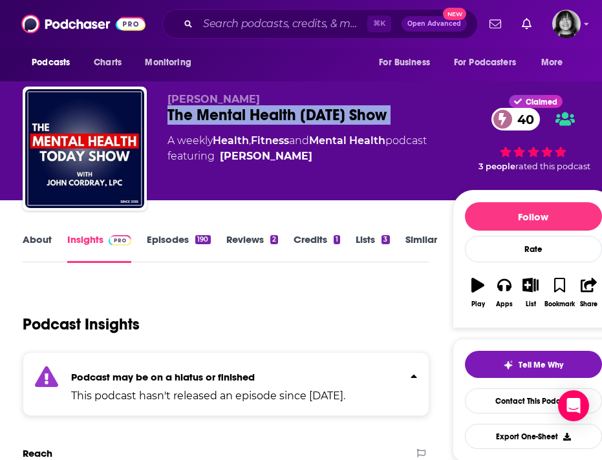
click at [266, 114] on div "The Mental Health [DATE] Show 40" at bounding box center [309, 114] width 284 height 19
copy div "The Mental Health [DATE] Show 40"
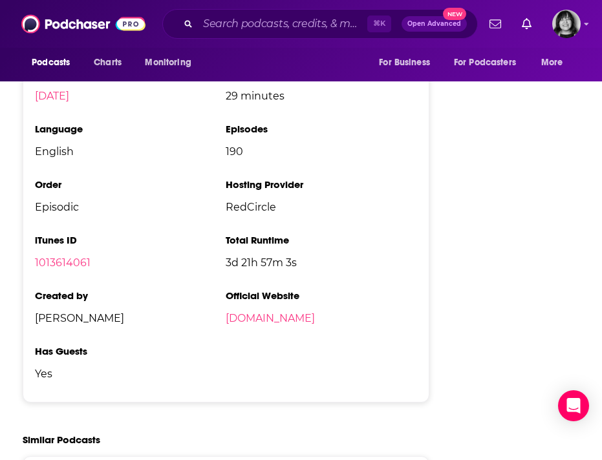
scroll to position [2178, 0]
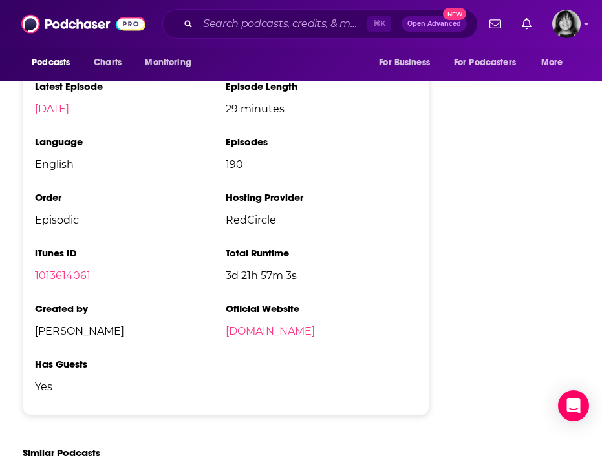
click at [75, 270] on link "1013614061" at bounding box center [63, 276] width 56 height 12
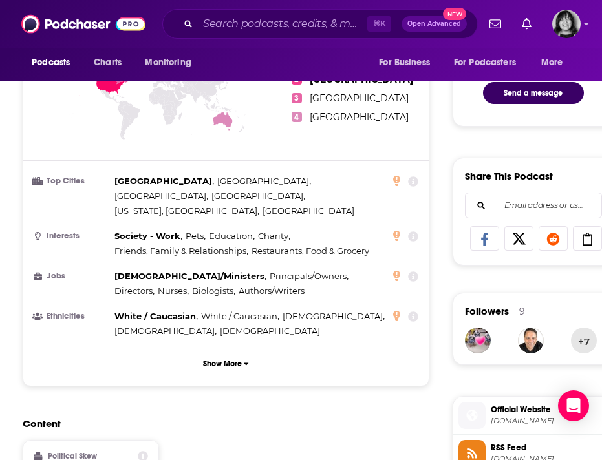
scroll to position [0, 0]
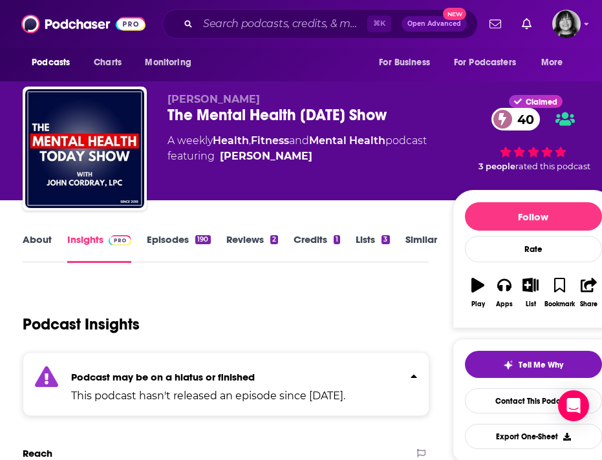
click at [230, 100] on span "[PERSON_NAME]" at bounding box center [213, 99] width 92 height 12
copy p "[PERSON_NAME]"
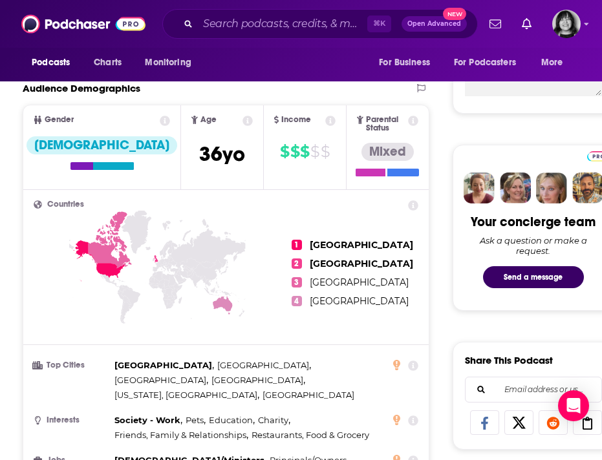
scroll to position [1336, 0]
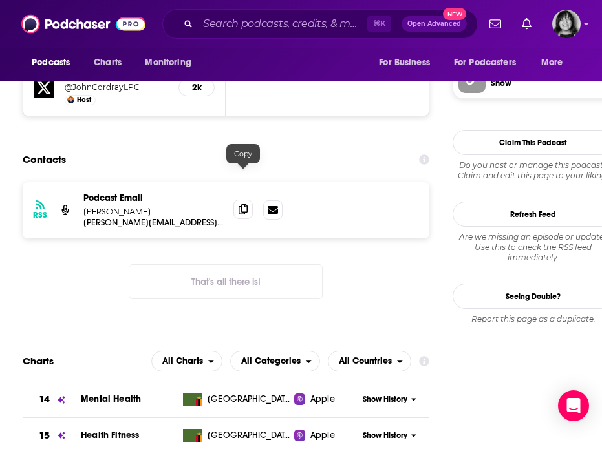
click at [248, 200] on span at bounding box center [242, 209] width 19 height 19
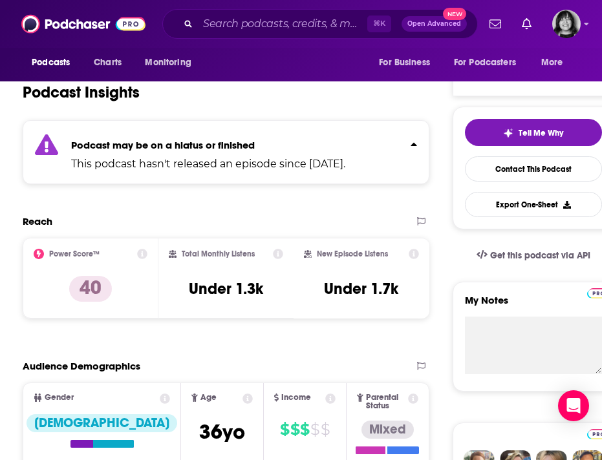
scroll to position [0, 0]
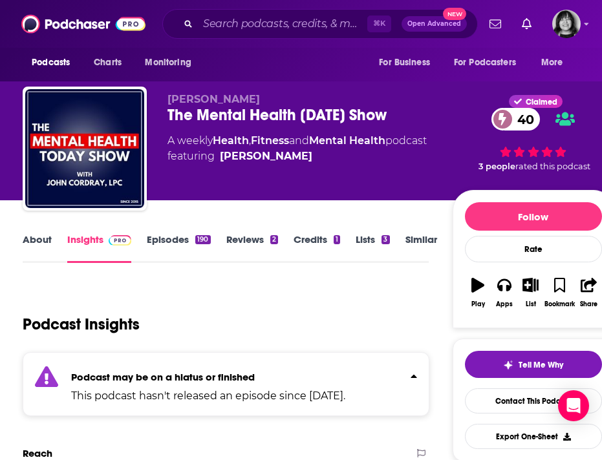
click at [23, 247] on link "About" at bounding box center [37, 248] width 29 height 30
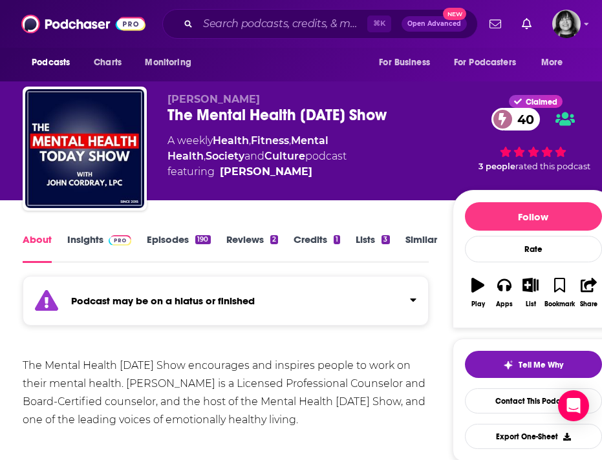
scroll to position [19, 0]
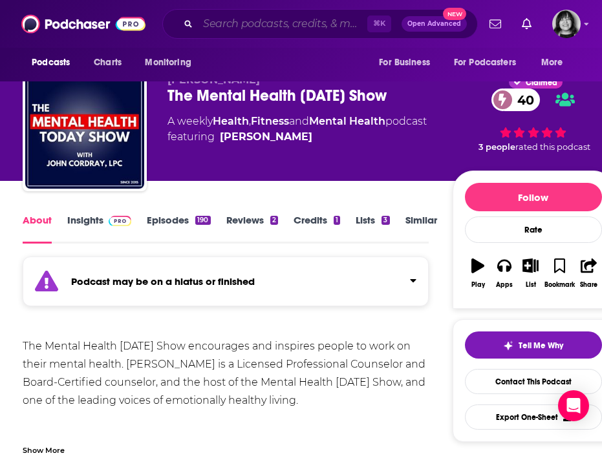
click at [242, 23] on input "Search podcasts, credits, & more..." at bounding box center [282, 24] width 169 height 21
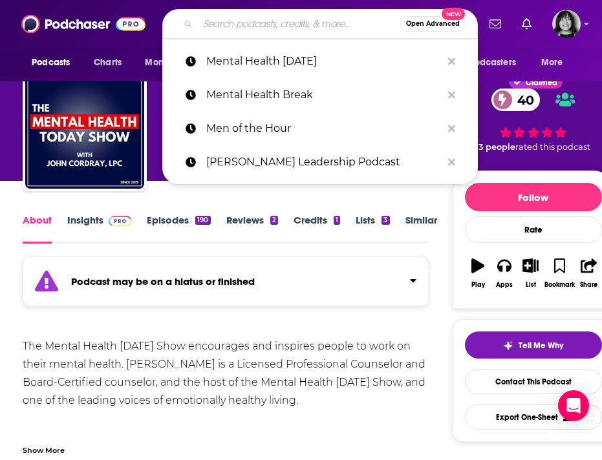
paste input "Mental Health Without the Bullshit"
type input "Mental Health Without the Bullshit"
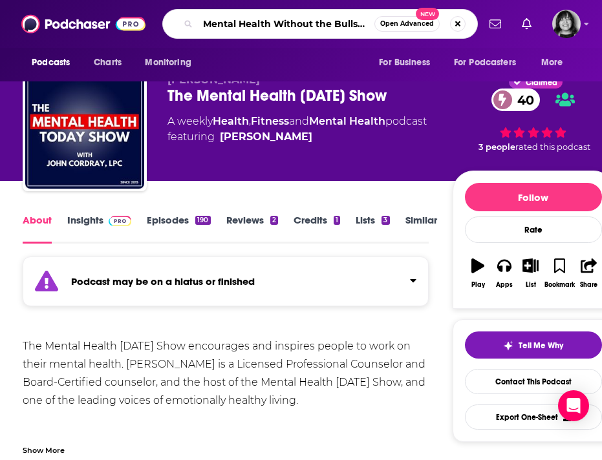
scroll to position [0, 1]
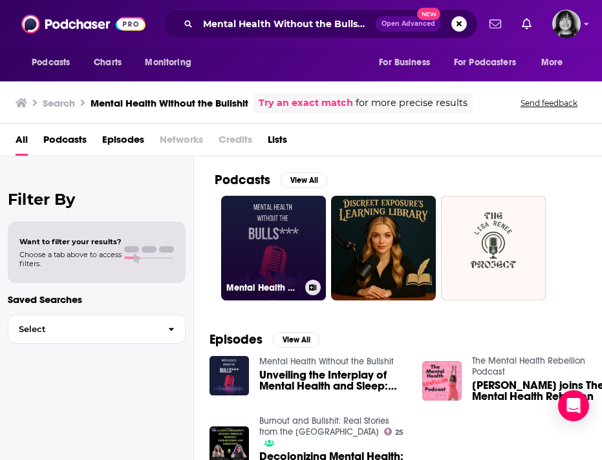
click at [264, 228] on link "Mental Health Without the Bullshit" at bounding box center [273, 248] width 105 height 105
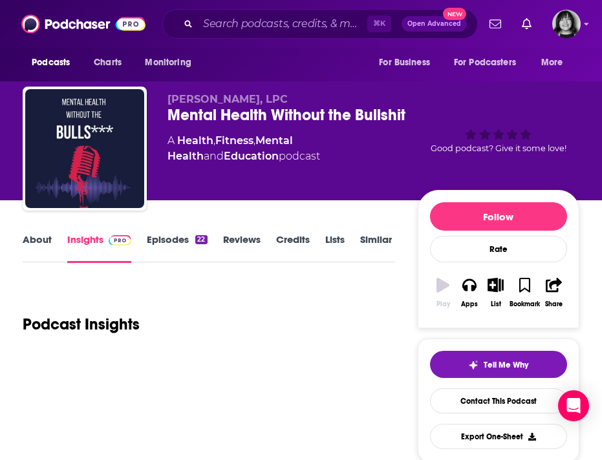
scroll to position [17, 0]
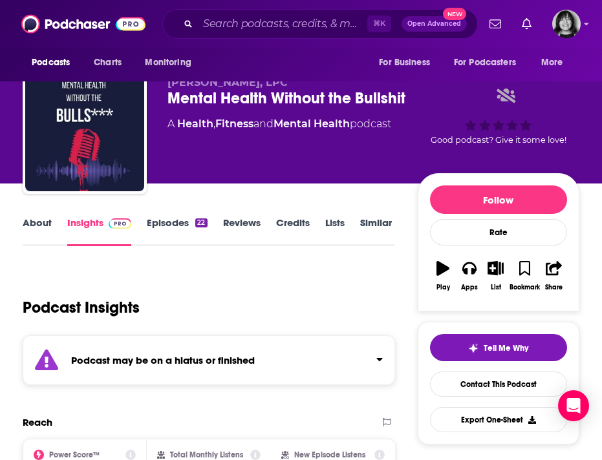
click at [307, 347] on div "Podcast may be on a hiatus or finished" at bounding box center [209, 361] width 372 height 50
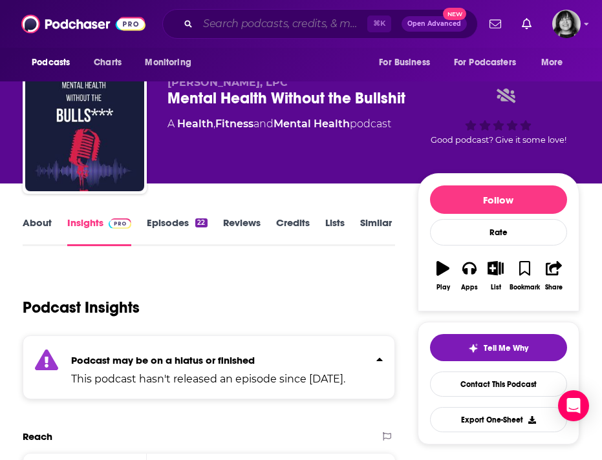
click at [288, 27] on input "Search podcasts, credits, & more..." at bounding box center [282, 24] width 169 height 21
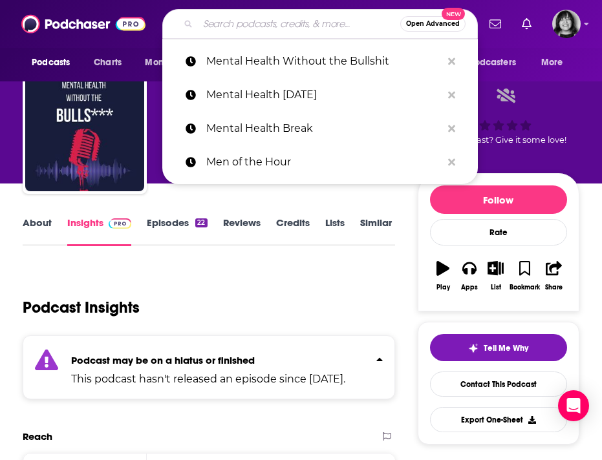
paste input "Mental Toughness"
type input "Mental Toughness"
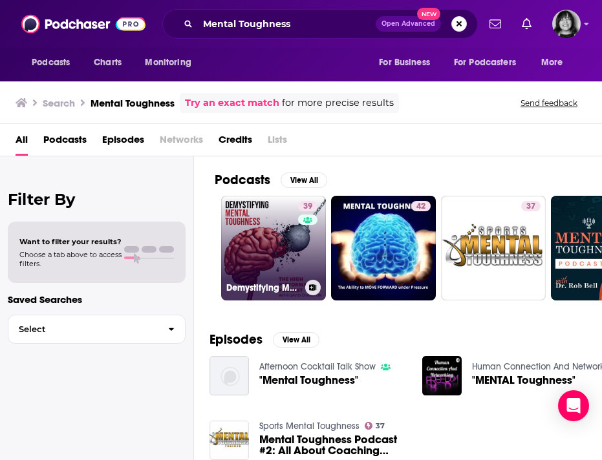
click at [259, 261] on link "39 Demystifying Mental Toughness" at bounding box center [273, 248] width 105 height 105
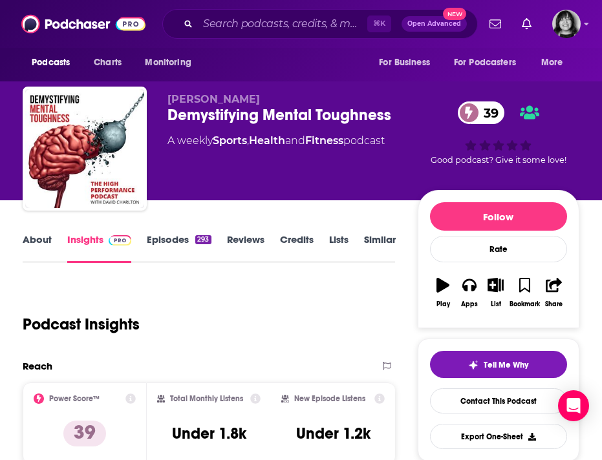
click at [43, 242] on link "About" at bounding box center [37, 248] width 29 height 30
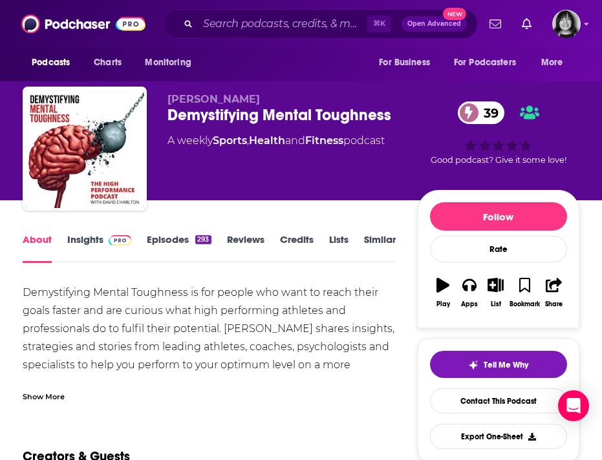
click at [69, 388] on div "Show More" at bounding box center [209, 392] width 372 height 22
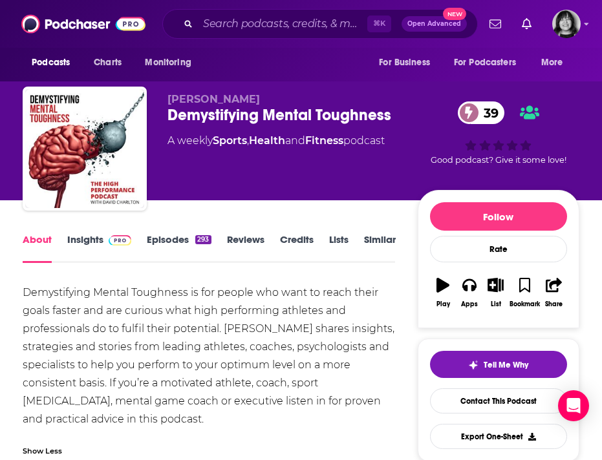
click at [279, 120] on div "Demystifying Mental Toughness 39" at bounding box center [292, 114] width 250 height 19
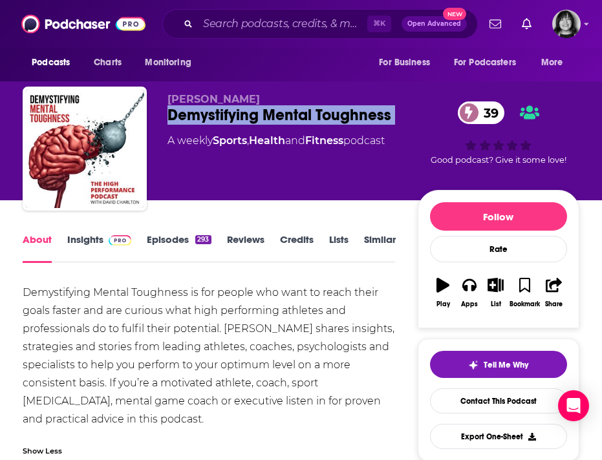
click at [279, 120] on div "Demystifying Mental Toughness 39" at bounding box center [292, 114] width 250 height 19
copy div "Demystifying Mental Toughness 39"
click at [189, 100] on span "[PERSON_NAME]" at bounding box center [213, 99] width 92 height 12
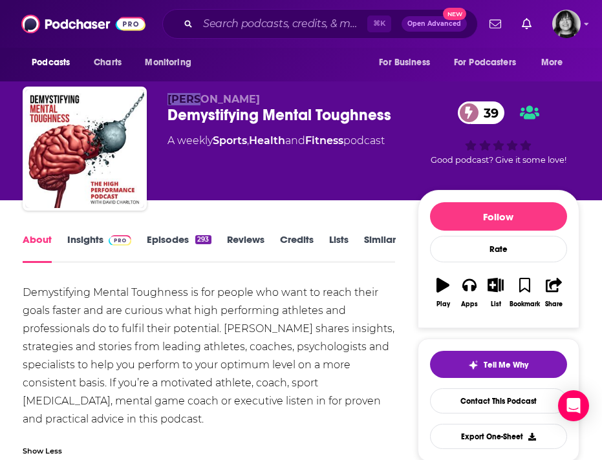
click at [189, 100] on span "[PERSON_NAME]" at bounding box center [213, 99] width 92 height 12
click at [89, 237] on link "Insights" at bounding box center [99, 248] width 64 height 30
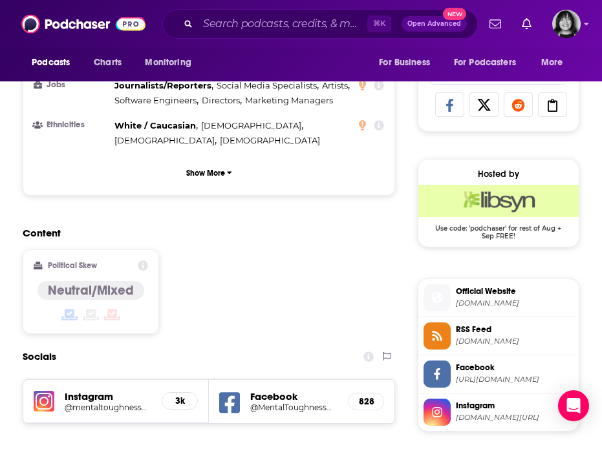
scroll to position [1016, 0]
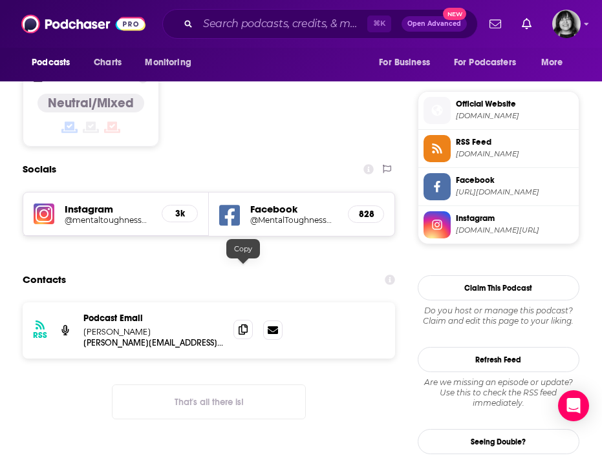
click at [243, 325] on icon at bounding box center [243, 330] width 9 height 10
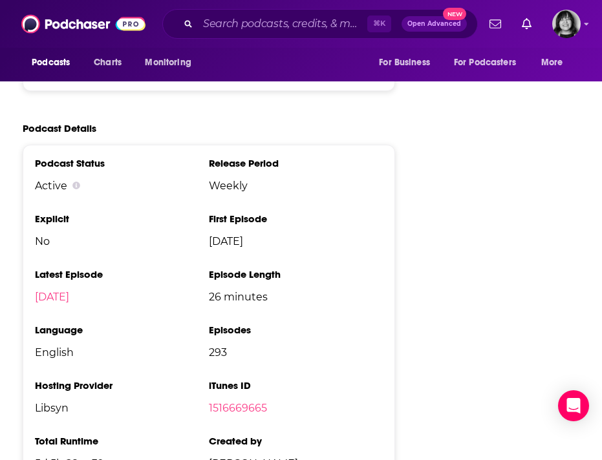
scroll to position [1633, 0]
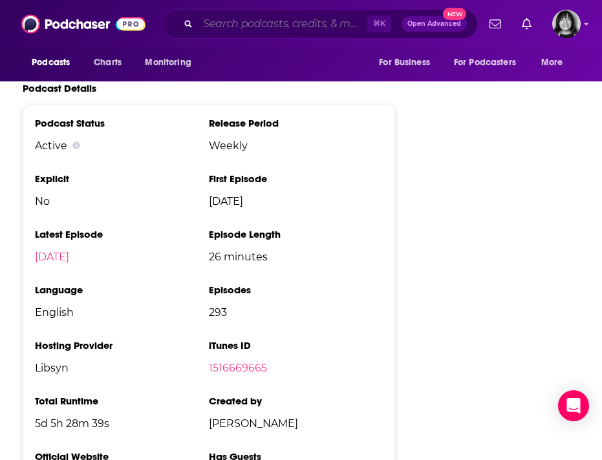
click at [242, 24] on input "Search podcasts, credits, & more..." at bounding box center [282, 24] width 169 height 21
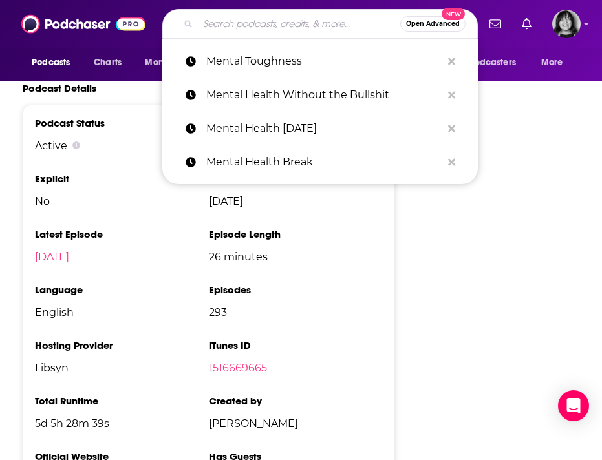
paste input "Meta Minds"
type input "Meta Minds"
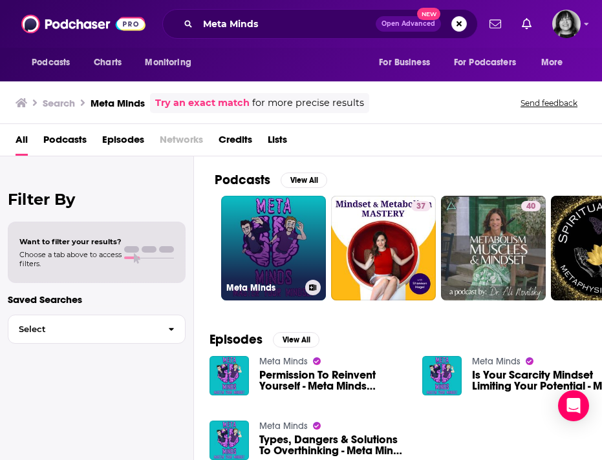
click at [278, 242] on link "Meta Minds" at bounding box center [273, 248] width 105 height 105
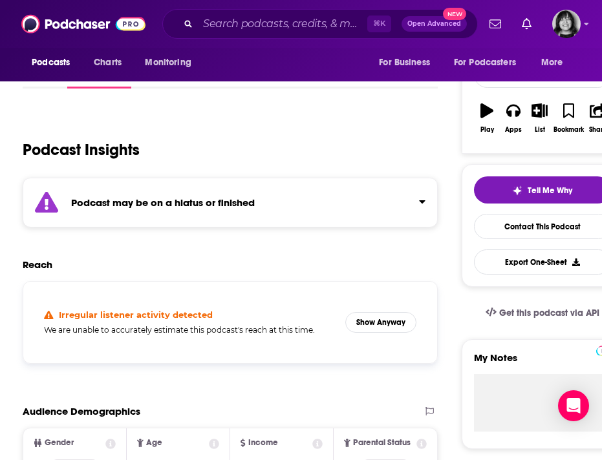
click at [266, 199] on div "Podcast may be on a hiatus or finished" at bounding box center [230, 203] width 414 height 50
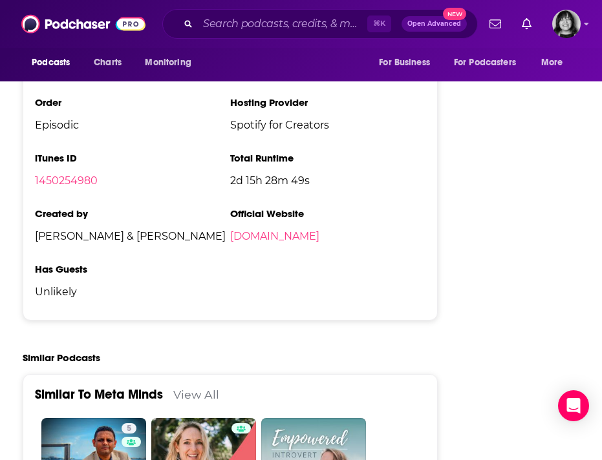
scroll to position [2063, 0]
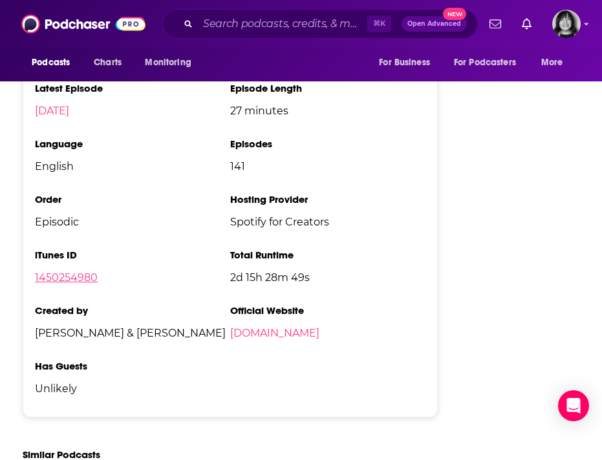
click at [85, 272] on link "1450254980" at bounding box center [66, 278] width 63 height 12
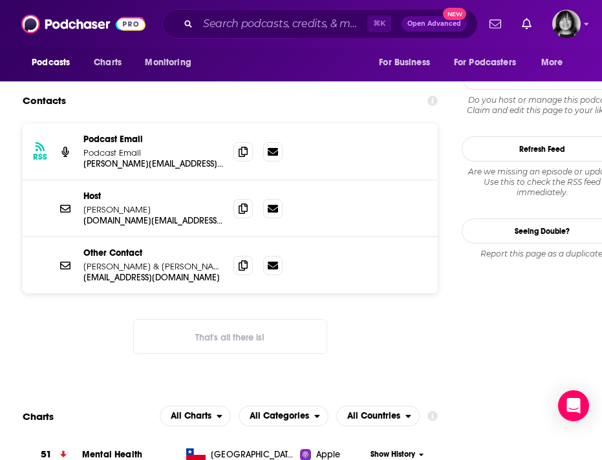
scroll to position [1347, 0]
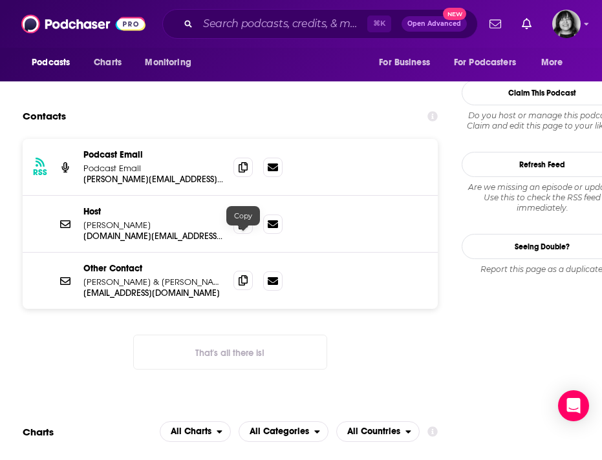
click at [242, 275] on icon at bounding box center [243, 280] width 9 height 10
click at [246, 162] on icon at bounding box center [243, 167] width 9 height 10
click at [244, 275] on icon at bounding box center [243, 280] width 9 height 10
drag, startPoint x: 85, startPoint y: 241, endPoint x: 206, endPoint y: 242, distance: 120.9
click at [206, 277] on p "[PERSON_NAME] & [PERSON_NAME]" at bounding box center [153, 282] width 140 height 11
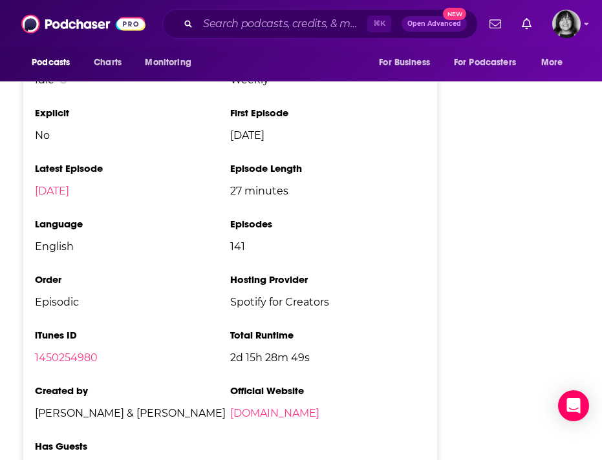
scroll to position [1993, 0]
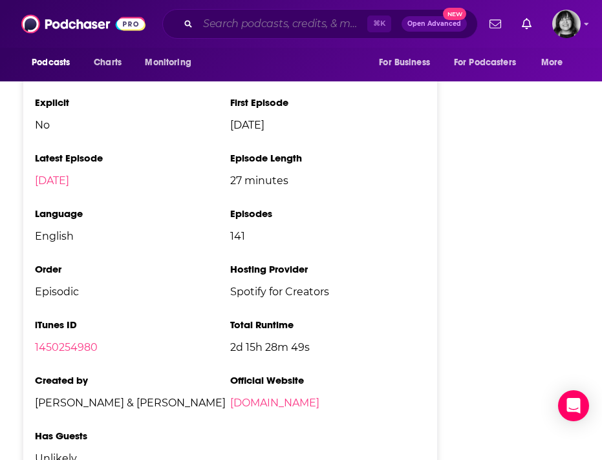
click at [287, 28] on input "Search podcasts, credits, & more..." at bounding box center [282, 24] width 169 height 21
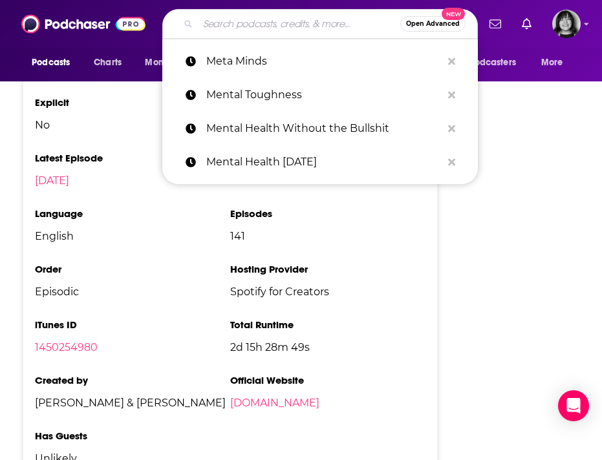
paste input "Metaphyscial Milkshake"
type input "Metaphyscial Milkshake"
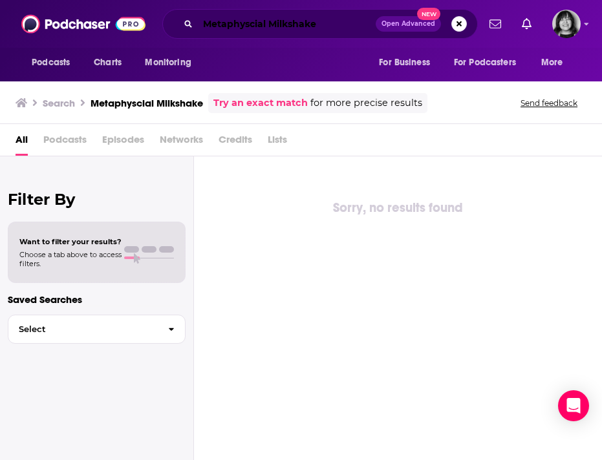
click at [288, 15] on input "Metaphyscial Milkshake" at bounding box center [287, 24] width 178 height 21
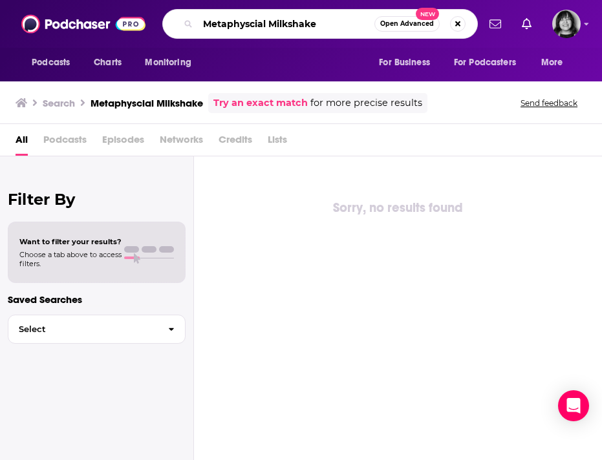
click at [288, 15] on input "Metaphyscial Milkshake" at bounding box center [286, 24] width 176 height 21
paste input "ical Milkshake with Rainn & [PERSON_NAME]"
type input "Metaphysical Milkshake with [PERSON_NAME] & [PERSON_NAME]"
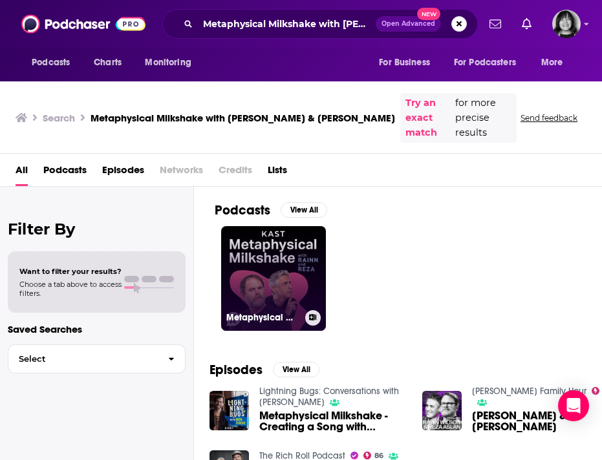
click at [294, 238] on link "Metaphysical Milkshake with [PERSON_NAME] & [PERSON_NAME]" at bounding box center [273, 278] width 105 height 105
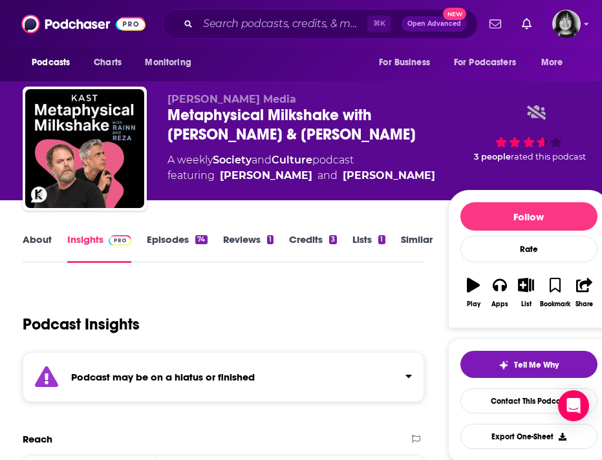
click at [288, 387] on div "Podcast may be on a hiatus or finished" at bounding box center [223, 377] width 401 height 50
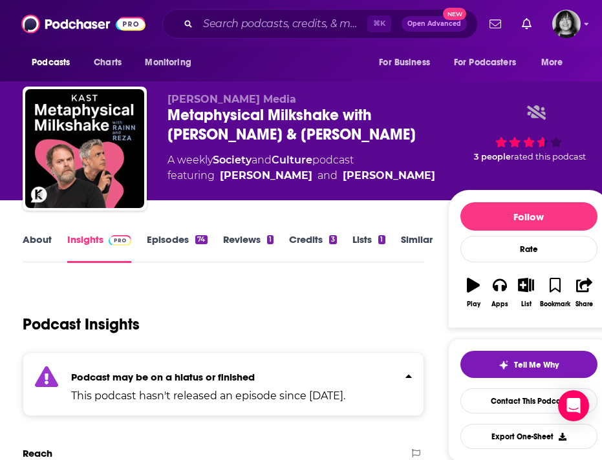
click at [285, 38] on div "⌘ K Open Advanced New" at bounding box center [319, 24] width 315 height 30
click at [285, 31] on input "Search podcasts, credits, & more..." at bounding box center [282, 24] width 169 height 21
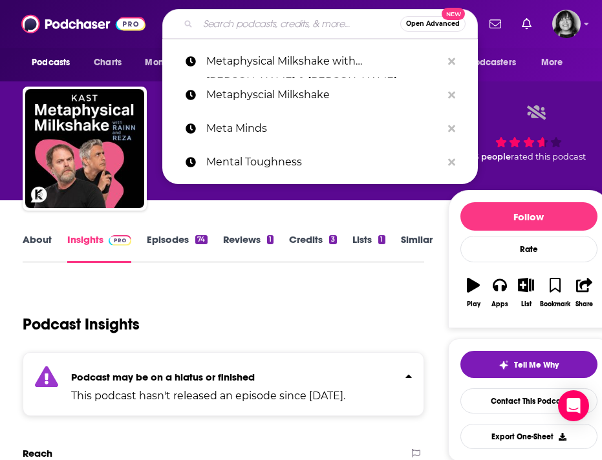
paste input "Midlife Fulfilled"
type input "Midlife Fulfilled"
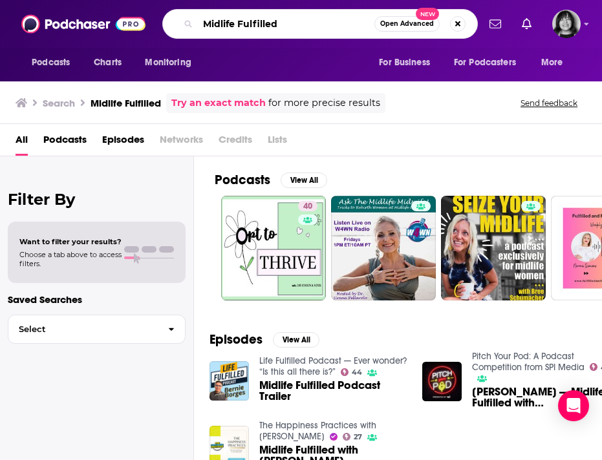
click at [254, 24] on input "Midlife Fulfilled" at bounding box center [286, 24] width 176 height 21
paste input "L"
type input "Life Fulfilled"
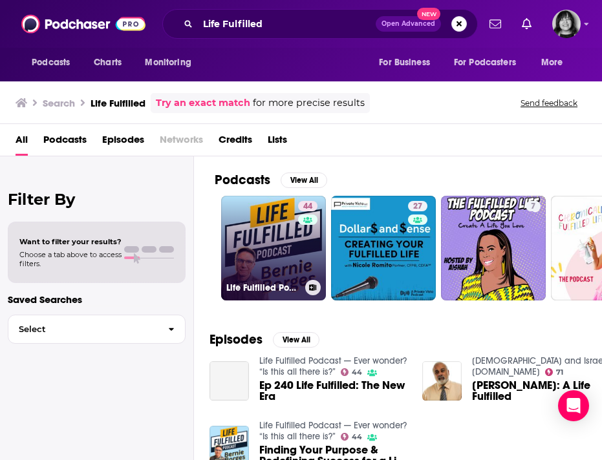
click at [262, 245] on link "44 Life Fulfilled Podcast — Ever wonder? “Is this all there is?”" at bounding box center [273, 248] width 105 height 105
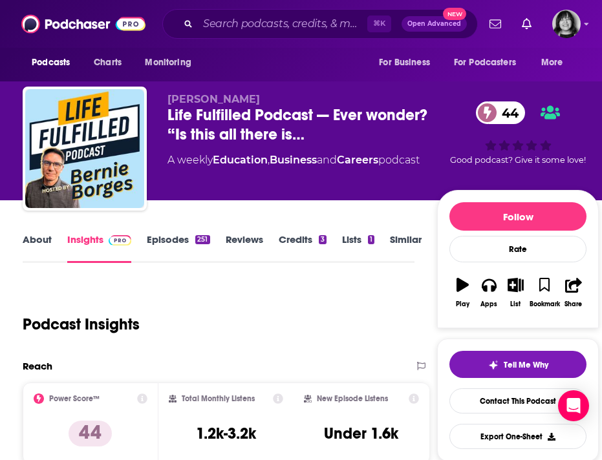
click at [209, 101] on span "[PERSON_NAME]" at bounding box center [213, 99] width 92 height 12
click at [37, 242] on link "About" at bounding box center [37, 248] width 29 height 30
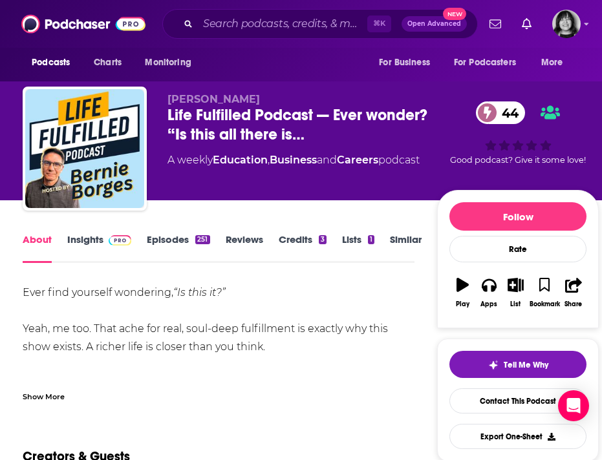
scroll to position [19, 0]
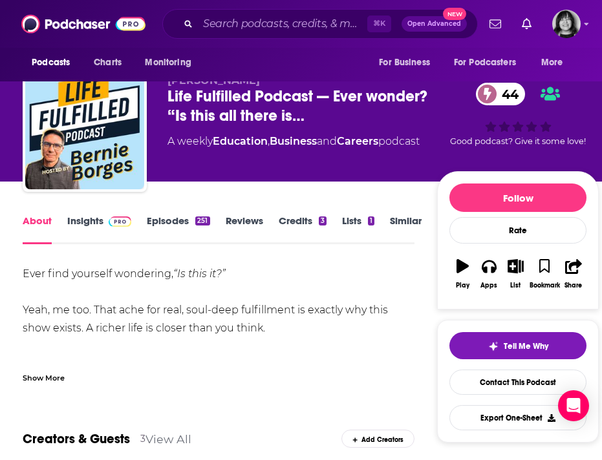
click at [71, 215] on link "Insights" at bounding box center [99, 230] width 64 height 30
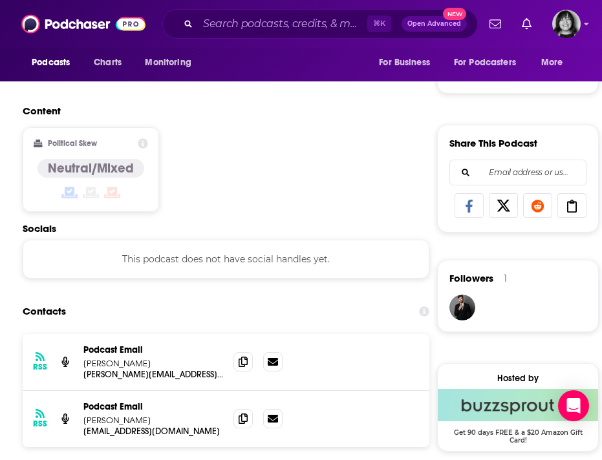
scroll to position [770, 0]
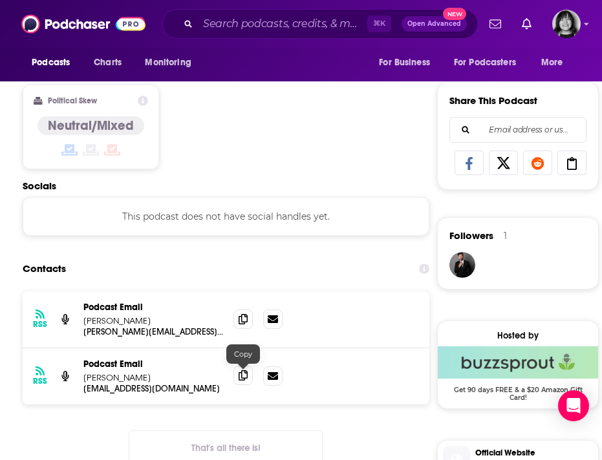
click at [248, 379] on span at bounding box center [242, 375] width 19 height 19
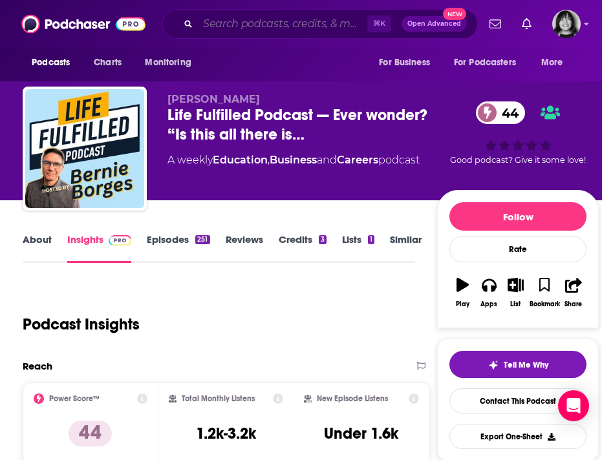
click at [259, 18] on input "Search podcasts, credits, & more..." at bounding box center [282, 24] width 169 height 21
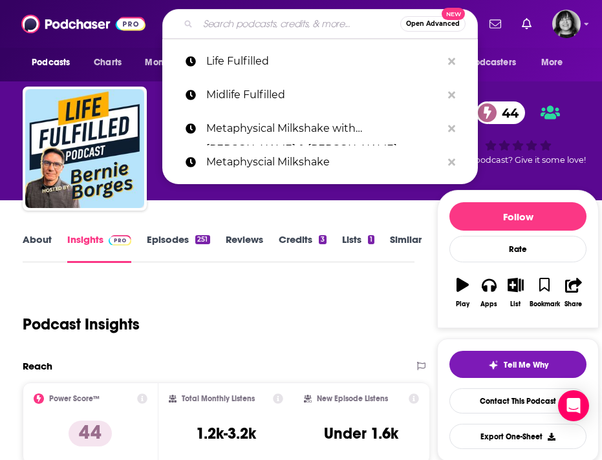
paste input "Mike’d Up"
type input "Mike’d Up"
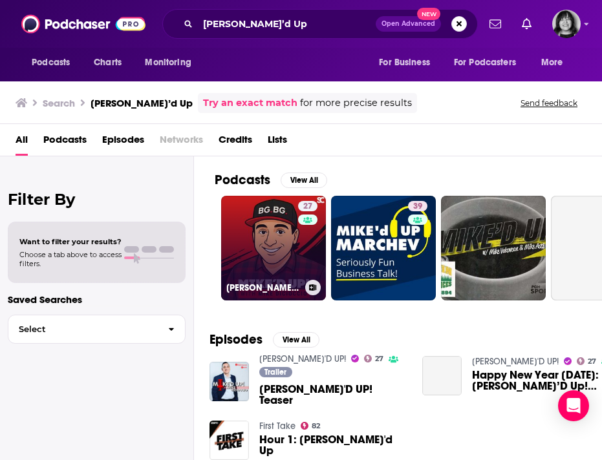
click at [284, 244] on link "27 MIKE'D UP!" at bounding box center [273, 248] width 105 height 105
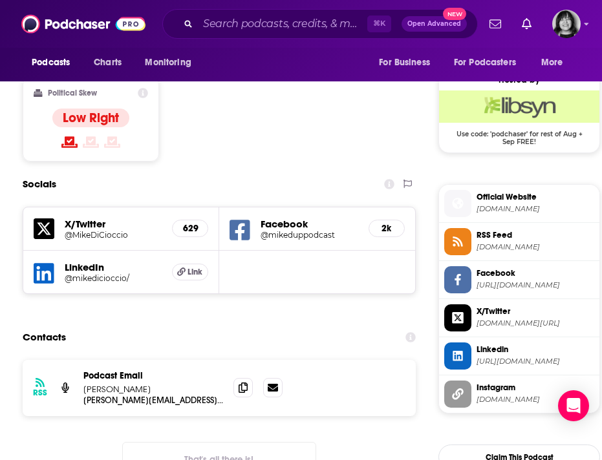
scroll to position [1029, 0]
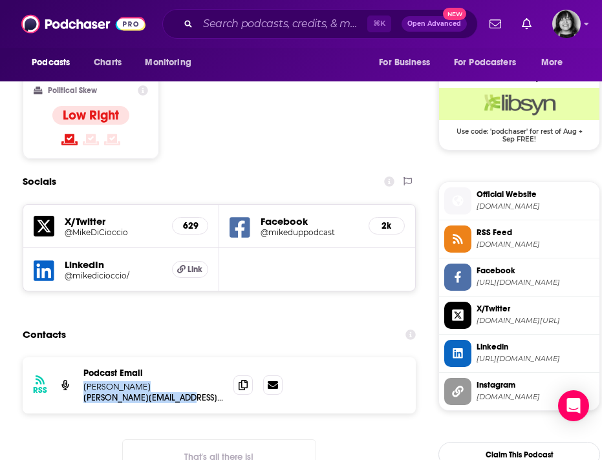
drag, startPoint x: 190, startPoint y: 313, endPoint x: 84, endPoint y: 307, distance: 106.2
click at [84, 368] on div "Podcast Email Mike DiCioccio mike@socialchameleon.us mike@socialchameleon.us" at bounding box center [153, 386] width 140 height 36
copy div "Mike DiCioccio mike@socialchameleon.us mike@socialchameleon.us"
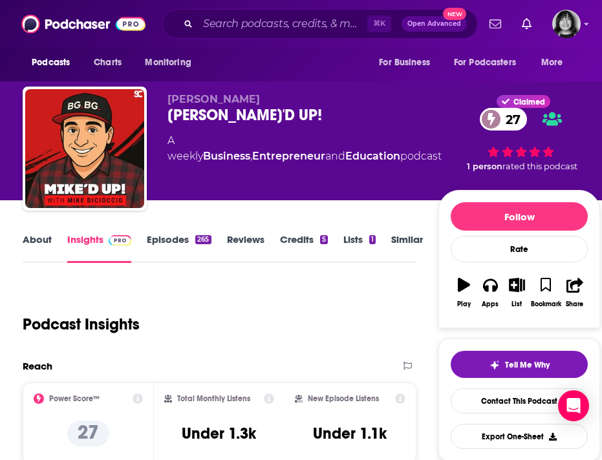
scroll to position [79, 0]
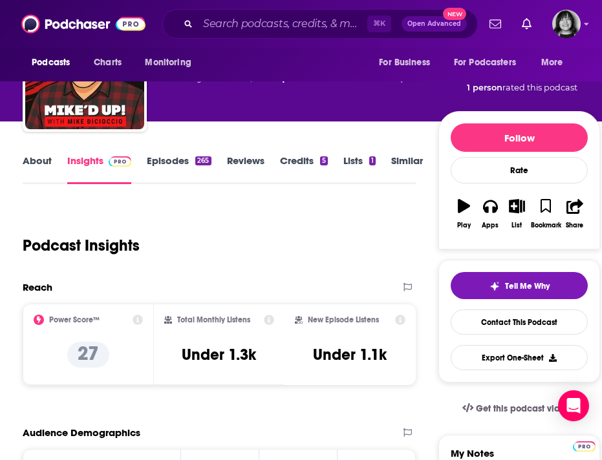
click at [37, 156] on link "About" at bounding box center [37, 170] width 29 height 30
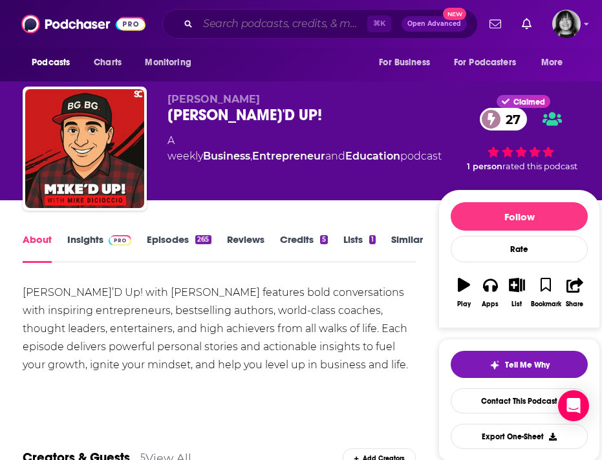
click at [319, 17] on input "Search podcasts, credits, & more..." at bounding box center [282, 24] width 169 height 21
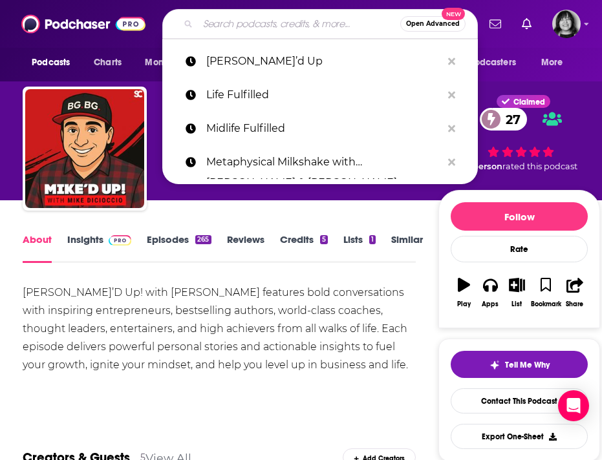
paste input "Mind the Business"
type input "Mind the Business"
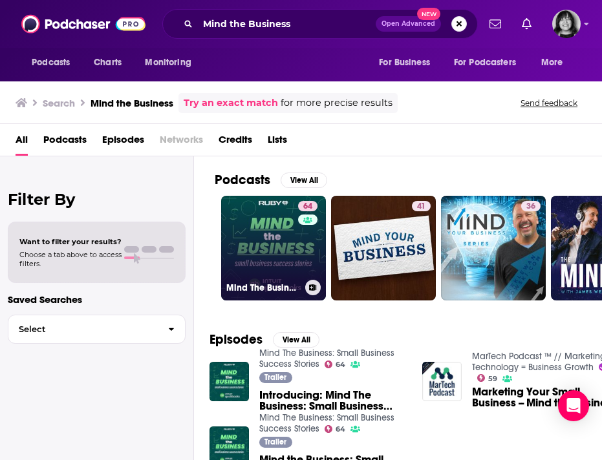
click at [270, 241] on link "64 Mind The Business: Small Business Success Stories" at bounding box center [273, 248] width 105 height 105
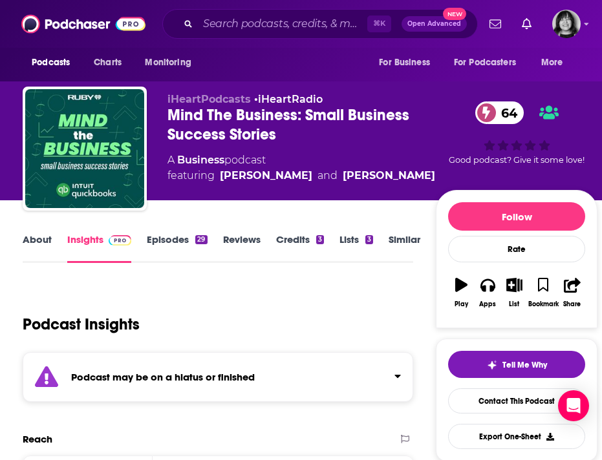
scroll to position [41, 0]
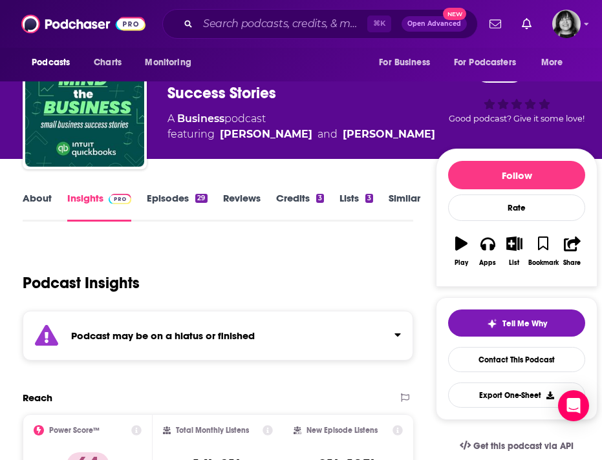
click at [261, 339] on div "Podcast may be on a hiatus or finished" at bounding box center [218, 336] width 390 height 50
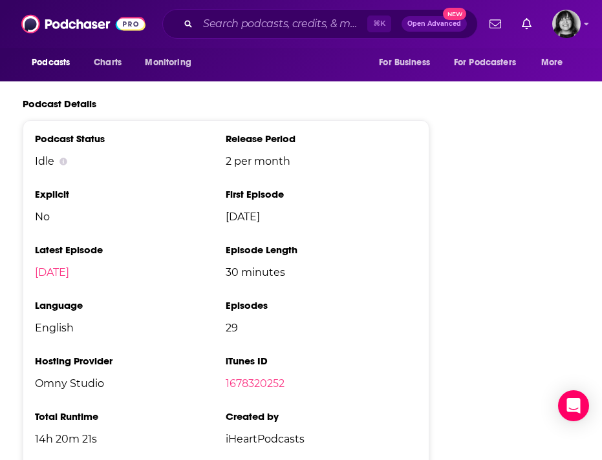
scroll to position [2190, 0]
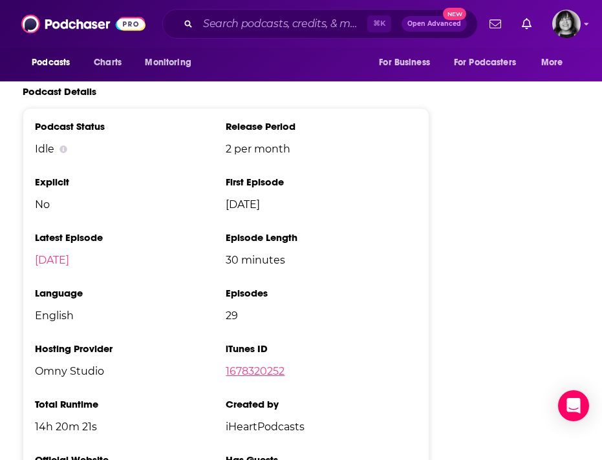
click at [261, 365] on link "1678320252" at bounding box center [255, 371] width 59 height 12
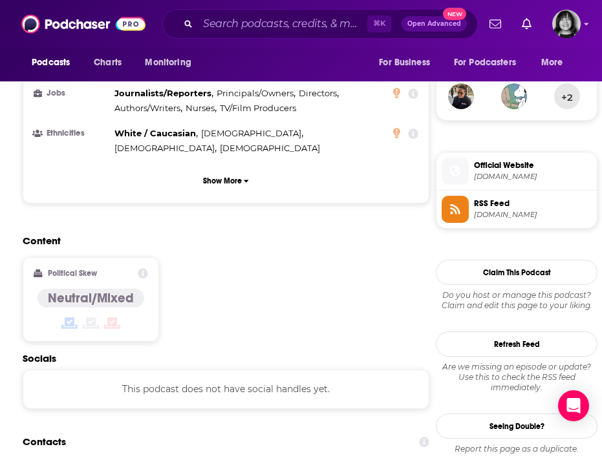
scroll to position [1123, 0]
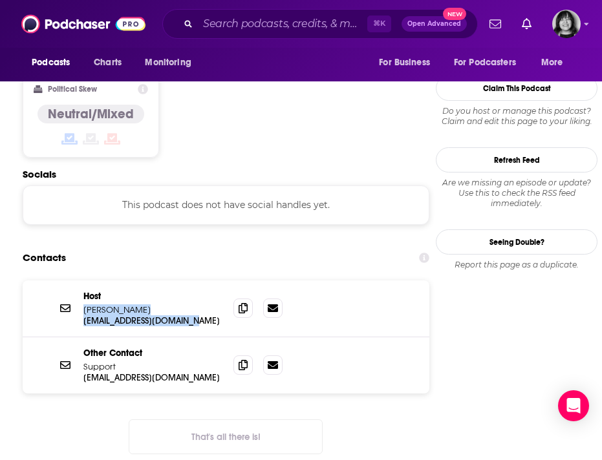
drag, startPoint x: 199, startPoint y: 285, endPoint x: 82, endPoint y: 279, distance: 117.2
click at [82, 281] on div "Host Austin Hankwitz austinhankwitz@gmail.com austinhankwitz@gmail.com" at bounding box center [226, 309] width 407 height 57
copy div "Austin Hankwitz austinhankwitz@gmail.com austinhankwitz@gmail.com"
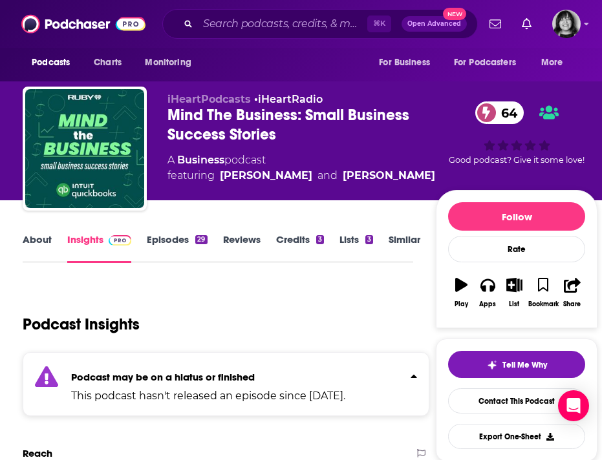
scroll to position [24, 0]
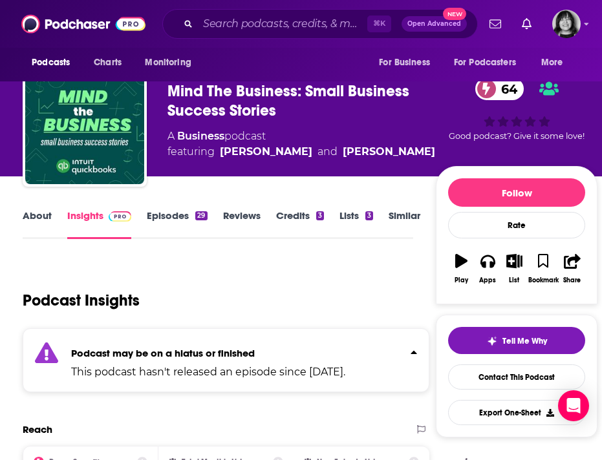
click at [27, 212] on link "About" at bounding box center [37, 224] width 29 height 30
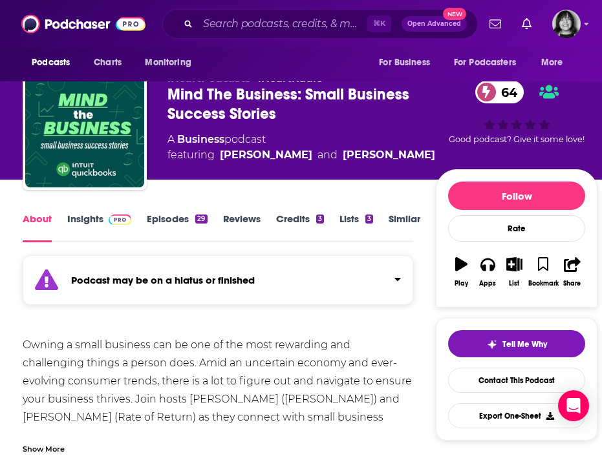
scroll to position [22, 0]
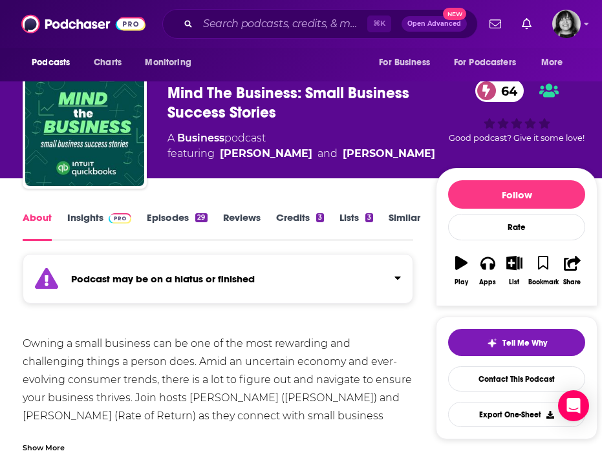
click at [166, 399] on div "Owning a small business can be one of the most rewarding and challenging things…" at bounding box center [218, 416] width 390 height 163
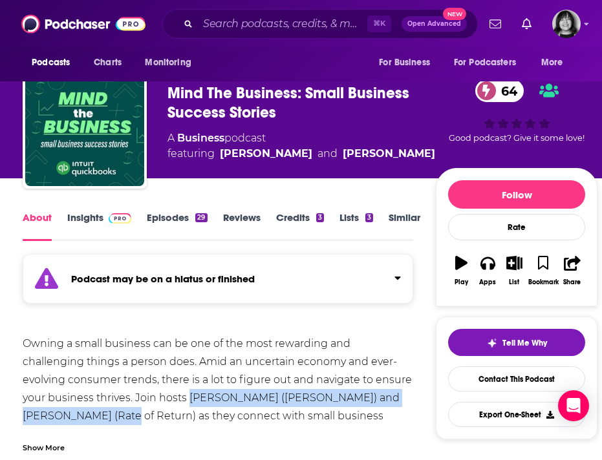
drag, startPoint x: 162, startPoint y: 398, endPoint x: 69, endPoint y: 423, distance: 96.4
click at [69, 423] on div "Owning a small business can be one of the most rewarding and challenging things…" at bounding box center [218, 416] width 390 height 163
copy div "Jannese Torres (Yo Quiero Dinero) and Austin Hankwitz"
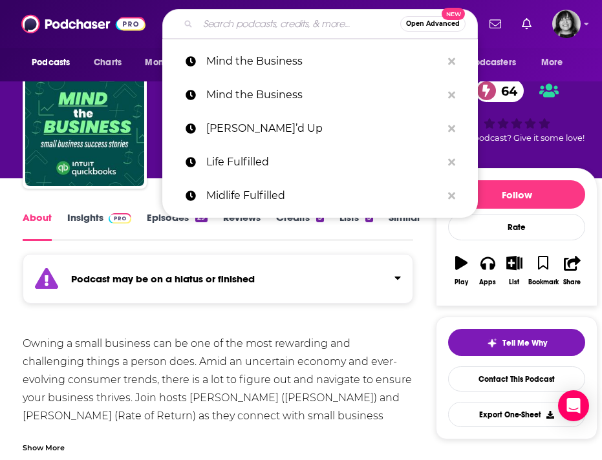
click at [238, 19] on input "Search podcasts, credits, & more..." at bounding box center [299, 24] width 202 height 21
paste input "Mind Your Business"
type input "Mind Your Business"
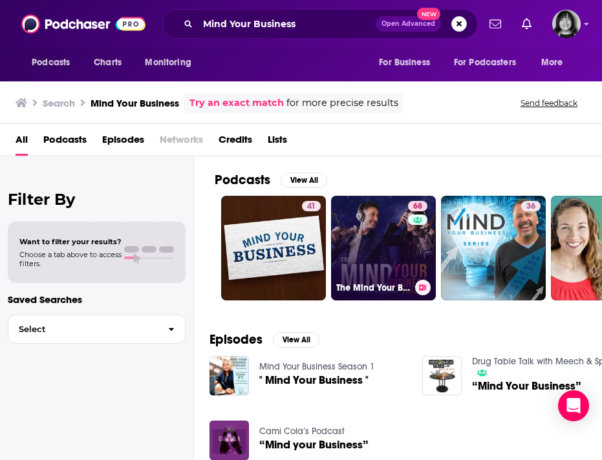
click at [385, 232] on link "68 The Mind Your Business Podcast" at bounding box center [383, 248] width 105 height 105
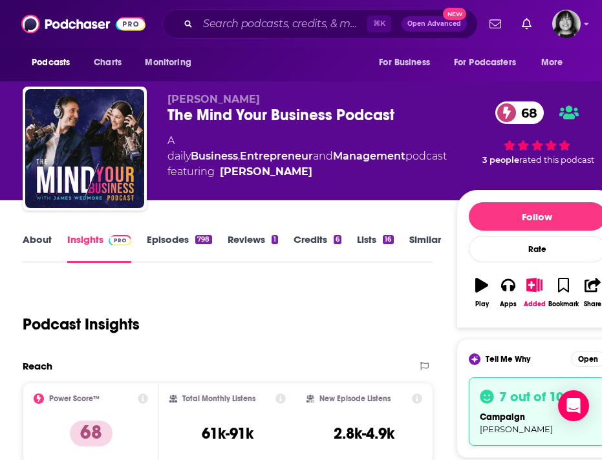
click at [277, 116] on div "The Mind Your Business Podcast 68" at bounding box center [311, 114] width 288 height 19
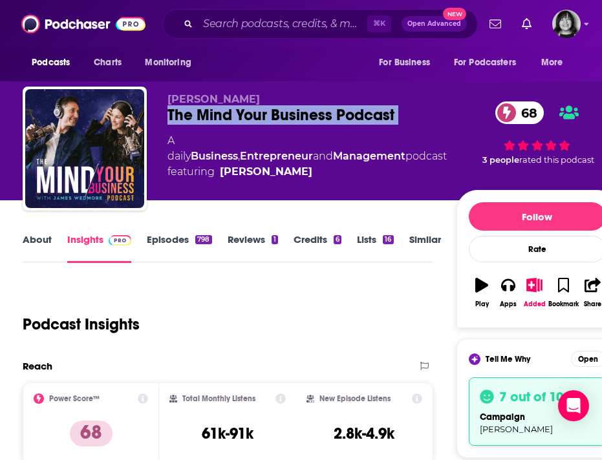
click at [277, 116] on div "The Mind Your Business Podcast 68" at bounding box center [311, 114] width 288 height 19
click at [233, 103] on span "James Wedmore" at bounding box center [213, 99] width 92 height 12
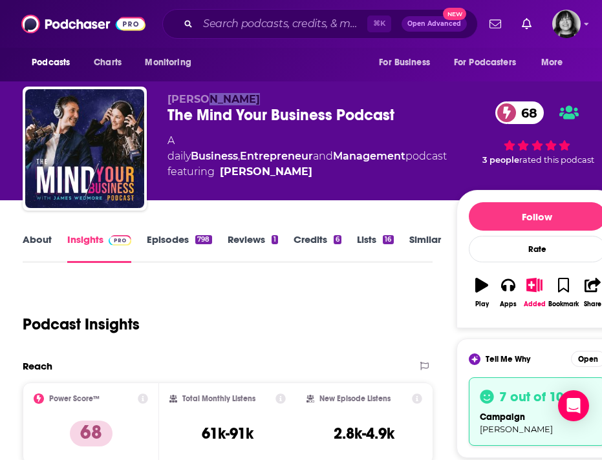
click at [233, 103] on span "James Wedmore" at bounding box center [213, 99] width 92 height 12
click at [33, 239] on link "About" at bounding box center [37, 248] width 29 height 30
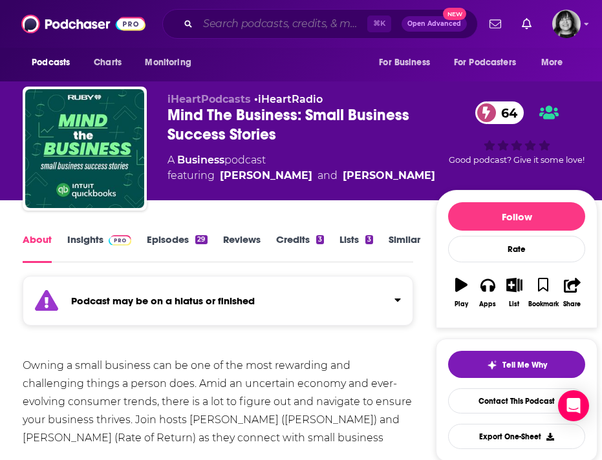
click at [286, 26] on input "Search podcasts, credits, & more..." at bounding box center [282, 24] width 169 height 21
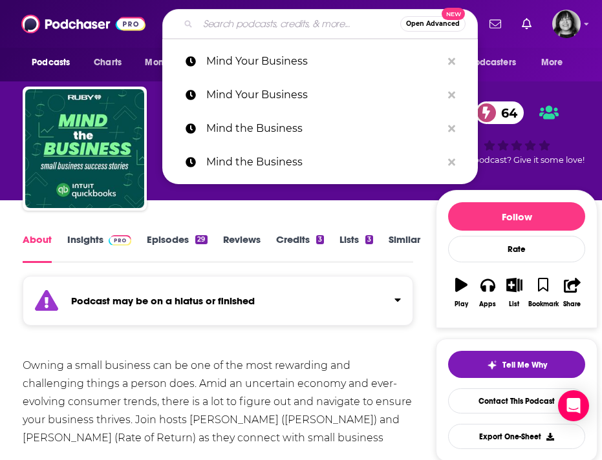
paste input "Mindset & Action"
type input "Mindset & Action"
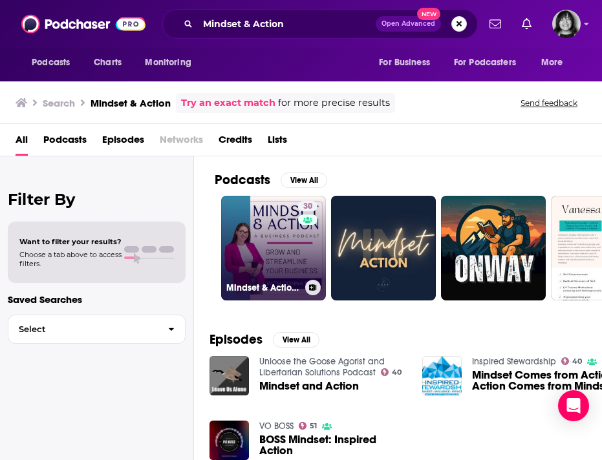
click at [252, 248] on link "30 Mindset & Action: Grow and Streamline Your Business" at bounding box center [273, 248] width 105 height 105
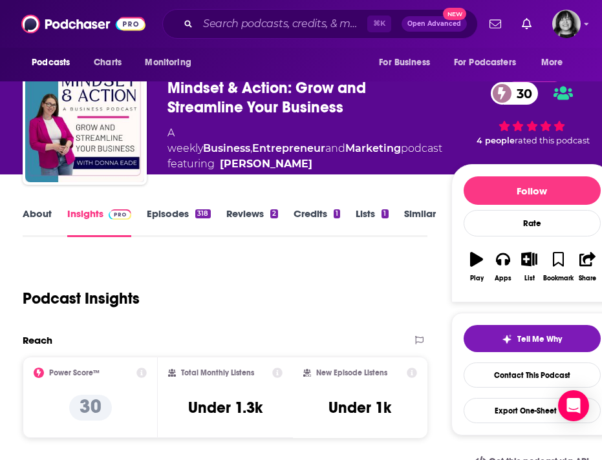
scroll to position [16, 0]
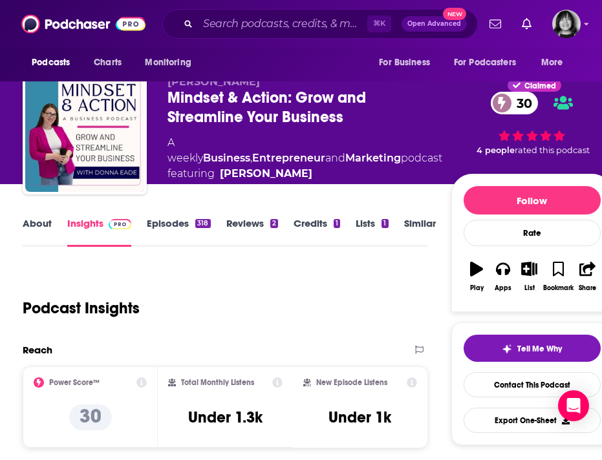
click at [35, 228] on link "About" at bounding box center [37, 232] width 29 height 30
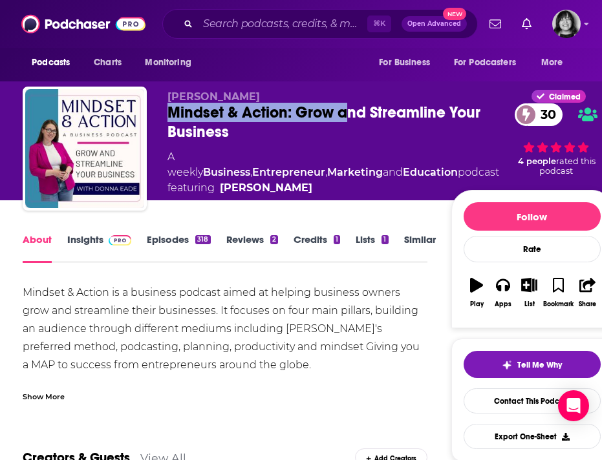
drag, startPoint x: 348, startPoint y: 122, endPoint x: 155, endPoint y: 123, distance: 192.7
click at [155, 123] on div "Donna Eade Mindset & Action: Grow and Streamline Your Business 30 A weekly Busi…" at bounding box center [318, 151] width 590 height 129
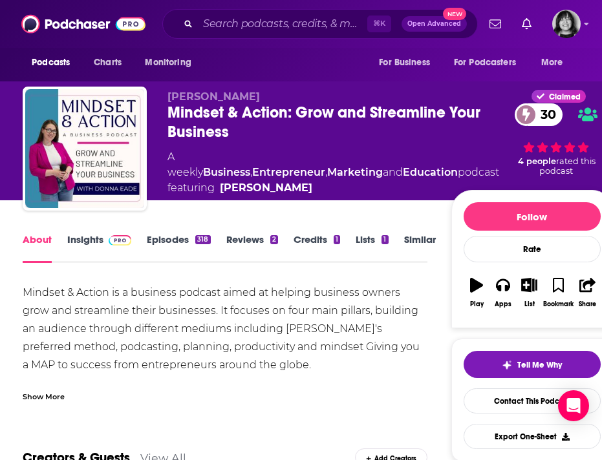
click at [256, 125] on div "Mindset & Action: Grow and Streamline Your Business 30" at bounding box center [333, 122] width 332 height 39
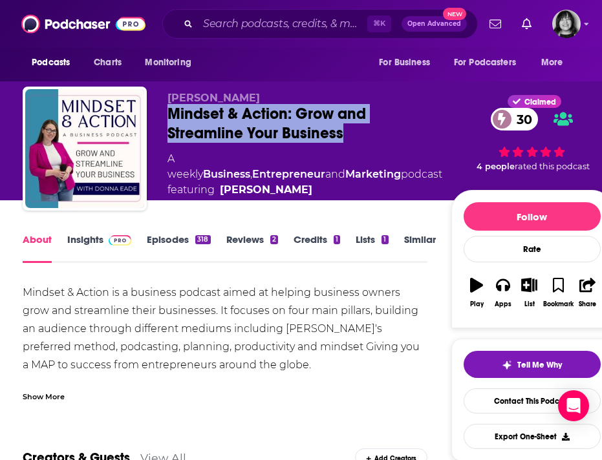
drag, startPoint x: 342, startPoint y: 133, endPoint x: 164, endPoint y: 120, distance: 178.3
click at [164, 120] on div "Donna Eade Mindset & Action: Grow and Streamline Your Business 30 A weekly Busi…" at bounding box center [318, 151] width 590 height 129
copy h1 "Mindset & Action: Grow and Streamline Your Business"
click at [236, 21] on input "Search podcasts, credits, & more..." at bounding box center [282, 24] width 169 height 21
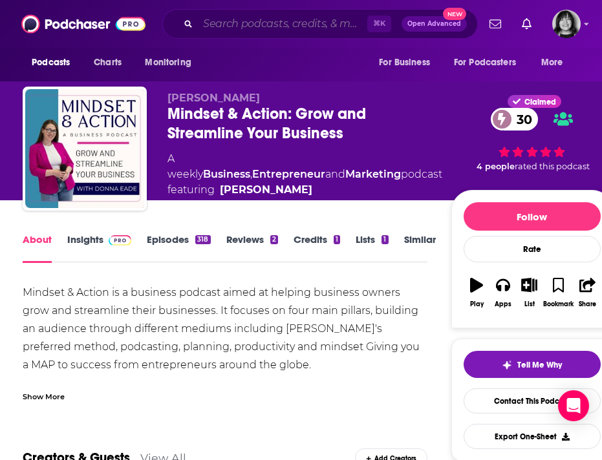
click at [236, 21] on input "Search podcasts, credits, & more..." at bounding box center [282, 24] width 169 height 21
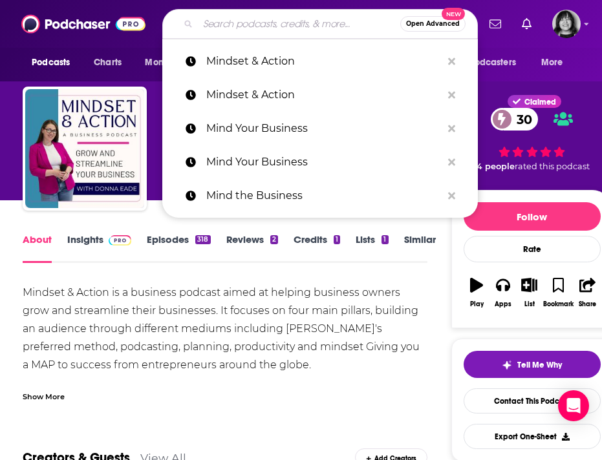
click at [236, 21] on input "Search podcasts, credits, & more..." at bounding box center [299, 24] width 202 height 21
paste input "The Mindset and Self-Mastery Show"
type input "The Mindset and Self-Mastery Show"
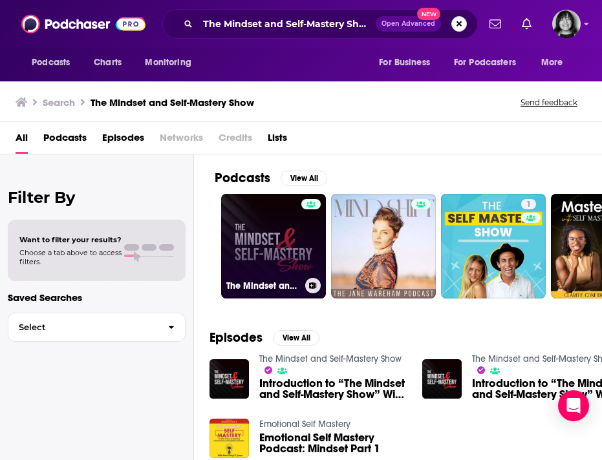
click at [277, 266] on link "The Mindset and Self-Mastery Show" at bounding box center [273, 246] width 105 height 105
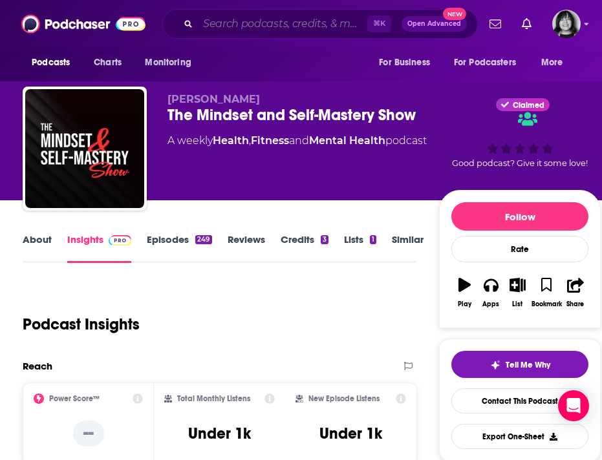
click at [276, 27] on input "Search podcasts, credits, & more..." at bounding box center [282, 24] width 169 height 21
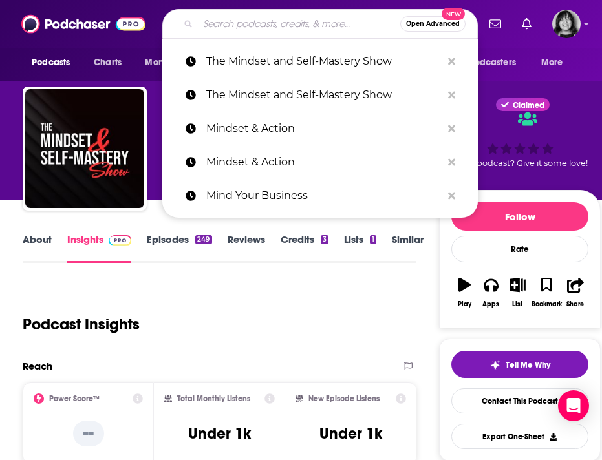
paste input "Mindset Cafe"
type input "Mindset Cafe"
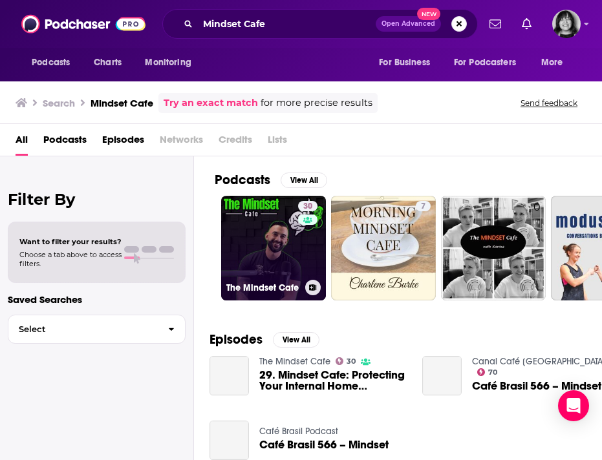
click at [304, 265] on div "30" at bounding box center [309, 240] width 23 height 79
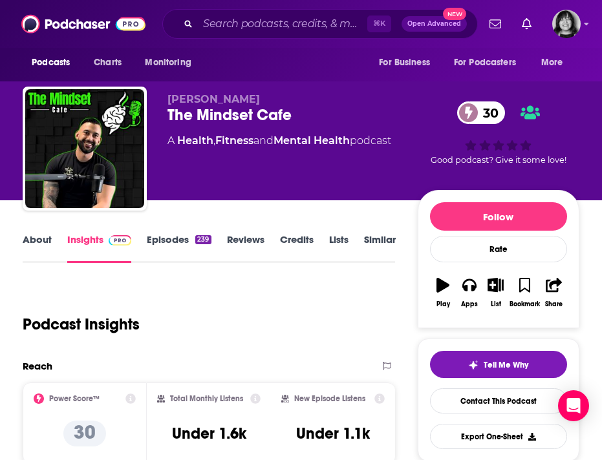
click at [268, 114] on div "The Mindset Cafe 30" at bounding box center [292, 114] width 250 height 19
copy div "The Mindset Cafe 30"
click at [235, 94] on span "Devan Gonzalez" at bounding box center [213, 99] width 92 height 12
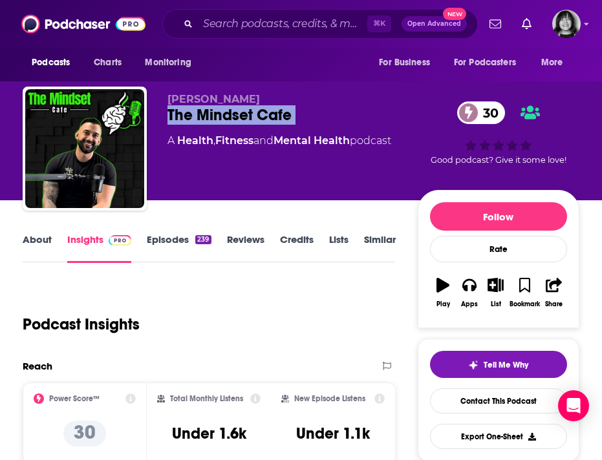
click at [235, 94] on span "Devan Gonzalez" at bounding box center [213, 99] width 92 height 12
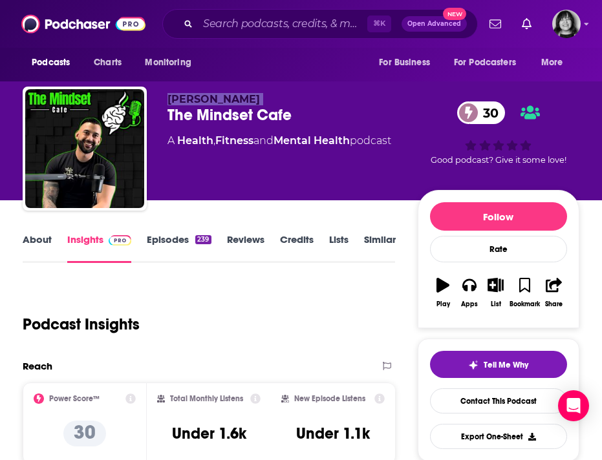
click at [235, 94] on span "Devan Gonzalez" at bounding box center [213, 99] width 92 height 12
copy p "Devan Gonzalez"
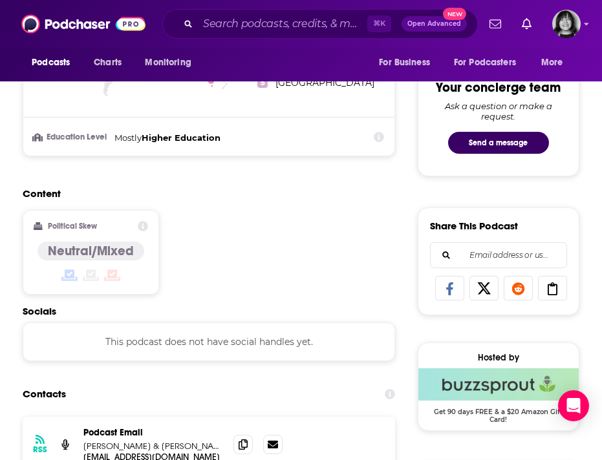
scroll to position [842, 0]
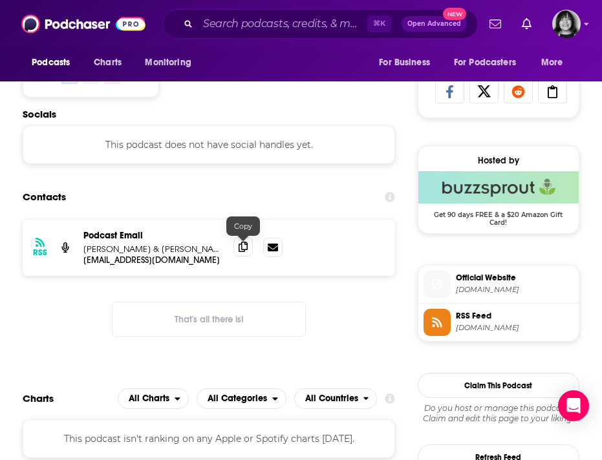
click at [240, 248] on icon at bounding box center [243, 247] width 9 height 10
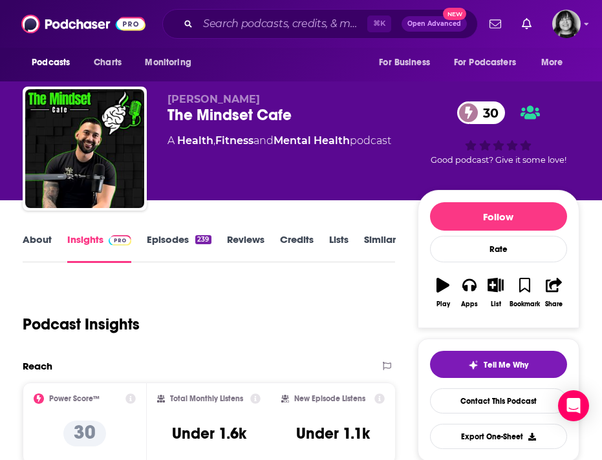
click at [36, 232] on div "About Insights Episodes 239 Reviews Credits Lists Similar" at bounding box center [209, 247] width 372 height 32
click at [36, 237] on link "About" at bounding box center [37, 248] width 29 height 30
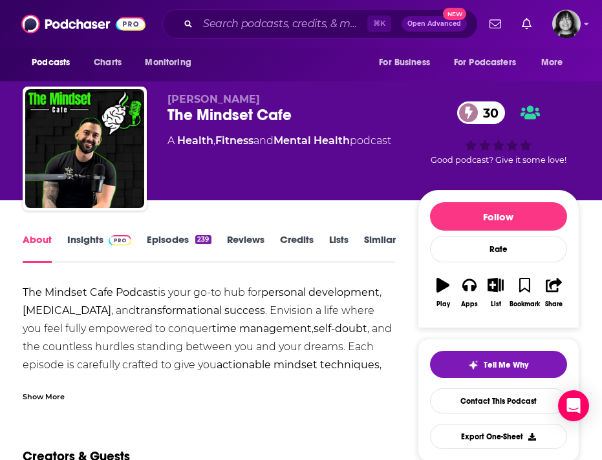
scroll to position [13, 0]
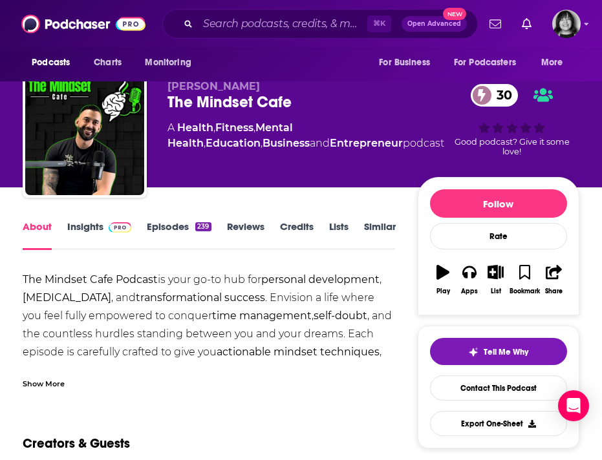
click at [55, 378] on div "Show More" at bounding box center [44, 383] width 42 height 12
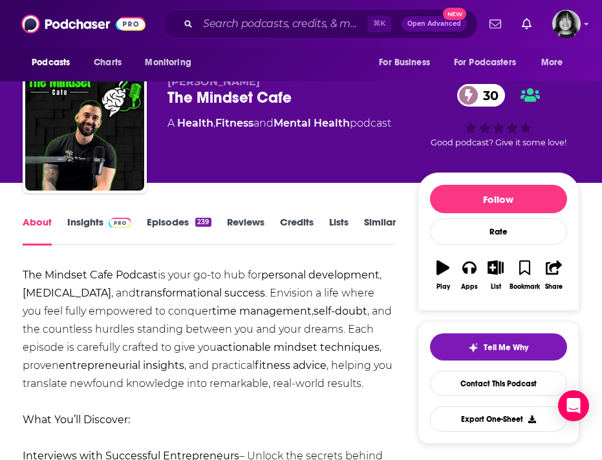
scroll to position [14, 0]
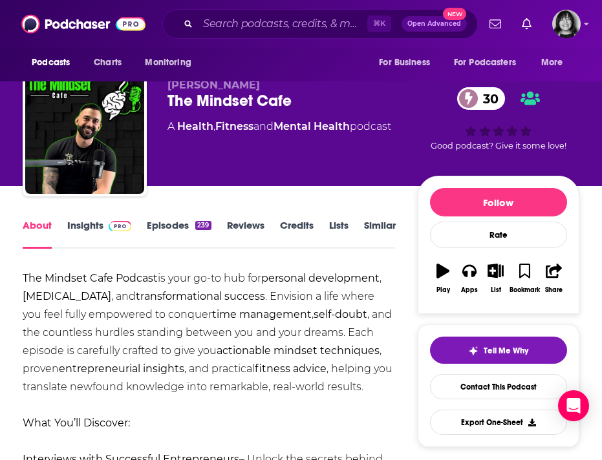
click at [88, 220] on link "Insights" at bounding box center [99, 234] width 64 height 30
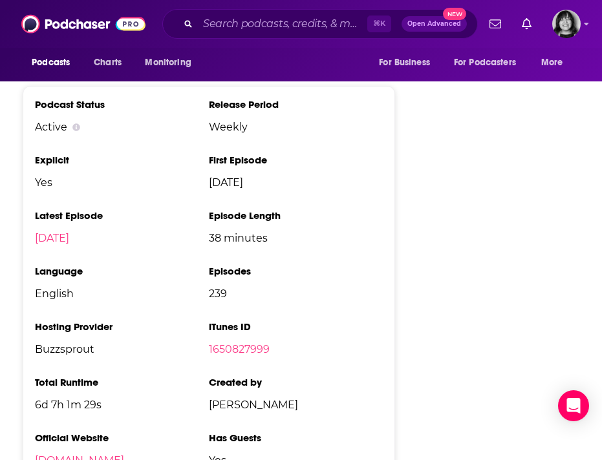
scroll to position [1453, 0]
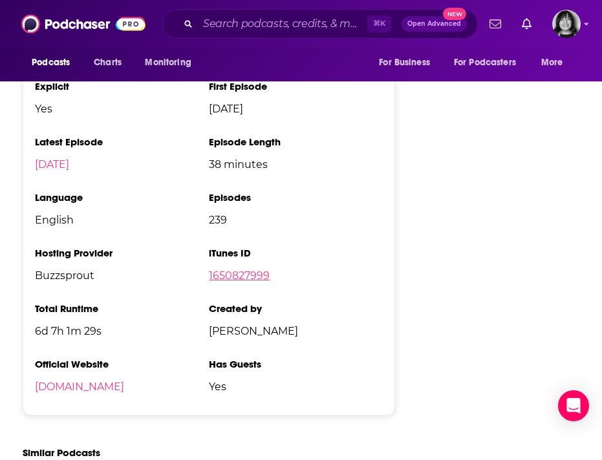
click at [219, 270] on link "1650827999" at bounding box center [239, 276] width 61 height 12
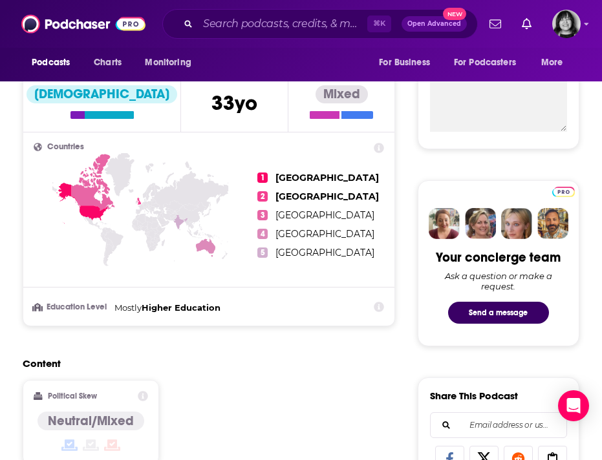
scroll to position [468, 0]
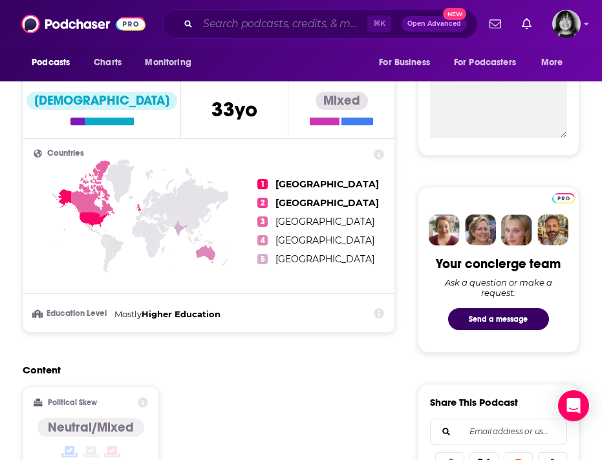
click at [248, 28] on input "Search podcasts, credits, & more..." at bounding box center [282, 24] width 169 height 21
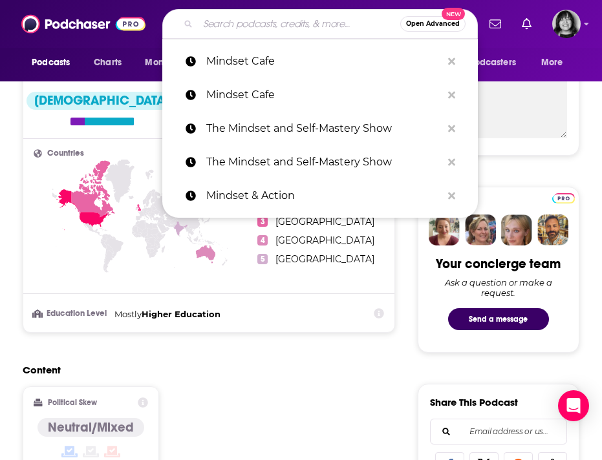
paste input "Mindset Experience"
type input "Mindset Experience"
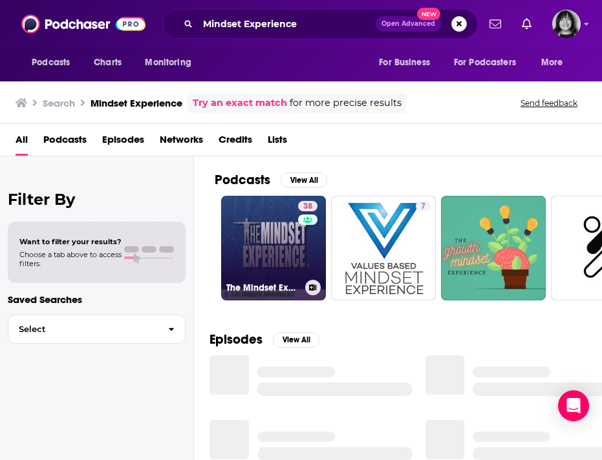
click at [260, 269] on link "38 The Mindset Experience®" at bounding box center [273, 248] width 105 height 105
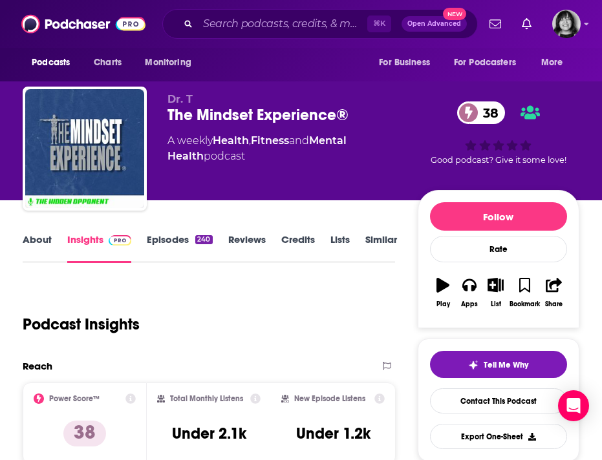
click at [248, 120] on div "The Mindset Experience® 38" at bounding box center [292, 114] width 250 height 19
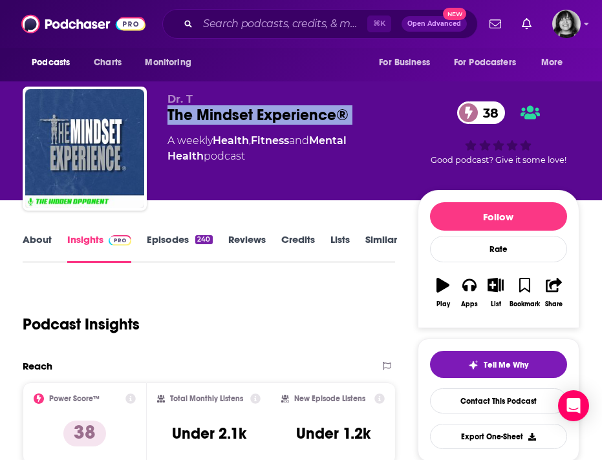
click at [248, 120] on div "The Mindset Experience® 38" at bounding box center [292, 114] width 250 height 19
copy div "The Mindset Experience® 38"
click at [41, 240] on link "About" at bounding box center [37, 248] width 29 height 30
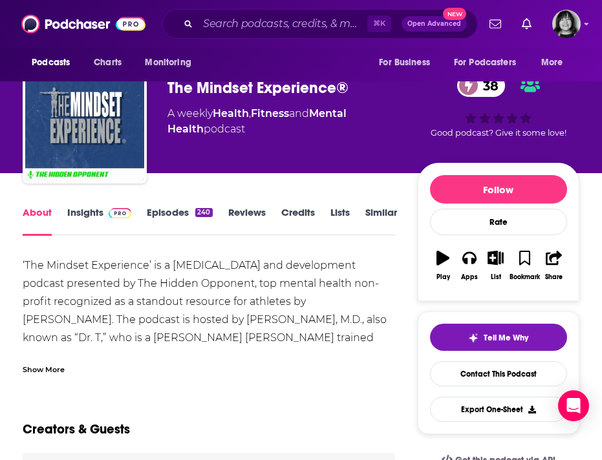
scroll to position [32, 0]
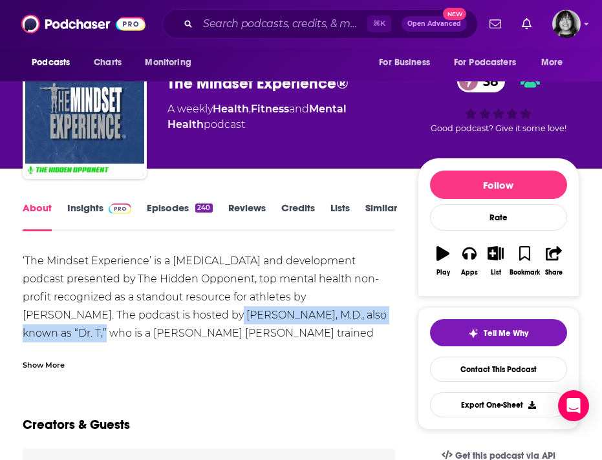
drag, startPoint x: 359, startPoint y: 321, endPoint x: 132, endPoint y: 318, distance: 227.6
click at [132, 318] on div "‘The Mindset Experience’ is a personal growth and development podcast presented…" at bounding box center [209, 333] width 372 height 163
copy div "Arman Taghizadeh, M.D., also known as “Dr. T"
click at [85, 206] on link "Insights" at bounding box center [99, 217] width 64 height 30
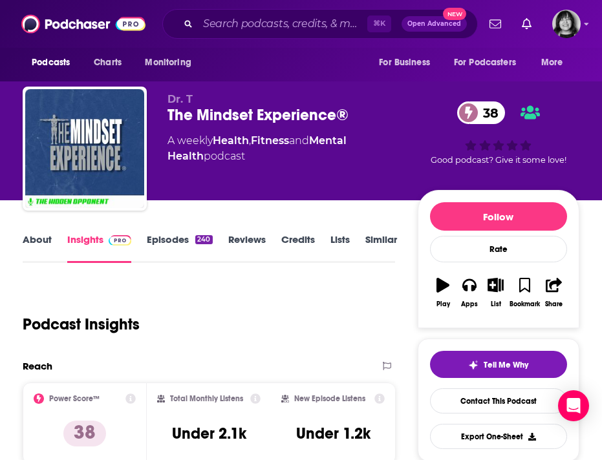
scroll to position [915, 0]
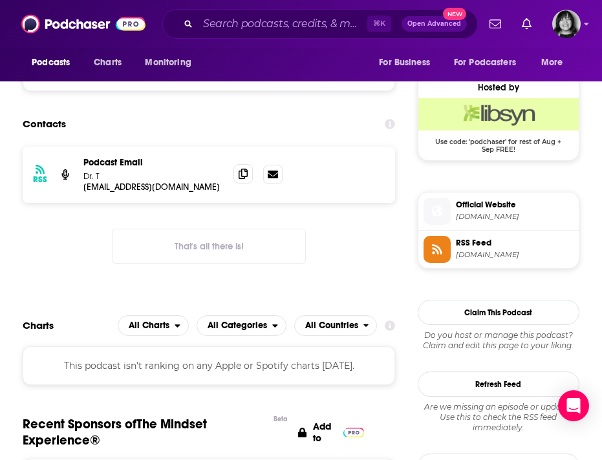
click at [244, 170] on span at bounding box center [242, 173] width 19 height 19
click at [239, 178] on icon at bounding box center [243, 174] width 9 height 10
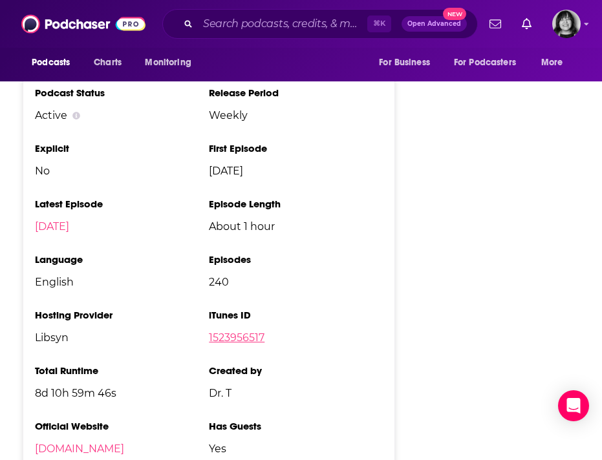
scroll to position [1415, 0]
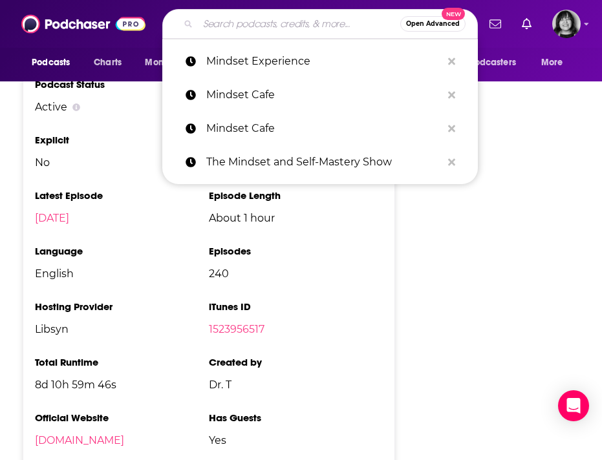
click at [242, 22] on input "Search podcasts, credits, & more..." at bounding box center [299, 24] width 202 height 21
paste input "Mindset Zone"
type input "Mindset Zone"
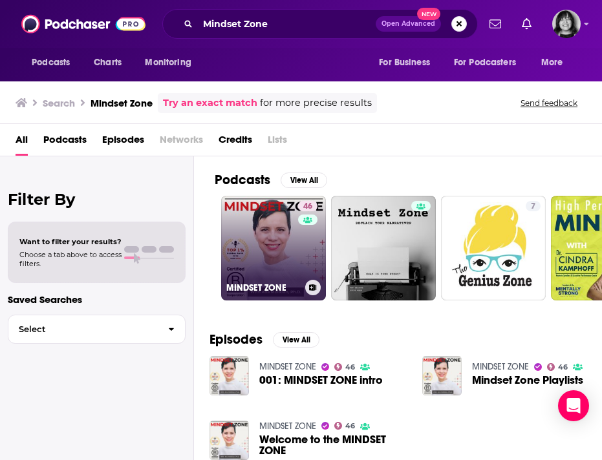
click at [270, 236] on link "46 MINDSET ZONE" at bounding box center [273, 248] width 105 height 105
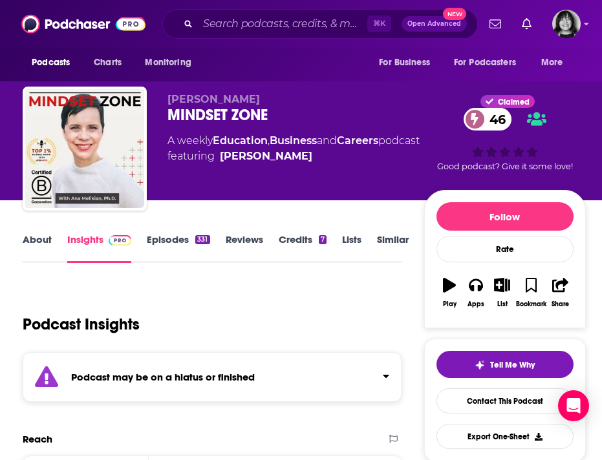
click at [267, 378] on div "Podcast may be on a hiatus or finished" at bounding box center [212, 377] width 379 height 50
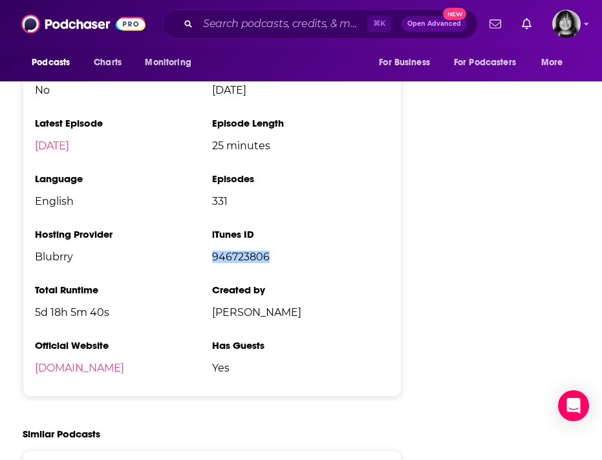
scroll to position [1787, 0]
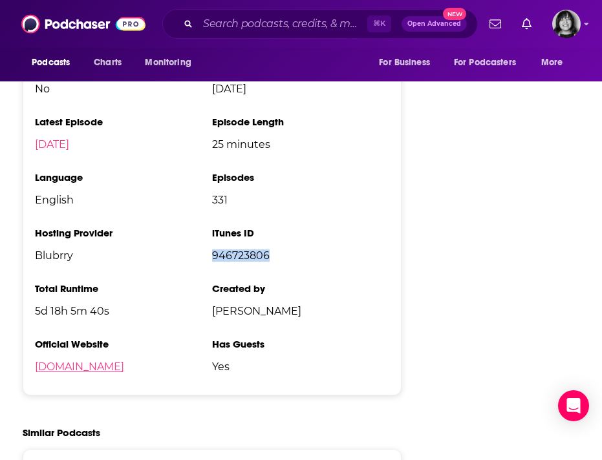
click at [78, 361] on link "anamelikian.com" at bounding box center [79, 367] width 89 height 12
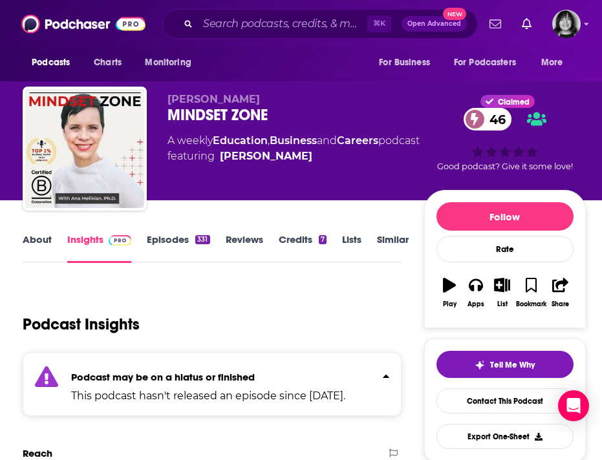
click at [28, 241] on link "About" at bounding box center [37, 248] width 29 height 30
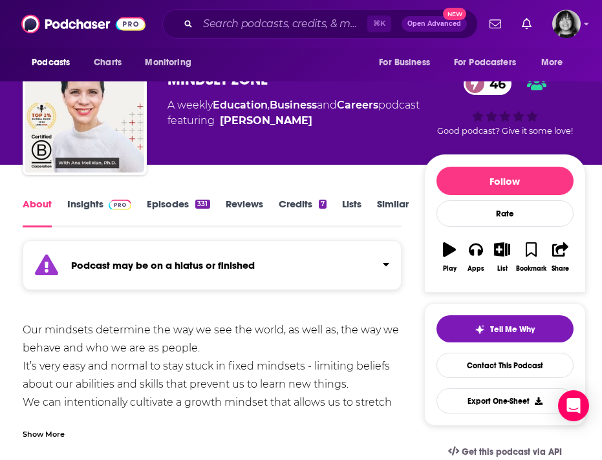
scroll to position [40, 0]
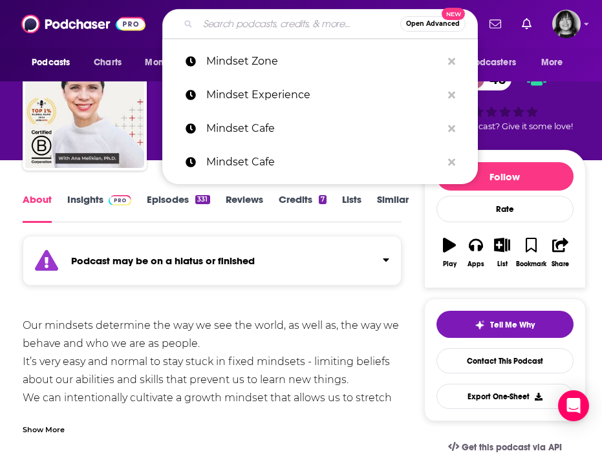
click at [271, 28] on input "Search podcasts, credits, & more..." at bounding box center [299, 24] width 202 height 21
paste input "Misfit Entrepreneur"
type input "Misfit Entrepreneur"
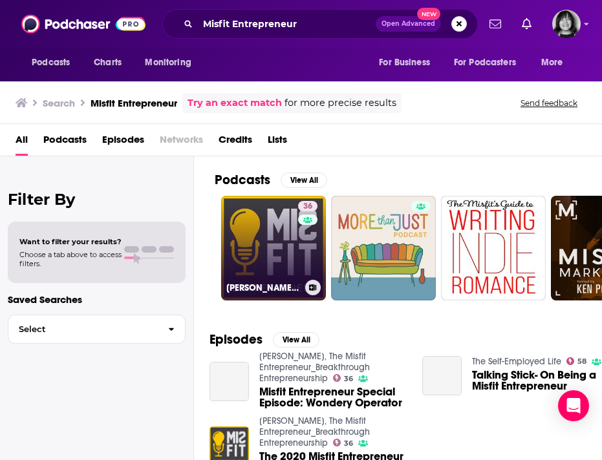
click at [275, 246] on link "36 Dave Lukas, The Misfit Entrepreneur_Breakthrough Entrepreneurship" at bounding box center [273, 248] width 105 height 105
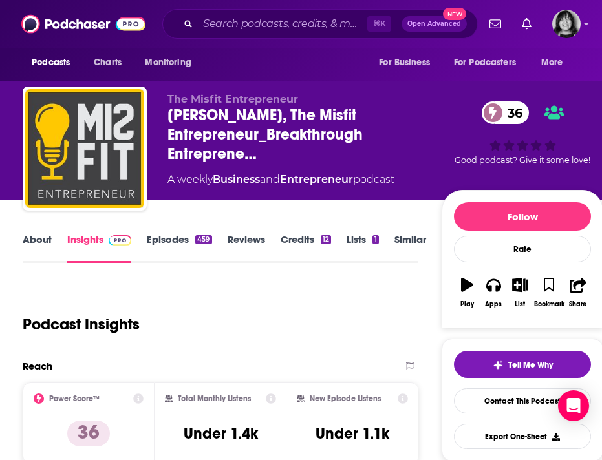
click at [41, 244] on link "About" at bounding box center [37, 248] width 29 height 30
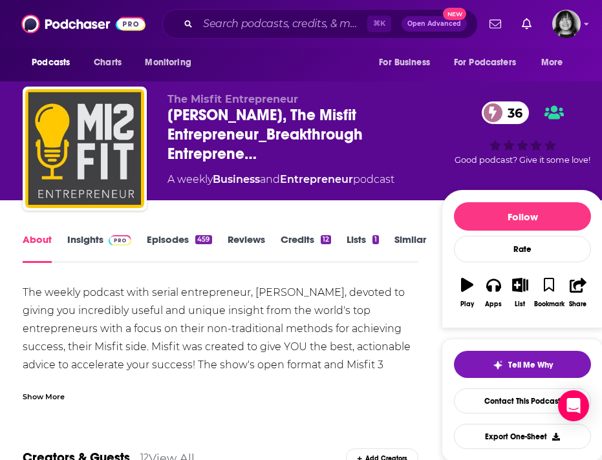
click at [81, 245] on link "Insights" at bounding box center [99, 248] width 64 height 30
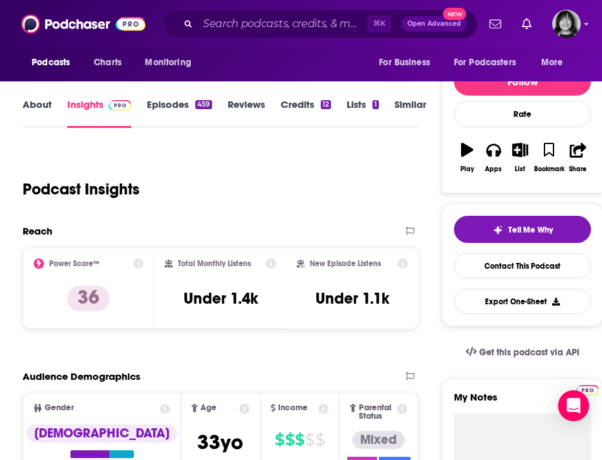
scroll to position [143, 0]
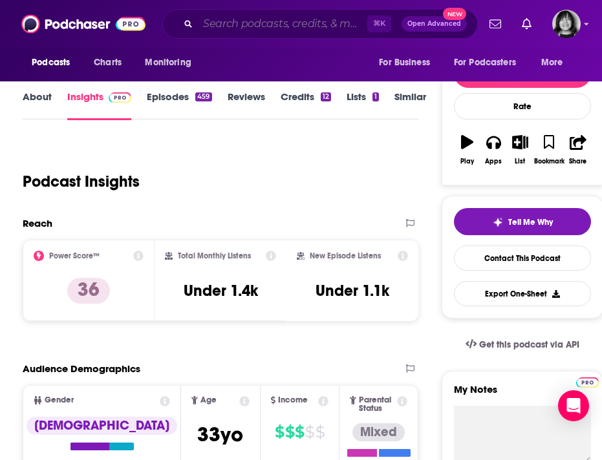
click at [272, 24] on input "Search podcasts, credits, & more..." at bounding box center [282, 24] width 169 height 21
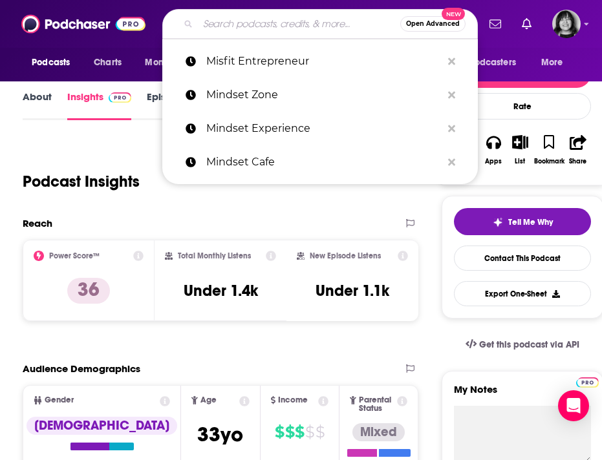
paste input "MMA Junkie Radio"
type input "MMA Junkie Radio"
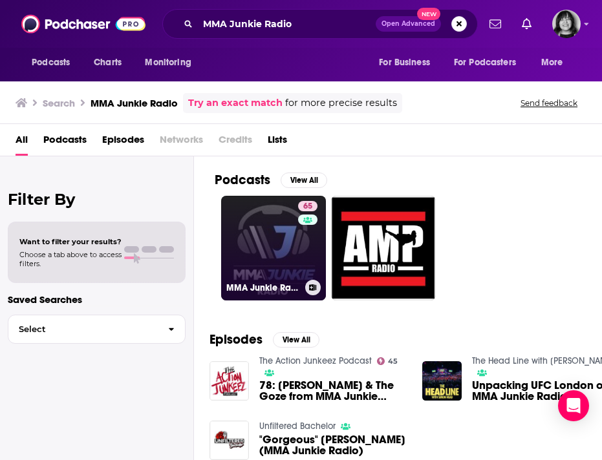
click at [278, 251] on link "65 MMA Junkie Radio" at bounding box center [273, 248] width 105 height 105
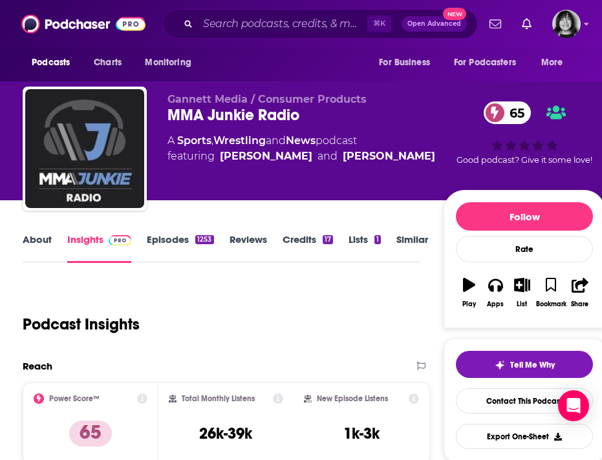
click at [37, 239] on link "About" at bounding box center [37, 248] width 29 height 30
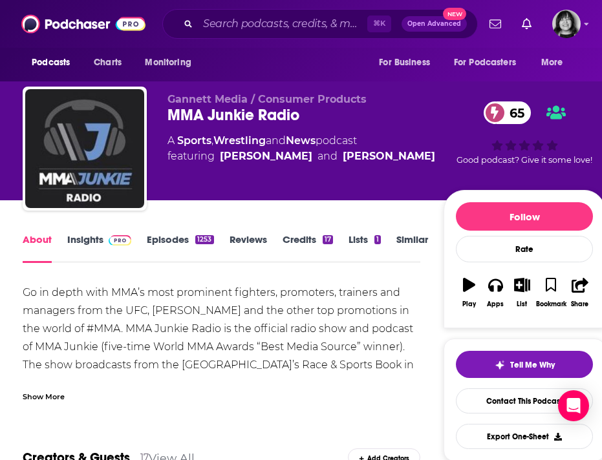
click at [43, 401] on div "Show More" at bounding box center [44, 396] width 42 height 12
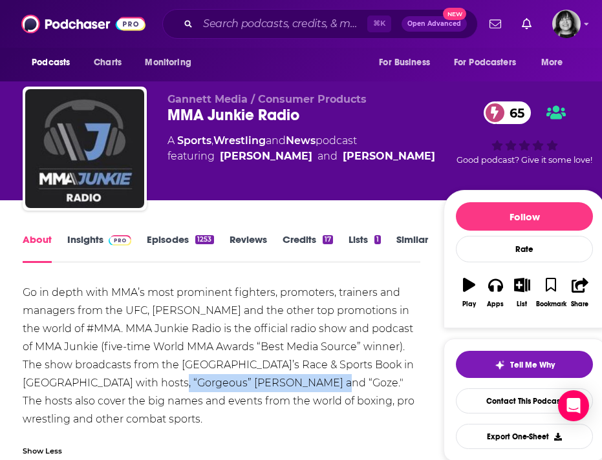
drag, startPoint x: 288, startPoint y: 389, endPoint x: 133, endPoint y: 386, distance: 155.8
click at [133, 386] on div "Go in depth with MMA’s most prominent fighters, promoters, trainers and manager…" at bounding box center [222, 356] width 398 height 145
copy div "“Gorgeous” George and “Goze."
click at [78, 239] on link "Insights" at bounding box center [99, 248] width 64 height 30
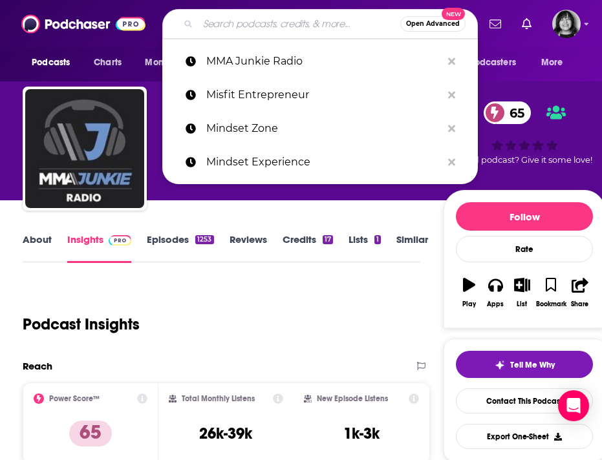
click at [264, 27] on input "Search podcasts, credits, & more..." at bounding box center [299, 24] width 202 height 21
paste input "Money for the Rest of Us"
type input "Money for the Rest of Us"
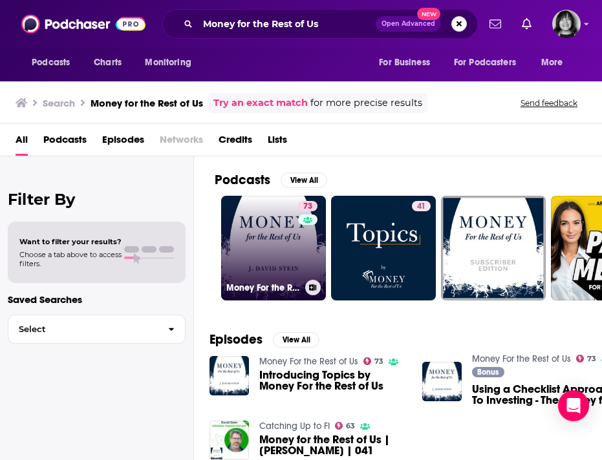
click at [290, 268] on link "73 Money For the Rest of Us" at bounding box center [273, 248] width 105 height 105
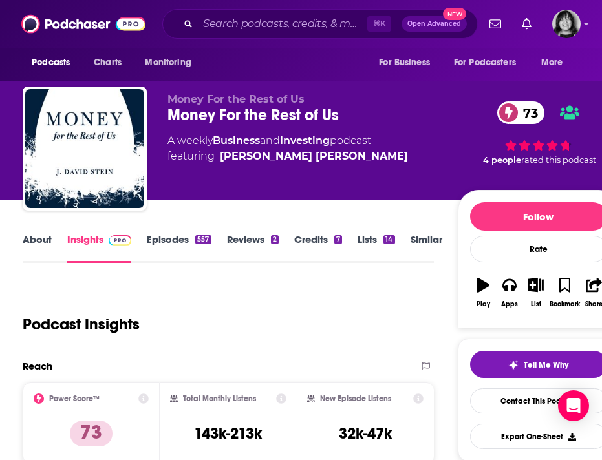
click at [43, 240] on link "About" at bounding box center [37, 248] width 29 height 30
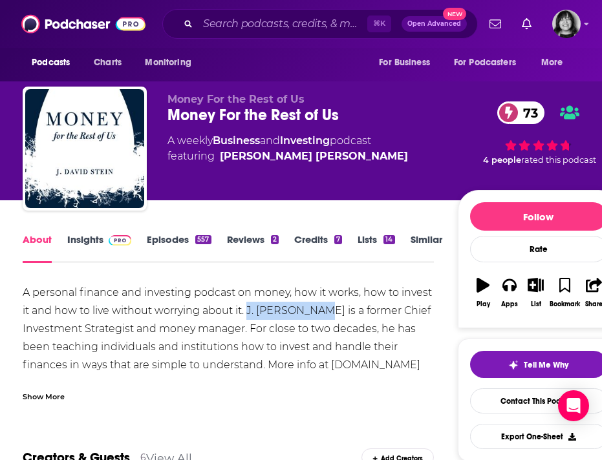
drag, startPoint x: 316, startPoint y: 316, endPoint x: 249, endPoint y: 315, distance: 67.2
click at [249, 315] on div "A personal finance and investing podcast on money, how it works, how to invest …" at bounding box center [228, 329] width 411 height 91
copy div "J. David Stein"
click at [74, 244] on link "Insights" at bounding box center [99, 248] width 64 height 30
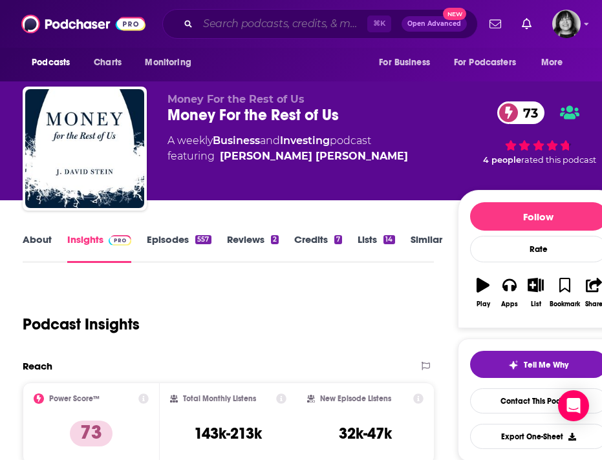
click at [273, 23] on input "Search podcasts, credits, & more..." at bounding box center [282, 24] width 169 height 21
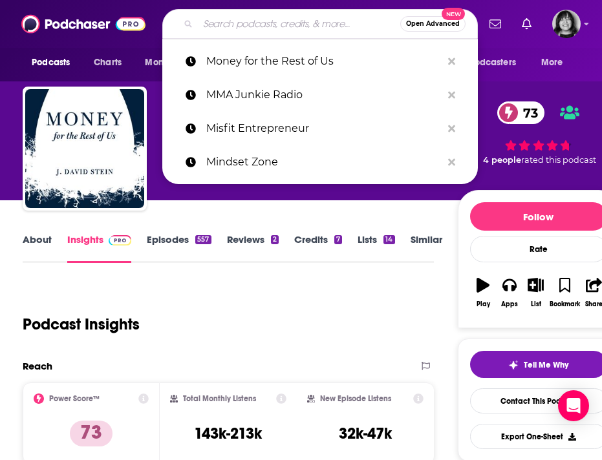
click at [273, 23] on input "Search podcasts, credits, & more..." at bounding box center [299, 24] width 202 height 21
paste input "Moody's Talks - Inside Economics"
type input "Moody's Talks - Inside Economics"
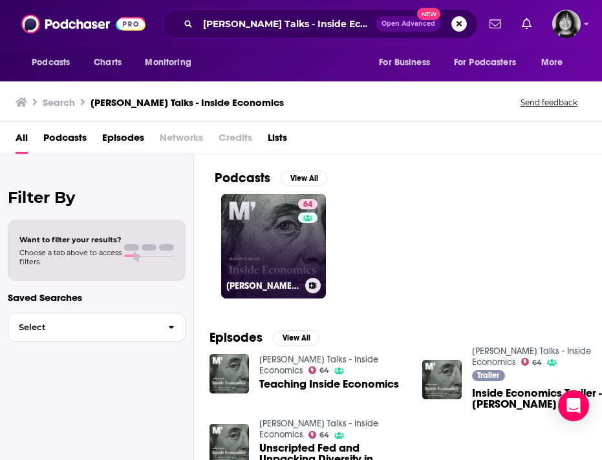
click at [257, 234] on link "64 Moody's Talks - Inside Economics" at bounding box center [273, 246] width 105 height 105
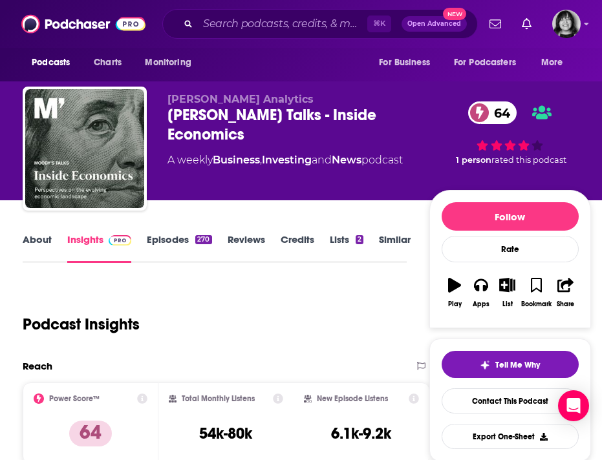
click at [37, 240] on link "About" at bounding box center [37, 248] width 29 height 30
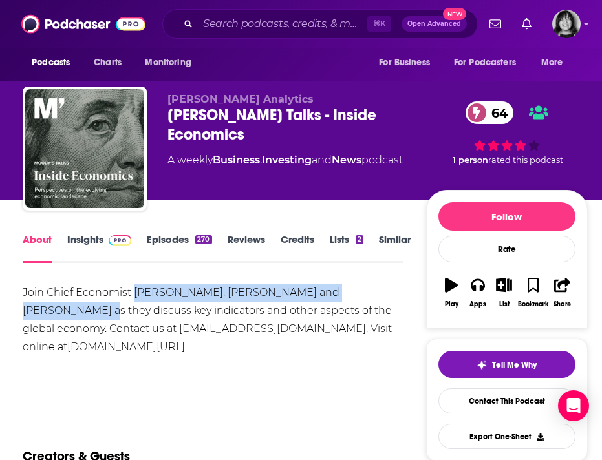
drag, startPoint x: 378, startPoint y: 297, endPoint x: 136, endPoint y: 291, distance: 241.2
click at [136, 291] on div "Join Chief Economist Mark Zandi, Marisa DiNatale and Cristian deRitis as they d…" at bounding box center [213, 320] width 381 height 72
click at [79, 238] on link "Insights" at bounding box center [99, 248] width 64 height 30
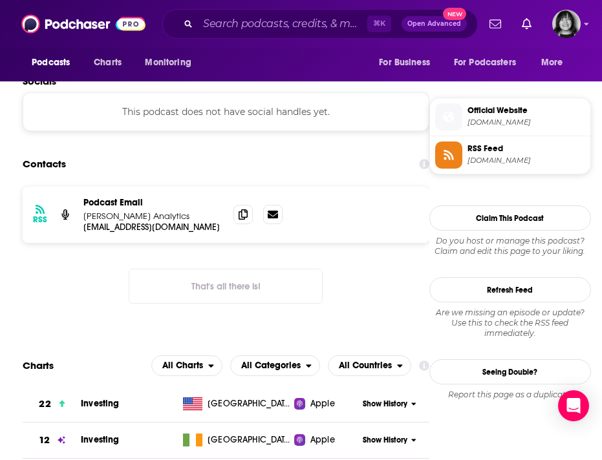
scroll to position [1097, 0]
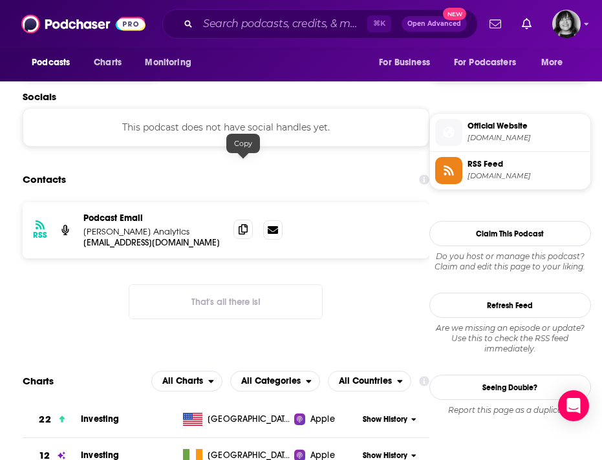
click at [242, 224] on icon at bounding box center [243, 229] width 9 height 10
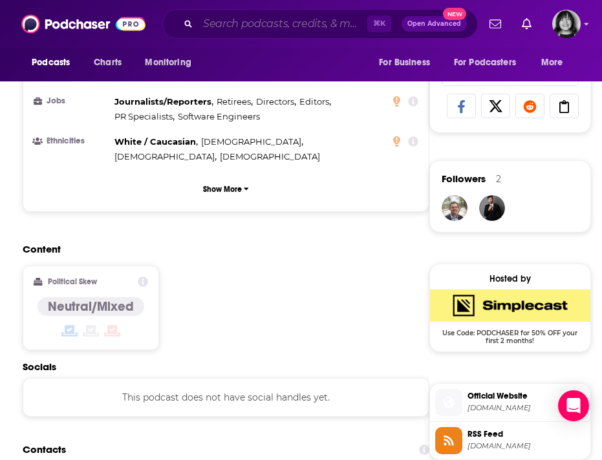
click at [274, 25] on input "Search podcasts, credits, & more..." at bounding box center [282, 24] width 169 height 21
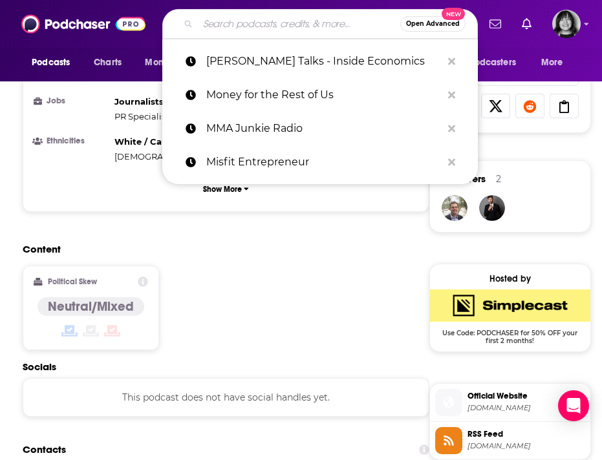
paste input "My Business Playbook"
type input "My Business Playbook"
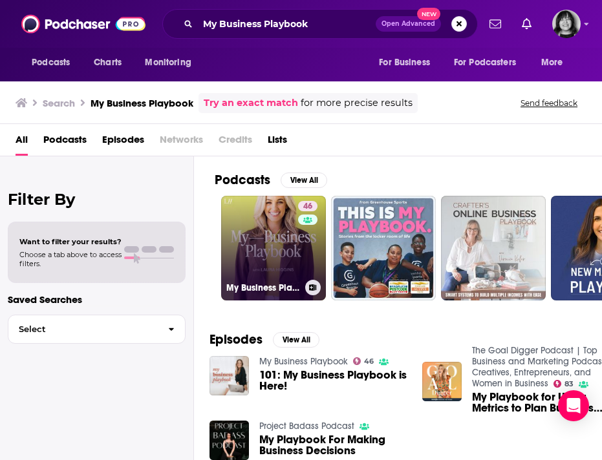
click at [252, 287] on h3 "My Business Playbook" at bounding box center [263, 288] width 74 height 11
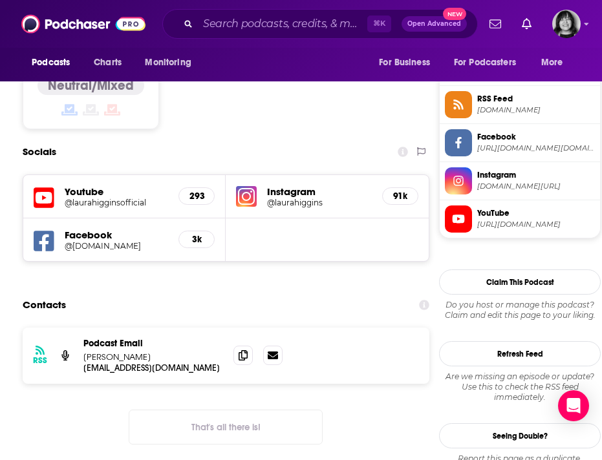
scroll to position [1051, 0]
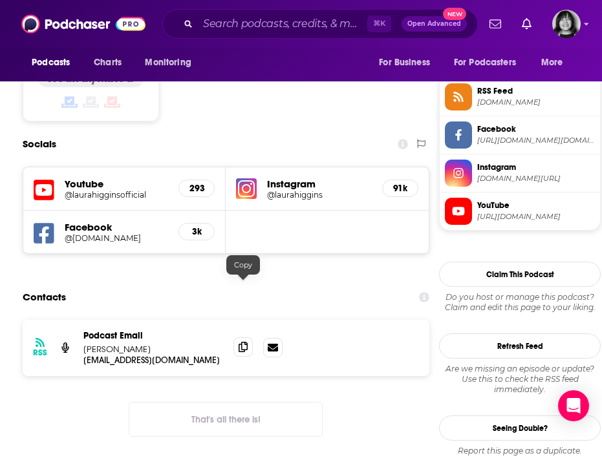
click at [246, 342] on icon at bounding box center [243, 347] width 9 height 10
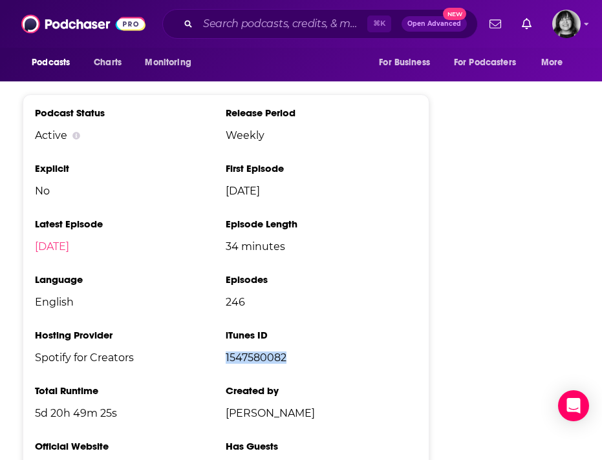
scroll to position [0, 0]
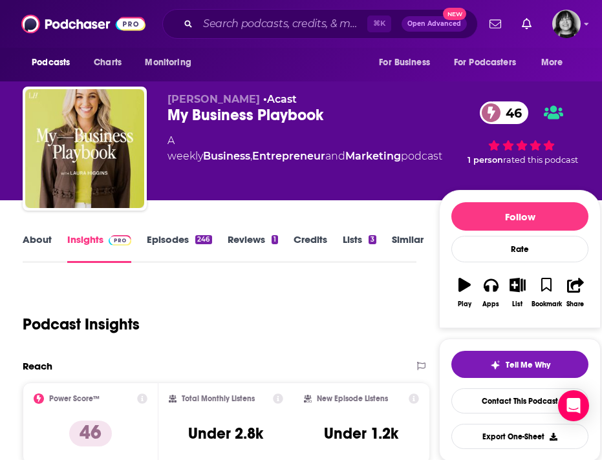
click at [30, 235] on link "About" at bounding box center [37, 248] width 29 height 30
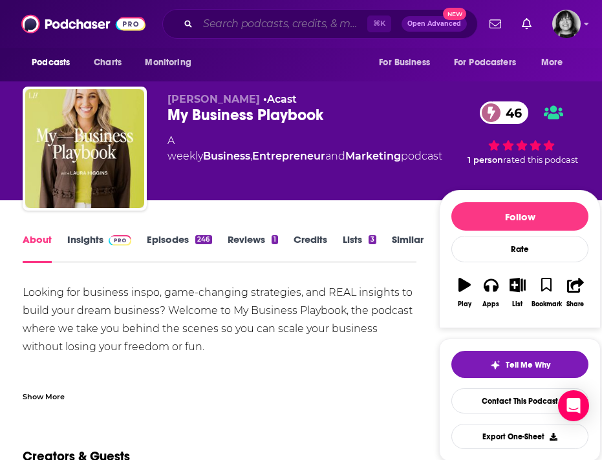
click at [225, 22] on input "Search podcasts, credits, & more..." at bounding box center [282, 24] width 169 height 21
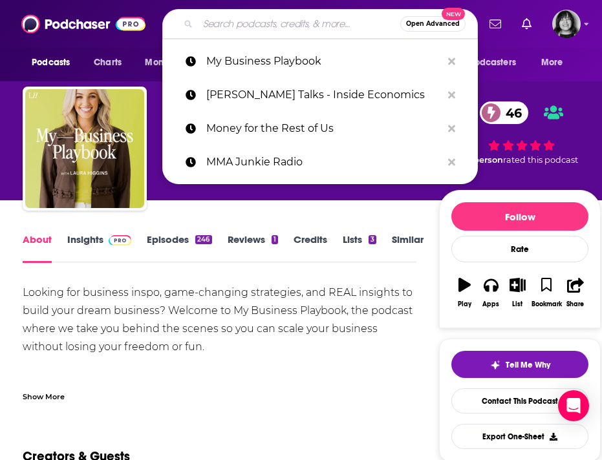
click at [225, 22] on input "Search podcasts, credits, & more..." at bounding box center [299, 24] width 202 height 21
paste input "My First Million"
type input "My First Million"
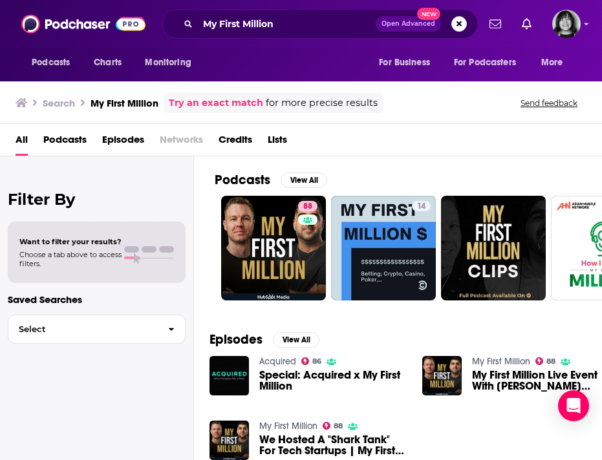
scroll to position [19, 0]
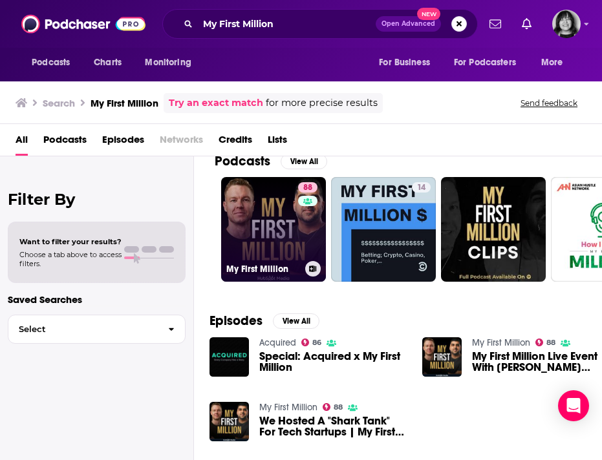
click at [281, 232] on link "88 My First Million" at bounding box center [273, 229] width 105 height 105
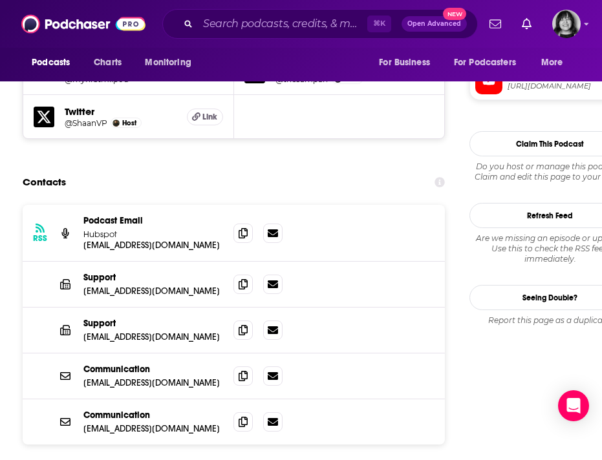
scroll to position [1261, 0]
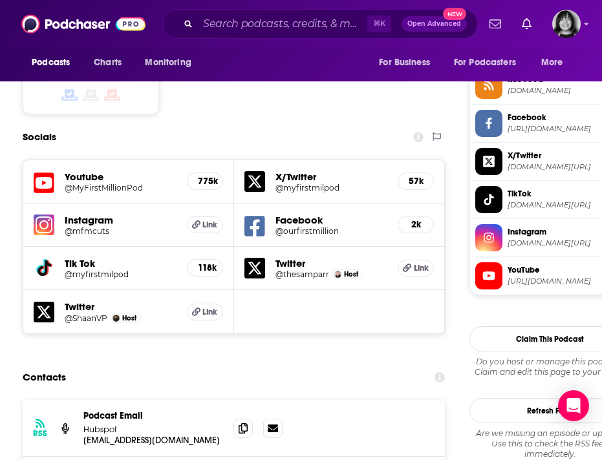
scroll to position [1379, 0]
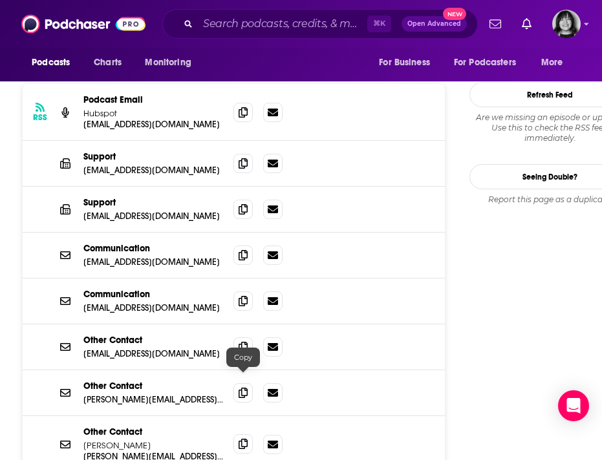
click at [240, 439] on icon at bounding box center [243, 444] width 9 height 10
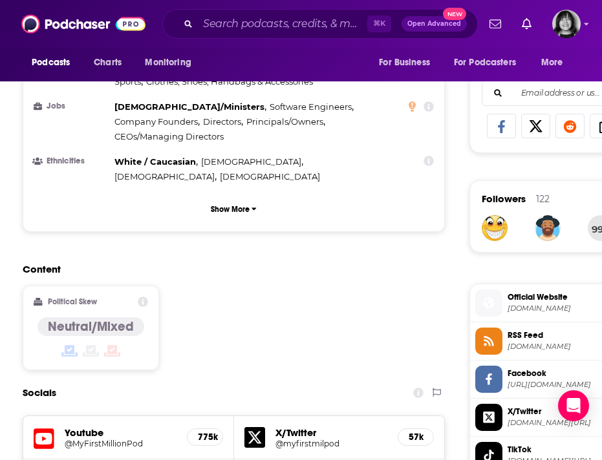
scroll to position [0, 0]
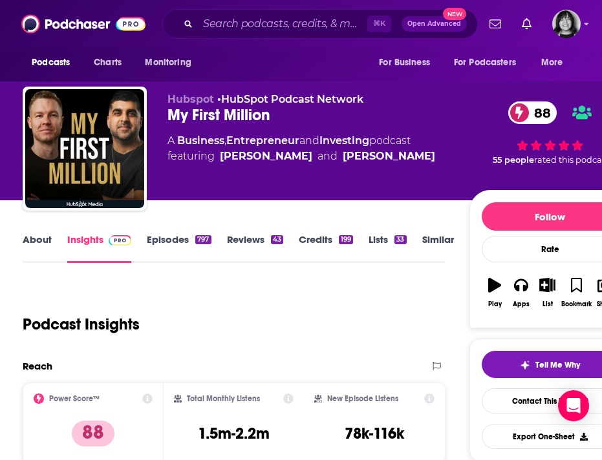
click at [43, 236] on link "About" at bounding box center [37, 248] width 29 height 30
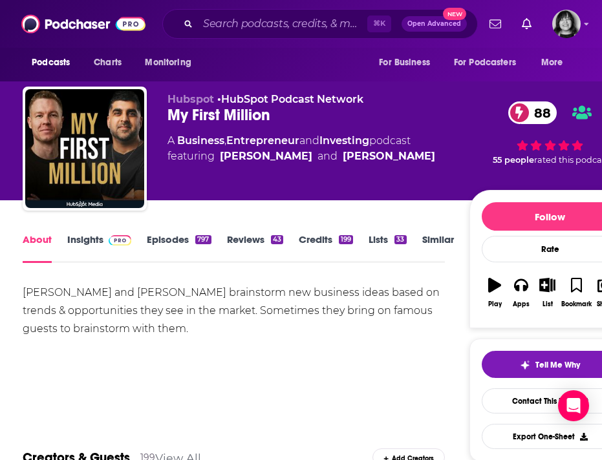
scroll to position [1, 0]
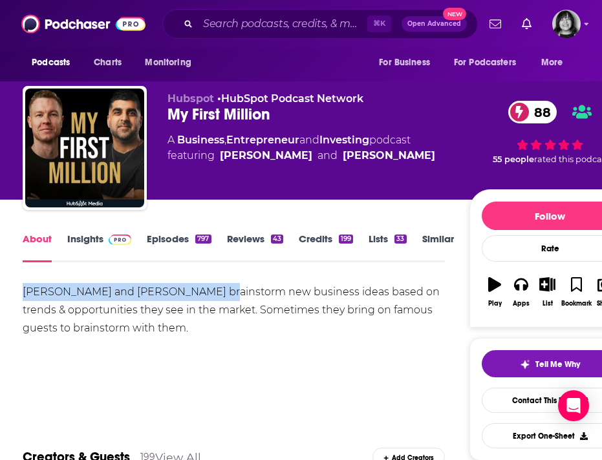
drag, startPoint x: 212, startPoint y: 294, endPoint x: 19, endPoint y: 301, distance: 193.4
click at [83, 238] on link "Insights" at bounding box center [99, 248] width 64 height 30
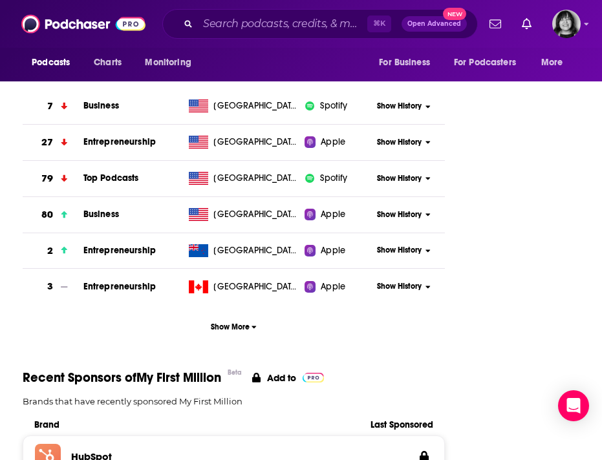
scroll to position [796, 0]
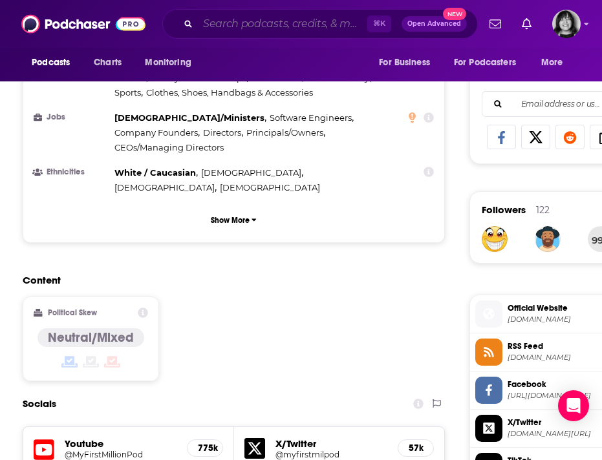
click at [240, 25] on input "Search podcasts, credits, & more..." at bounding box center [282, 24] width 169 height 21
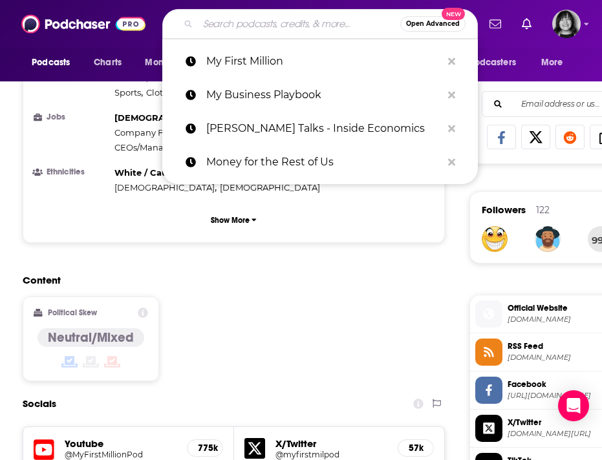
paste input "My Wife Quit Her Job"
type input "My Wife Quit Her Job"
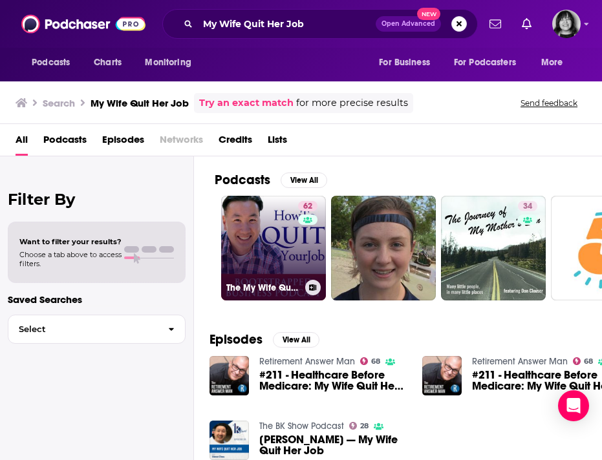
click at [268, 249] on link "62 The My Wife Quit Her Job Podcast With Steve Chou" at bounding box center [273, 248] width 105 height 105
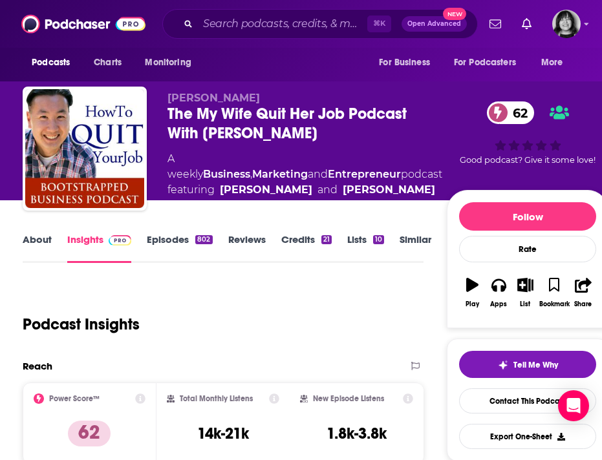
click at [275, 123] on div "The My Wife Quit Her Job Podcast With Steve Chou 62" at bounding box center [306, 123] width 279 height 39
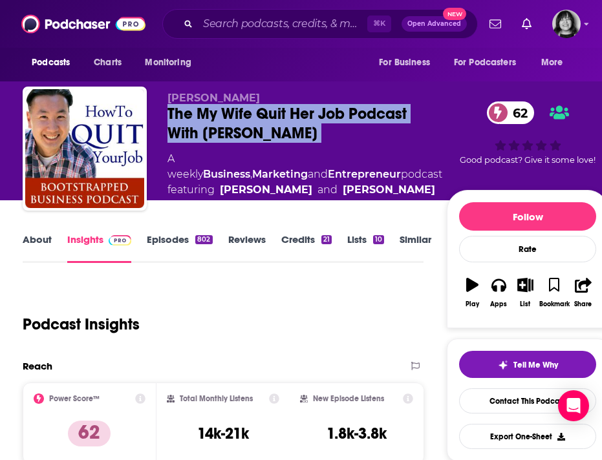
click at [275, 123] on div "The My Wife Quit Her Job Podcast With Steve Chou 62" at bounding box center [306, 123] width 279 height 39
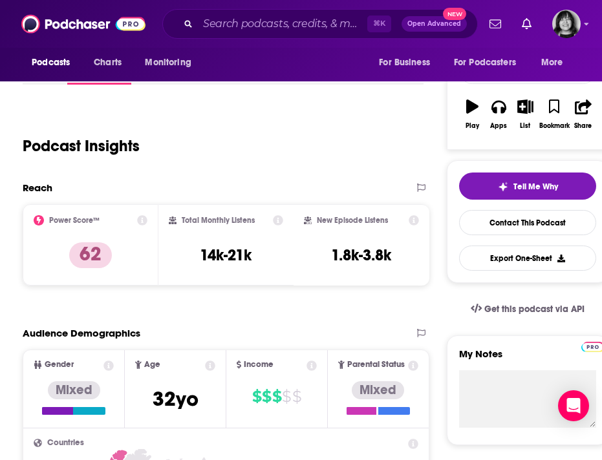
scroll to position [2, 0]
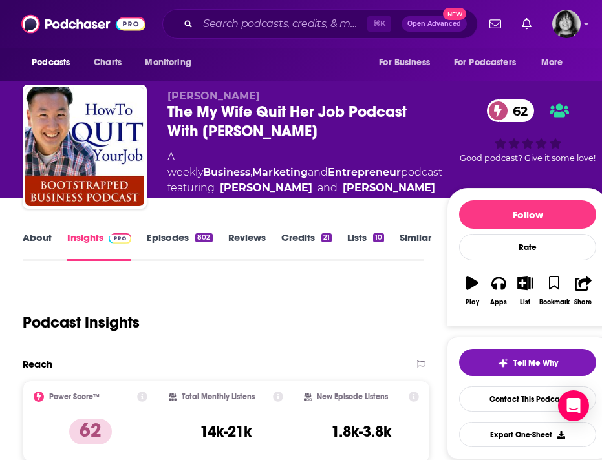
click at [33, 240] on link "About" at bounding box center [37, 246] width 29 height 30
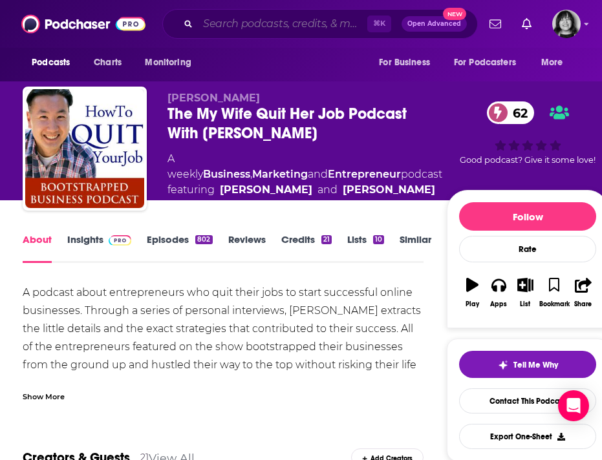
click at [260, 25] on input "Search podcasts, credits, & more..." at bounding box center [282, 24] width 169 height 21
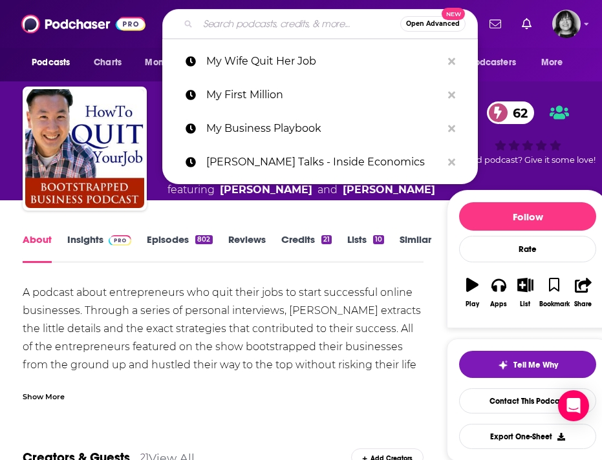
paste input "Mystical Entrepreneur"
type input "Mystical Entrepreneur"
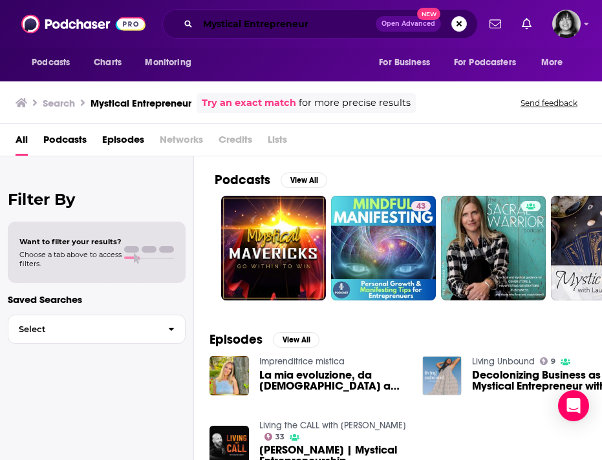
click at [203, 23] on input "Mystical Entrepreneur" at bounding box center [287, 24] width 178 height 21
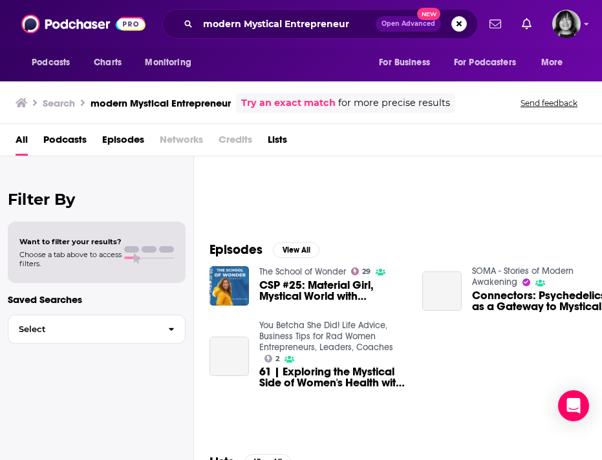
scroll to position [91, 0]
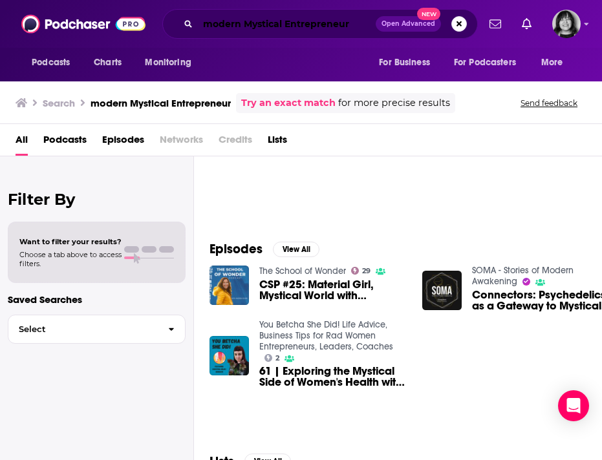
click at [290, 15] on input "modern Mystical Entrepreneur" at bounding box center [287, 24] width 178 height 21
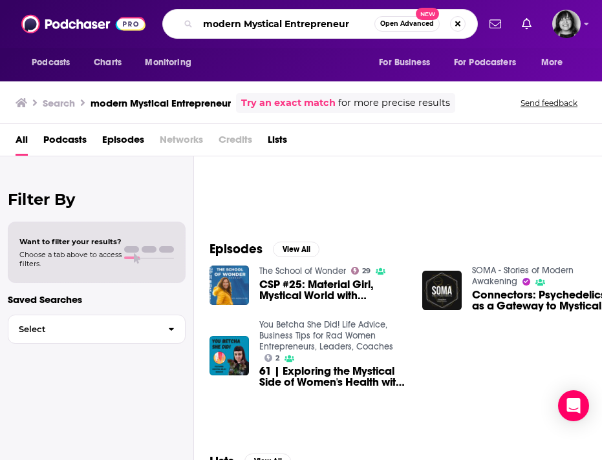
click at [289, 15] on input "modern Mystical Entrepreneur" at bounding box center [286, 24] width 176 height 21
paste input "The Modern Mystic Entrepreneur Podcast"
type input "The Modern Mystic Entrepreneur Podcast"
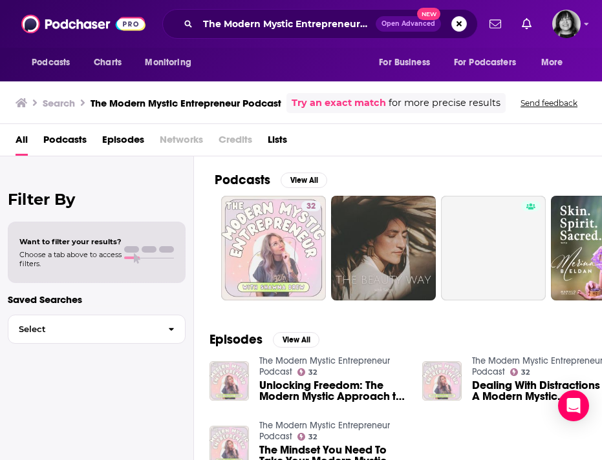
scroll to position [1, 0]
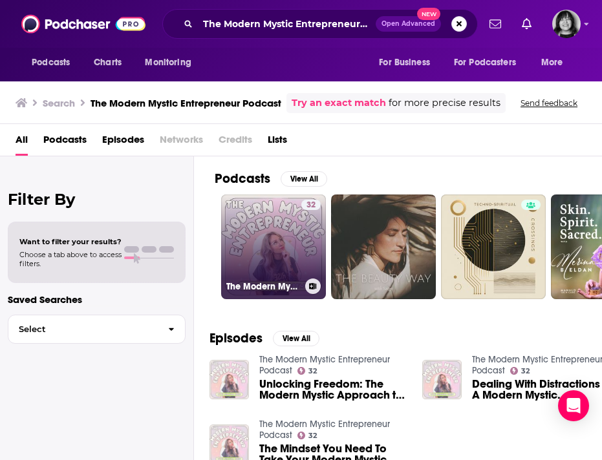
click at [299, 244] on link "32 The Modern Mystic Entrepreneur Podcast" at bounding box center [273, 247] width 105 height 105
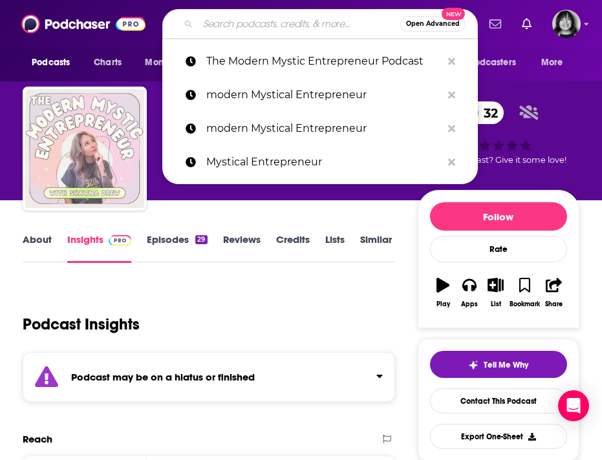
click at [284, 21] on input "Search podcasts, credits, & more..." at bounding box center [299, 24] width 202 height 21
paste input "Networth and Chill with Your Rich BFF"
type input "Networth and Chill with Your Rich BFF"
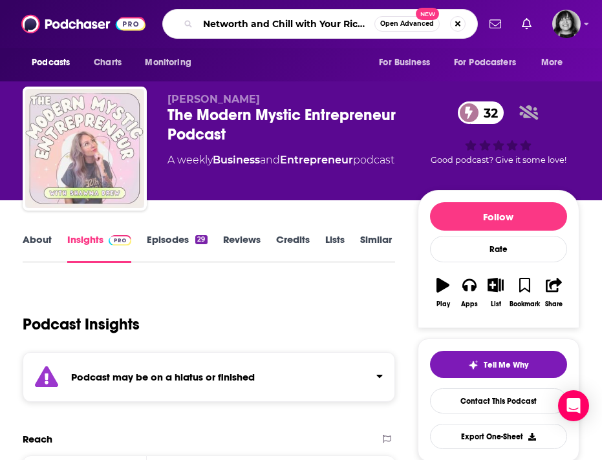
scroll to position [0, 17]
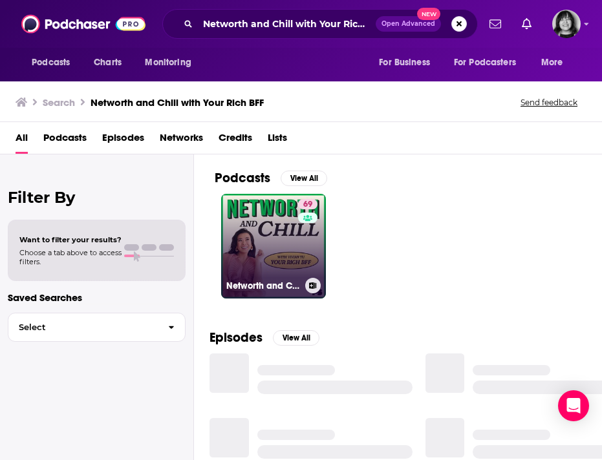
click at [288, 264] on link "69 Networth and Chill with Your Rich BFF" at bounding box center [273, 246] width 105 height 105
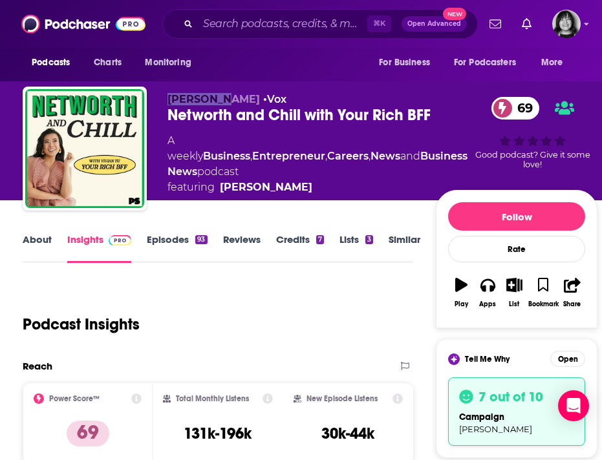
drag, startPoint x: 217, startPoint y: 102, endPoint x: 167, endPoint y: 101, distance: 49.8
click at [167, 101] on div "Vivian Tu • Vox Networth and Chill with Your Rich BFF 69 A weekly Business , En…" at bounding box center [310, 151] width 575 height 129
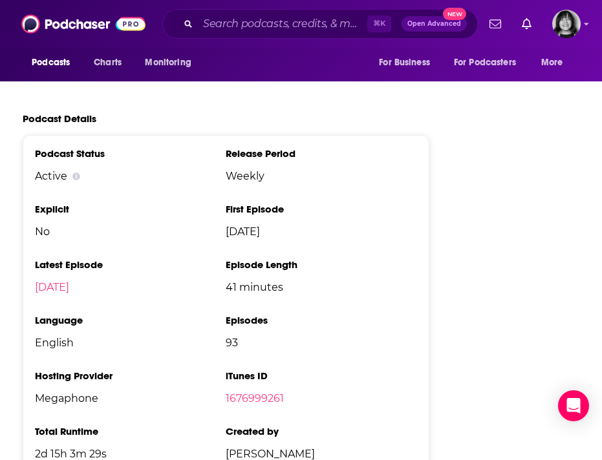
scroll to position [2287, 0]
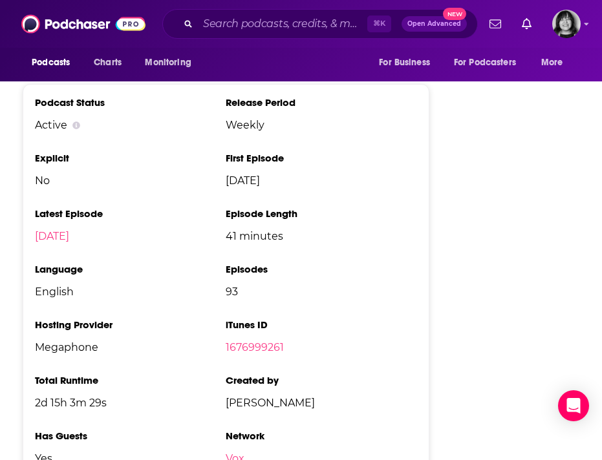
click at [237, 453] on link "Vox" at bounding box center [235, 459] width 19 height 12
click at [239, 453] on link "Vox" at bounding box center [235, 459] width 19 height 12
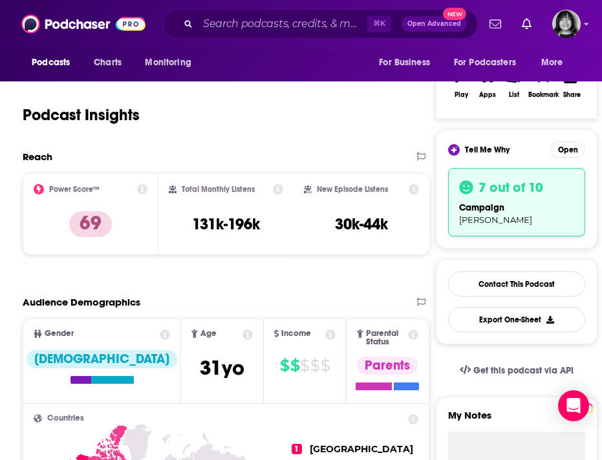
scroll to position [0, 0]
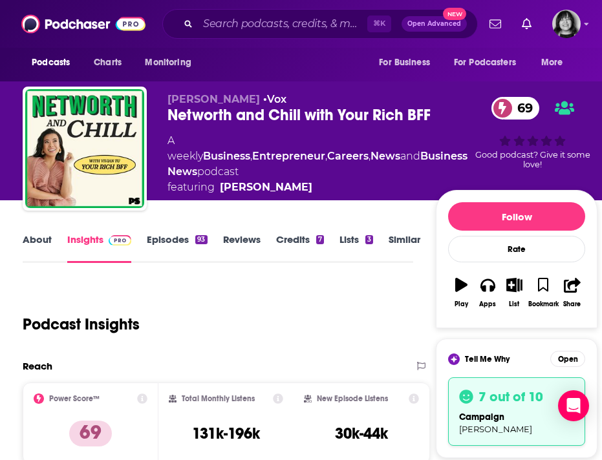
click at [45, 246] on link "About" at bounding box center [37, 248] width 29 height 30
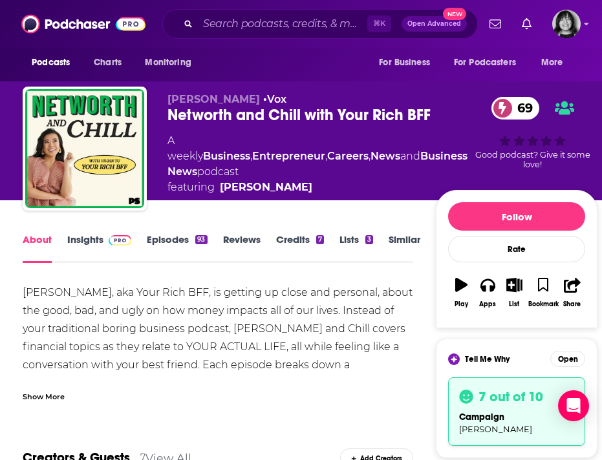
click at [48, 396] on div "Show More" at bounding box center [44, 396] width 42 height 12
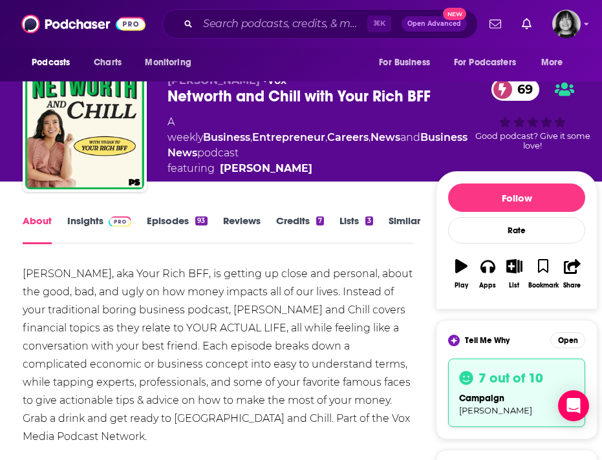
scroll to position [72, 0]
